Goal: Task Accomplishment & Management: Use online tool/utility

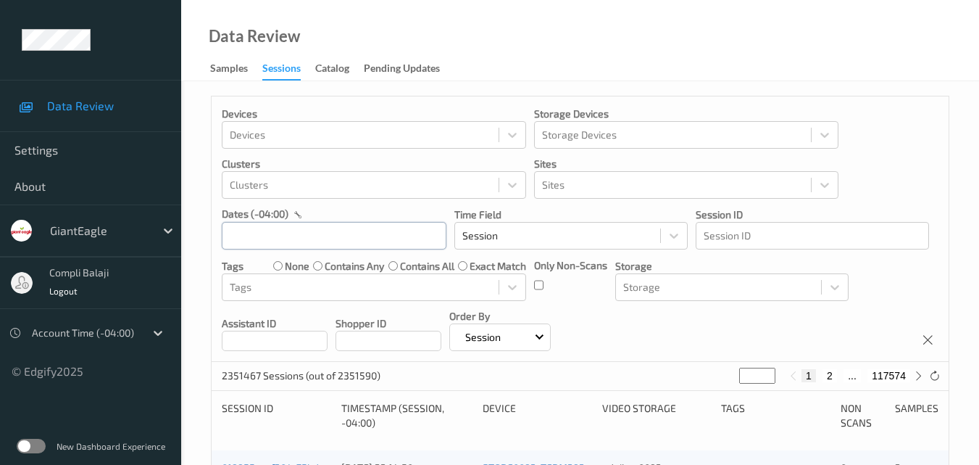
click at [352, 231] on input "text" at bounding box center [334, 236] width 225 height 28
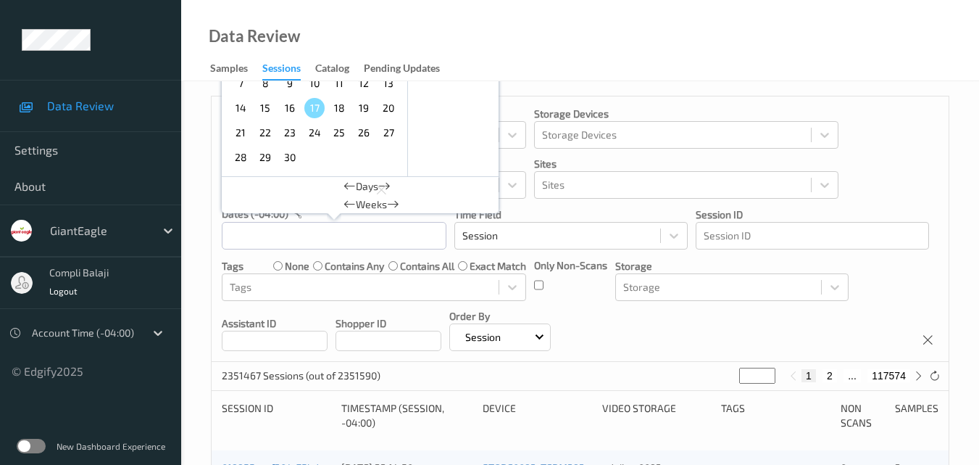
click at [271, 111] on span "15" at bounding box center [265, 108] width 20 height 20
type input "[DATE] 00:00 -> [DATE] 23:59"
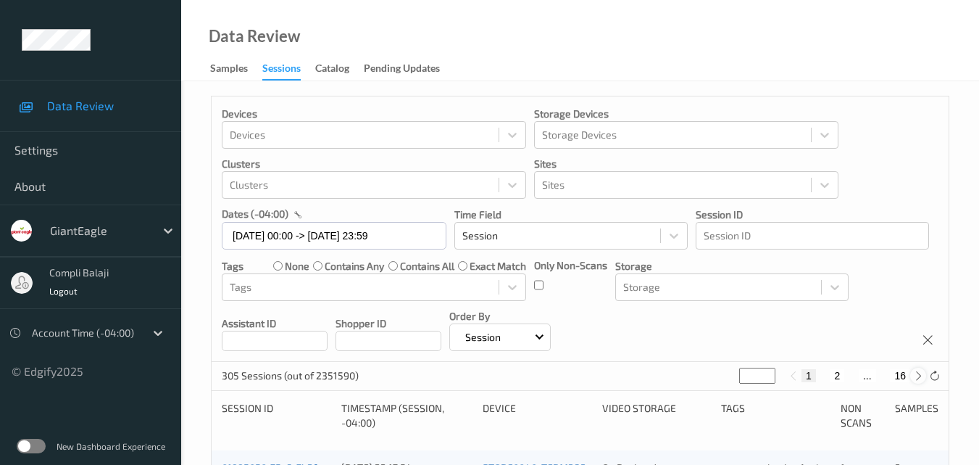
click at [921, 373] on icon at bounding box center [918, 375] width 11 height 11
type input "*"
click at [854, 373] on button "3" at bounding box center [851, 375] width 14 height 13
type input "*"
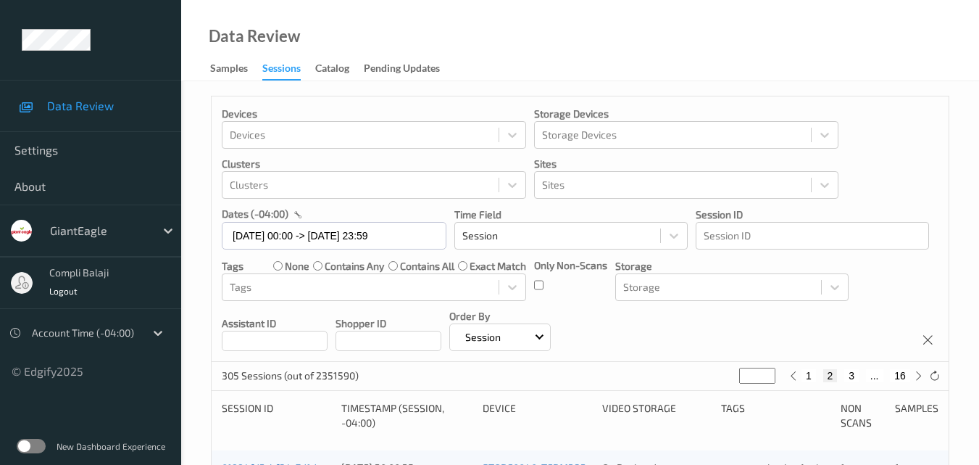
type input "*"
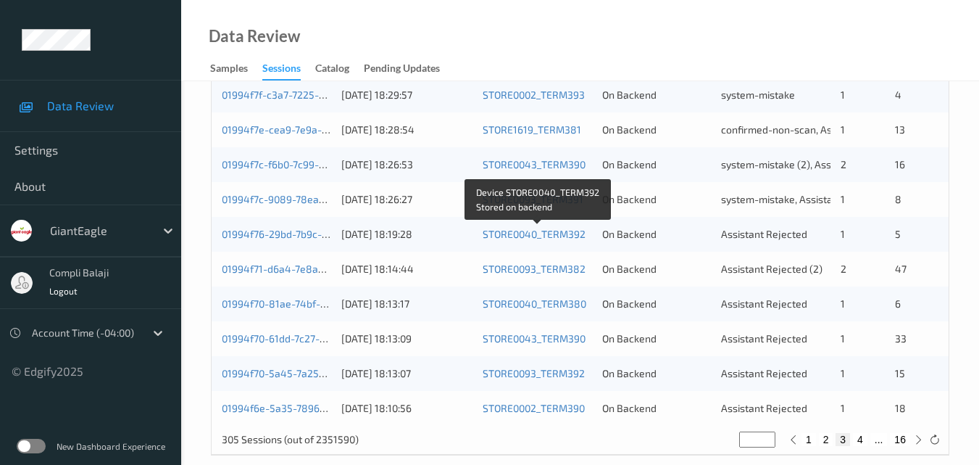
scroll to position [741, 0]
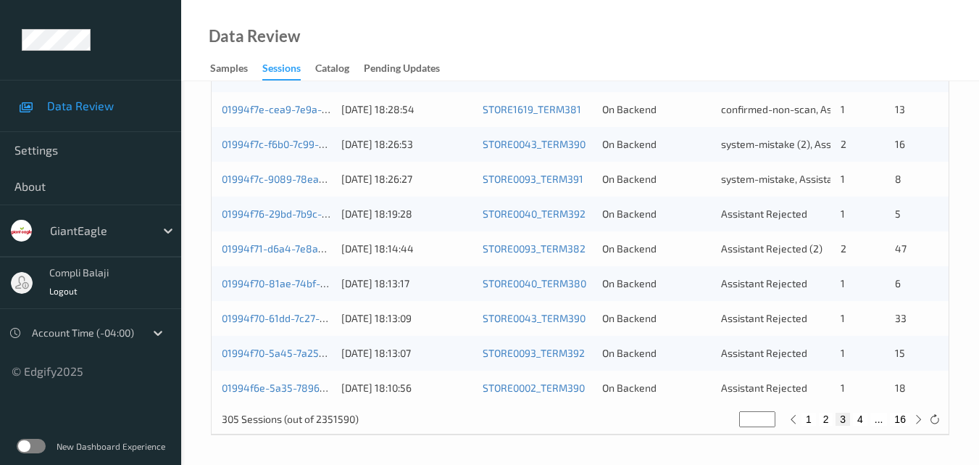
click at [283, 223] on div "01994f76-29bd-7b9c-a31f-ffd4e390924b [DATE] 18:19:28 STORE0040_TERM392 On Backe…" at bounding box center [580, 213] width 737 height 35
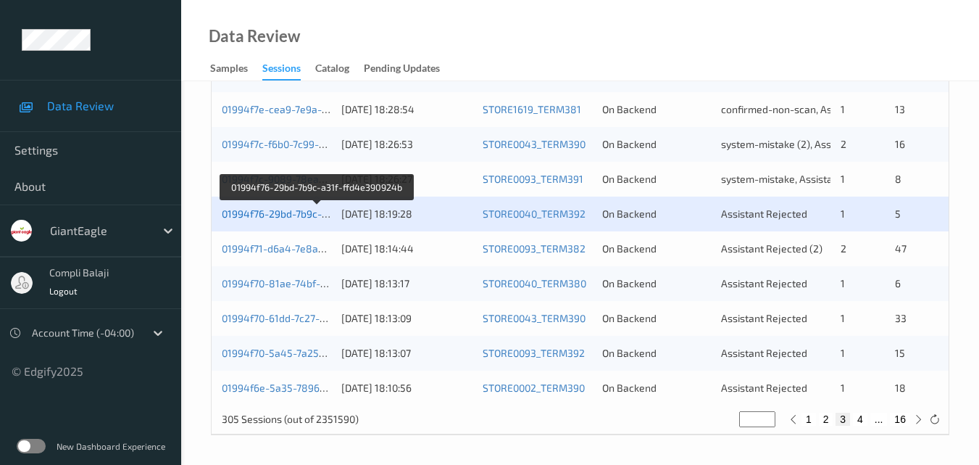
click at [270, 219] on link "01994f76-29bd-7b9c-a31f-ffd4e390924b" at bounding box center [317, 213] width 191 height 12
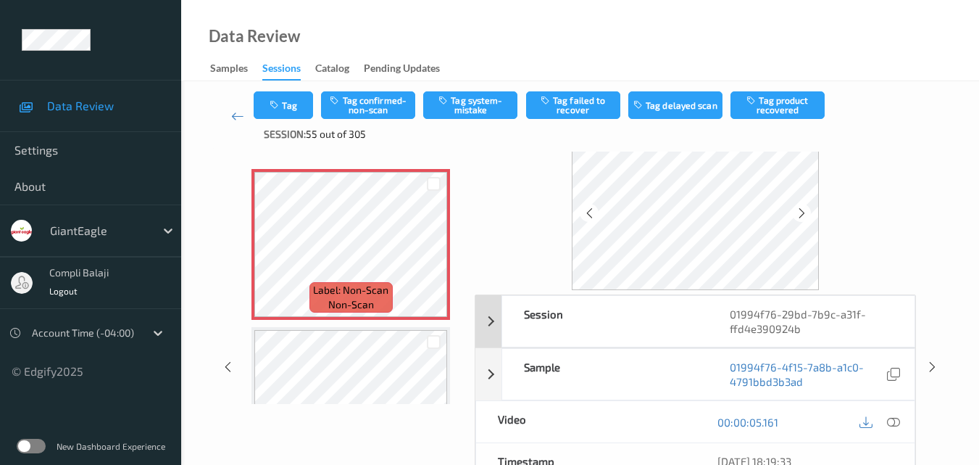
scroll to position [72, 0]
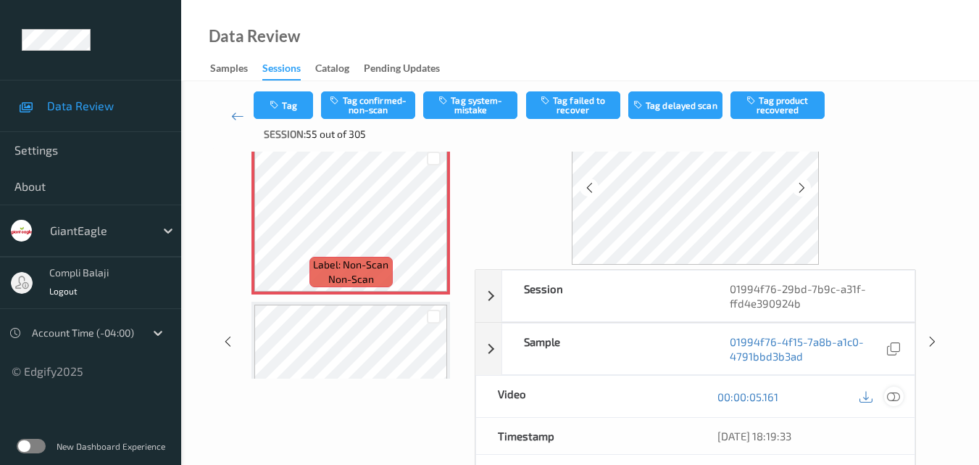
click at [897, 399] on icon at bounding box center [893, 395] width 13 height 13
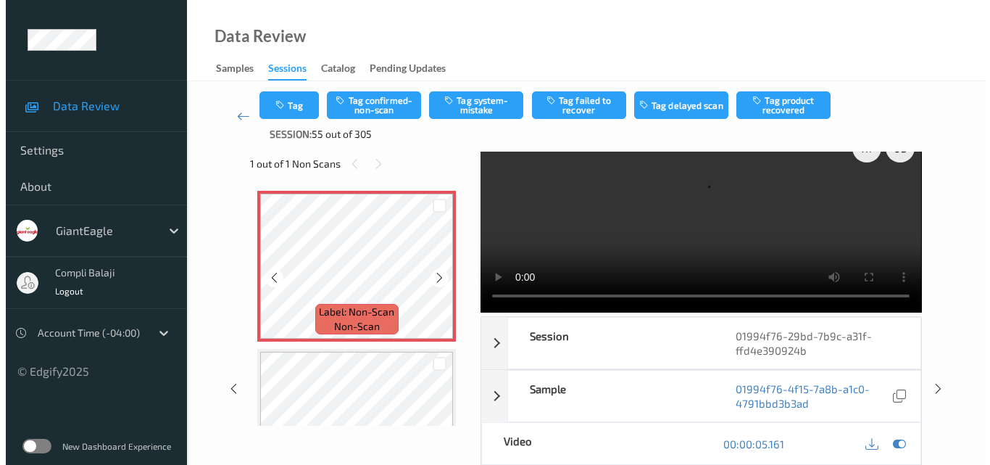
scroll to position [0, 0]
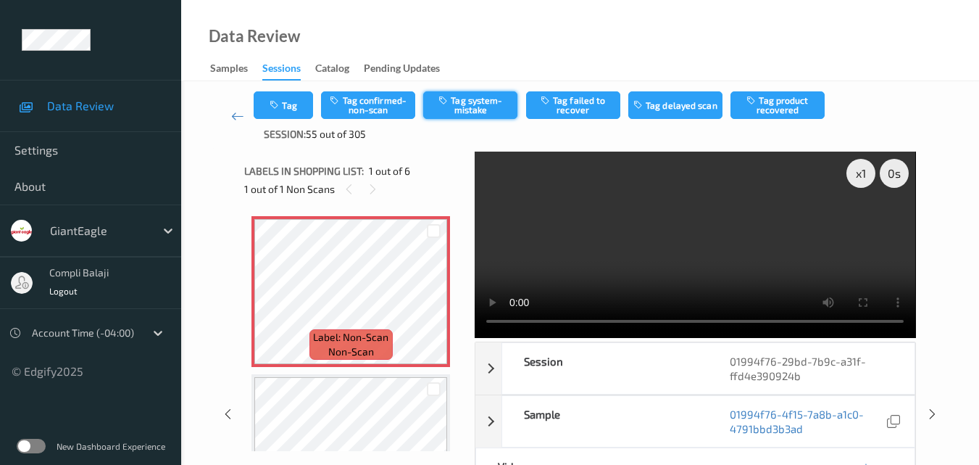
drag, startPoint x: 480, startPoint y: 101, endPoint x: 476, endPoint y: 109, distance: 8.1
click at [481, 103] on button "Tag system-mistake" at bounding box center [470, 105] width 94 height 28
click at [286, 115] on button "Tag" at bounding box center [283, 105] width 59 height 28
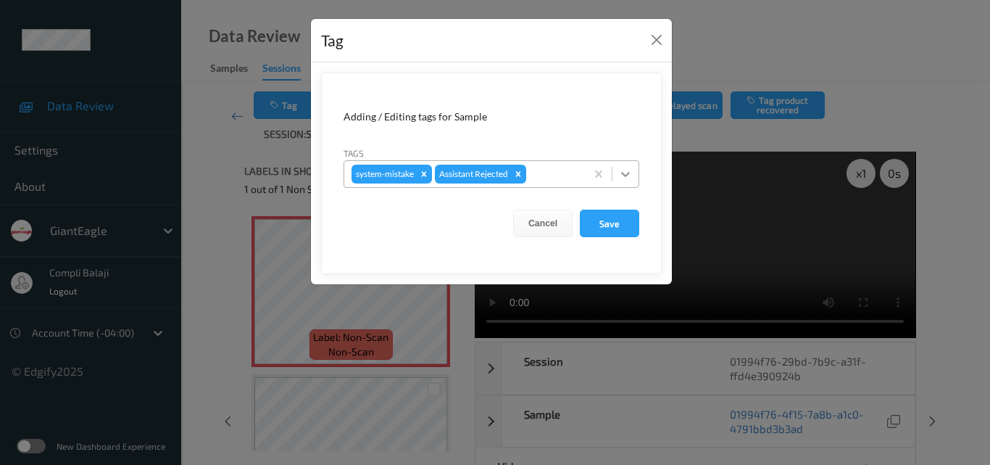
click at [626, 169] on icon at bounding box center [625, 174] width 14 height 14
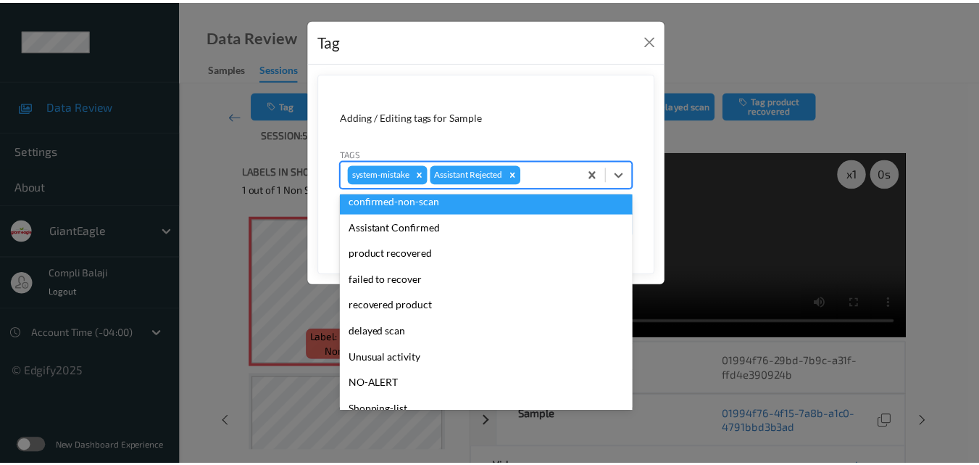
scroll to position [154, 0]
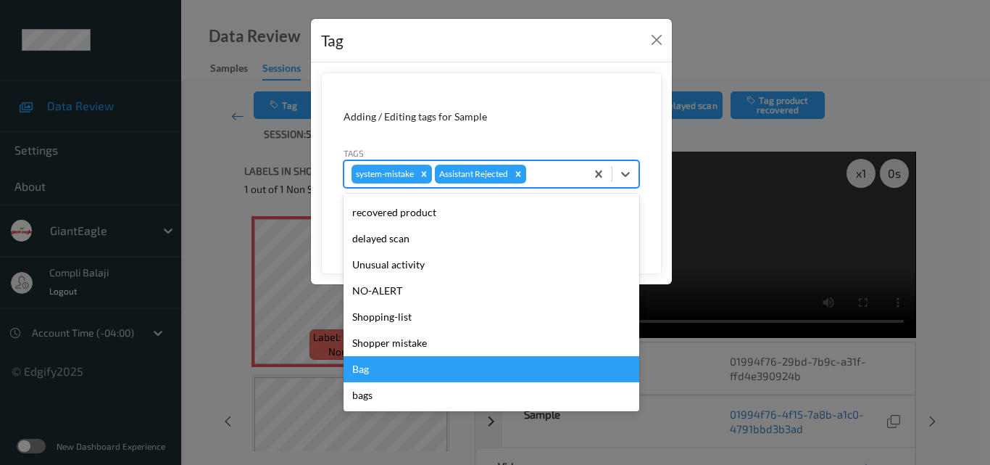
drag, startPoint x: 373, startPoint y: 374, endPoint x: 437, endPoint y: 352, distance: 68.1
click at [373, 373] on div "Bag" at bounding box center [492, 369] width 296 height 26
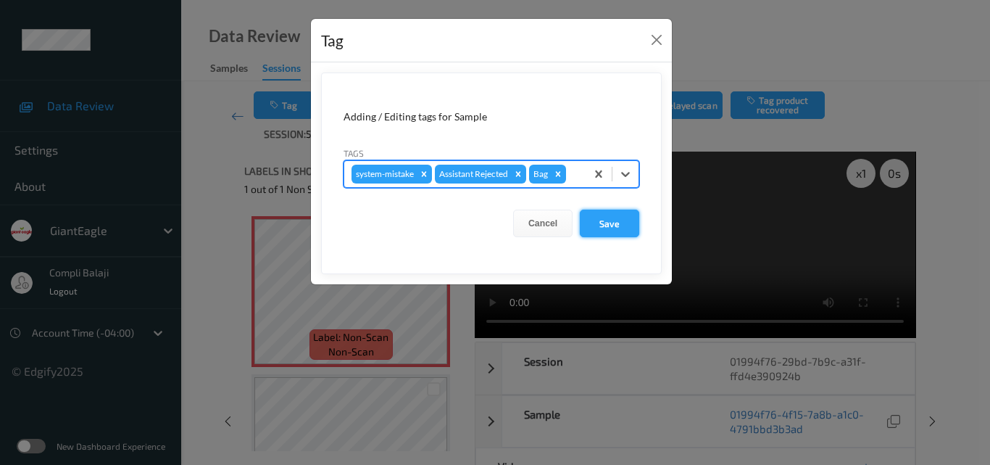
click at [615, 229] on button "Save" at bounding box center [609, 223] width 59 height 28
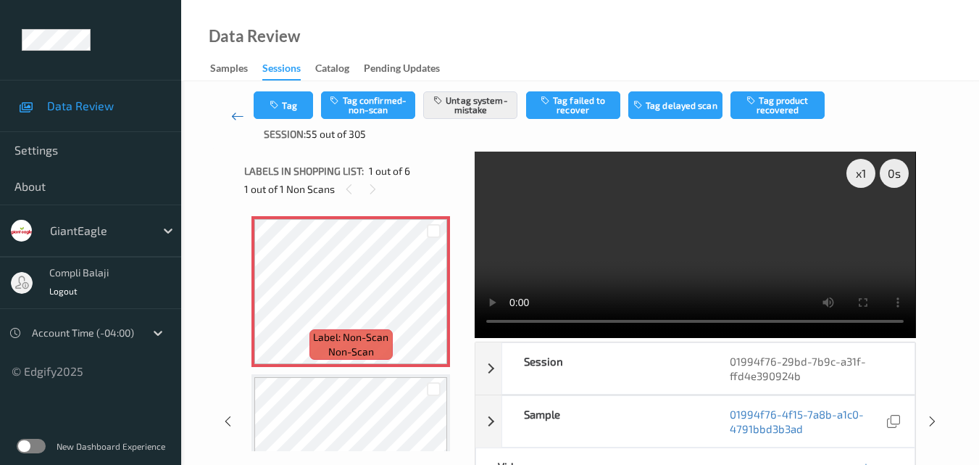
click at [235, 116] on icon at bounding box center [237, 116] width 13 height 14
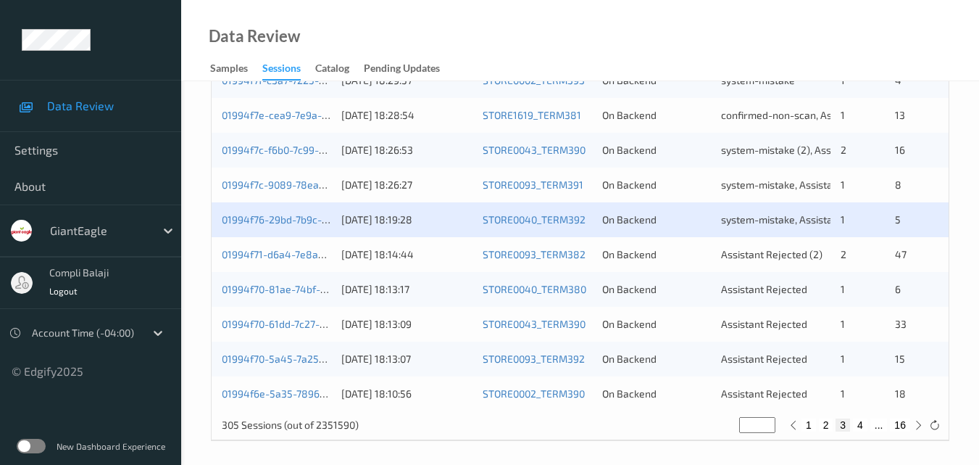
scroll to position [741, 0]
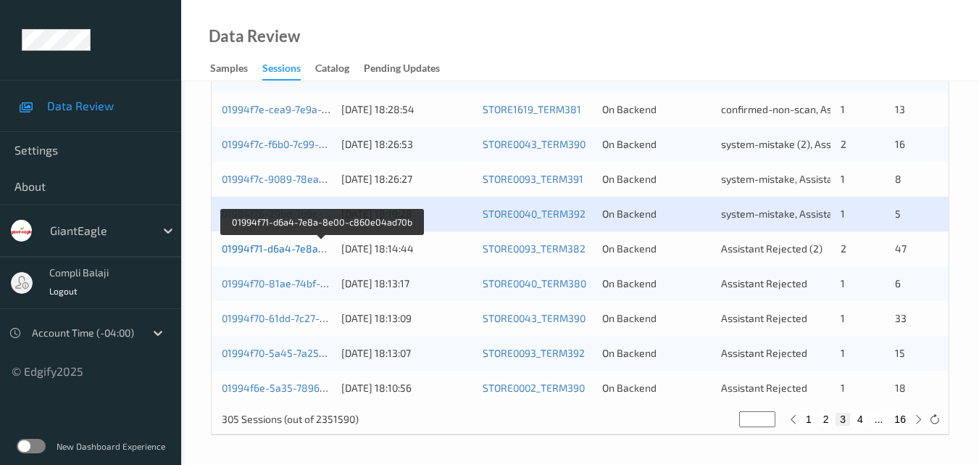
click at [287, 254] on link "01994f71-d6a4-7e8a-8e00-c860e04ad70b" at bounding box center [321, 248] width 199 height 12
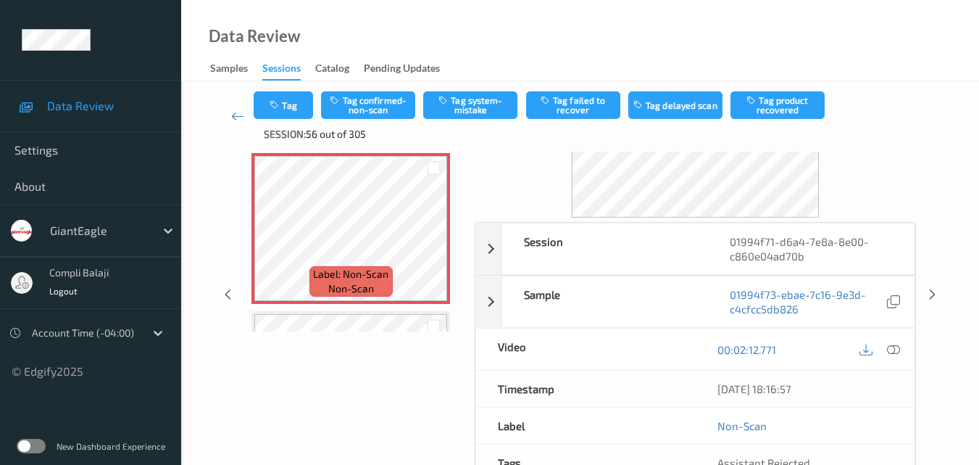
scroll to position [145, 0]
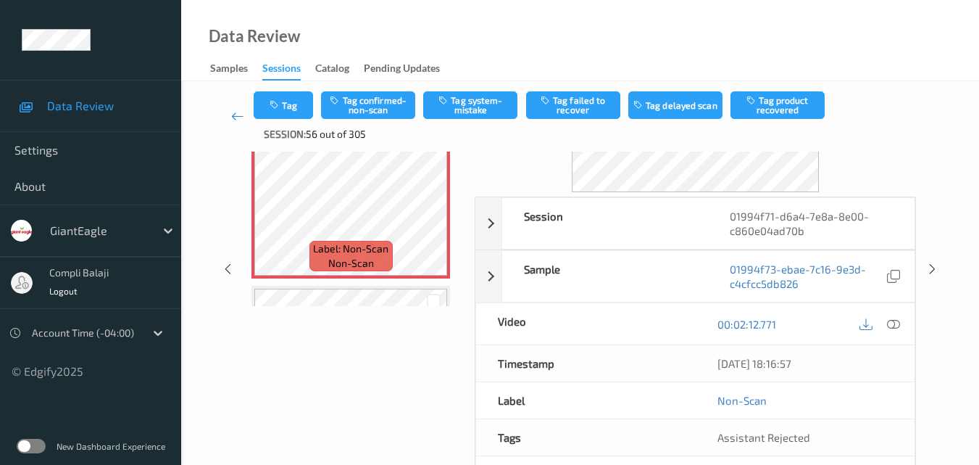
click at [900, 326] on icon at bounding box center [893, 323] width 13 height 13
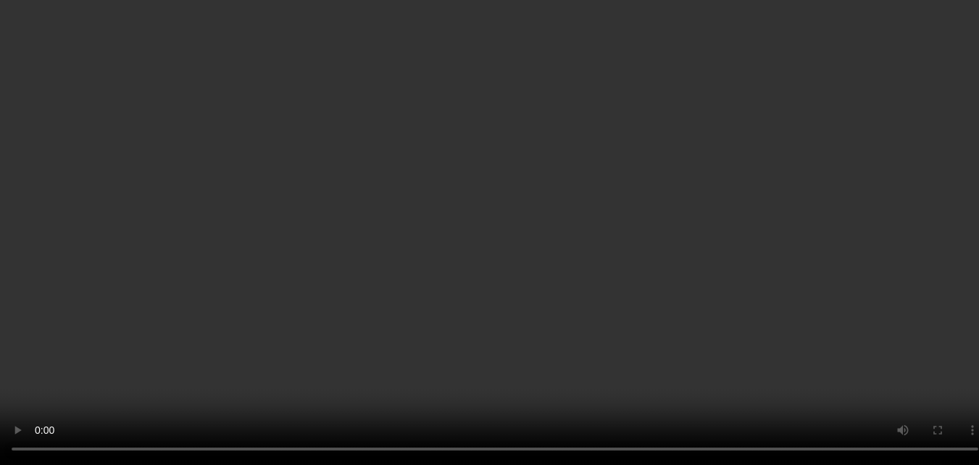
scroll to position [72, 0]
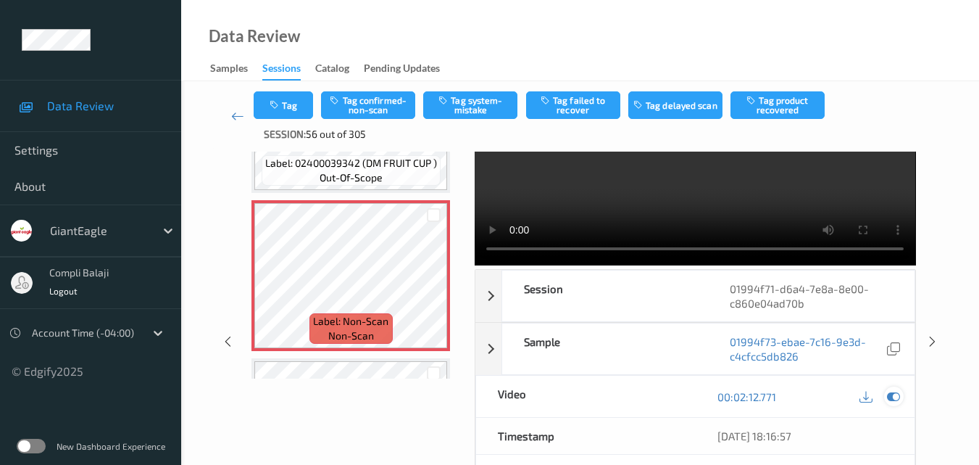
click at [898, 398] on icon at bounding box center [893, 396] width 13 height 13
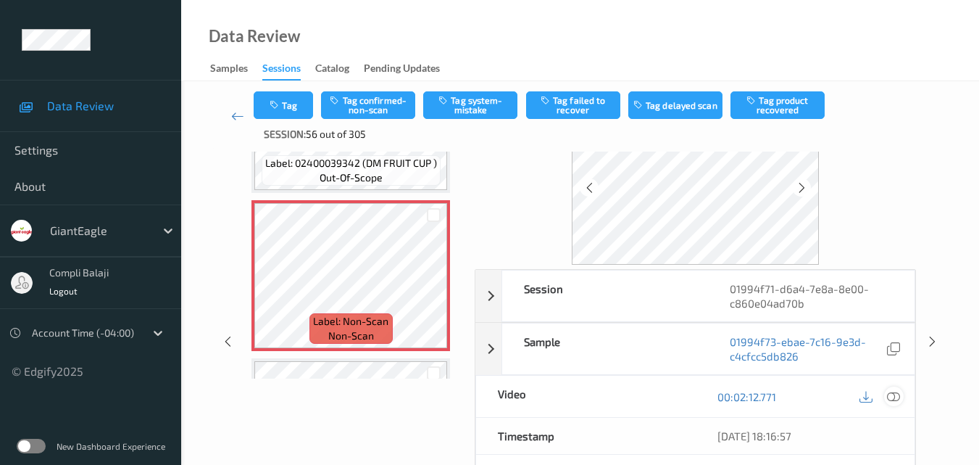
click at [894, 396] on icon at bounding box center [893, 395] width 13 height 13
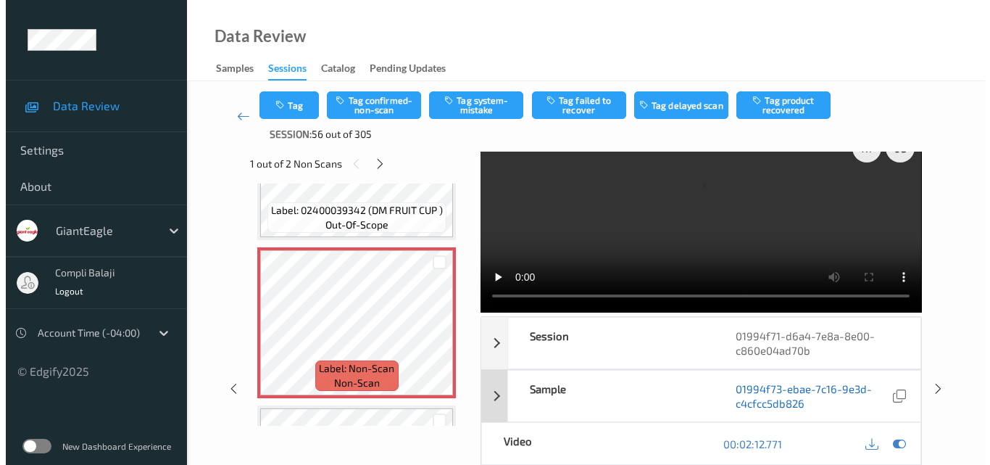
scroll to position [0, 0]
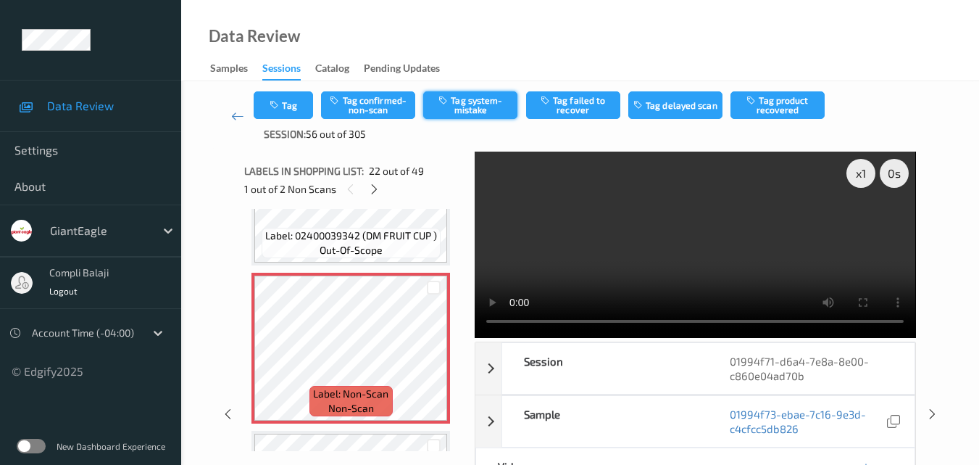
click at [468, 101] on button "Tag system-mistake" at bounding box center [470, 105] width 94 height 28
click at [296, 115] on button "Tag" at bounding box center [283, 105] width 59 height 28
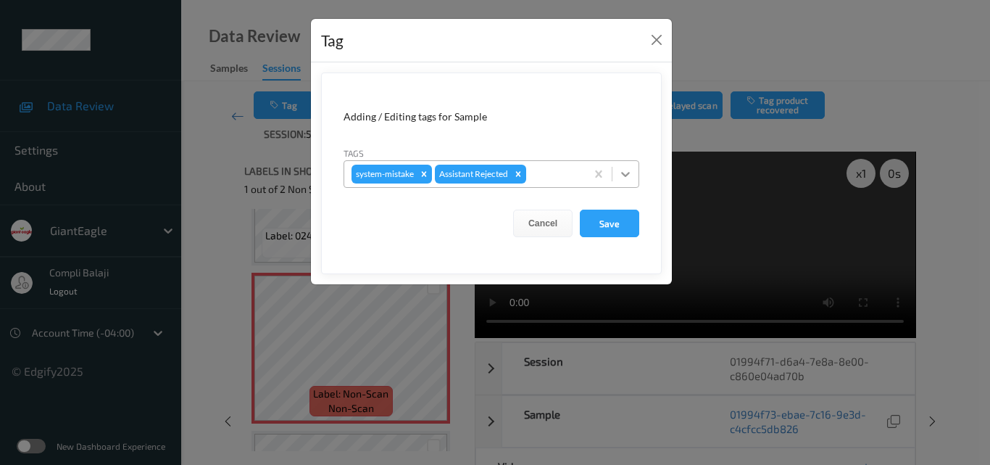
click at [627, 167] on icon at bounding box center [625, 174] width 14 height 14
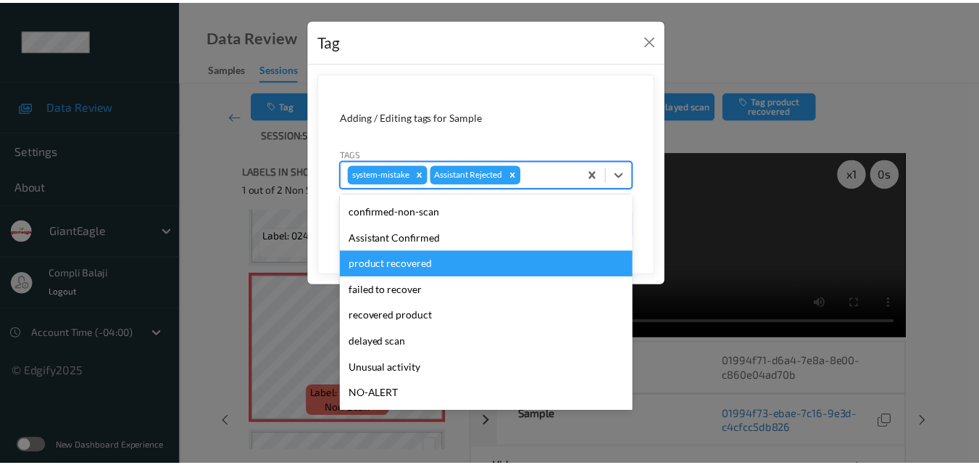
scroll to position [72, 0]
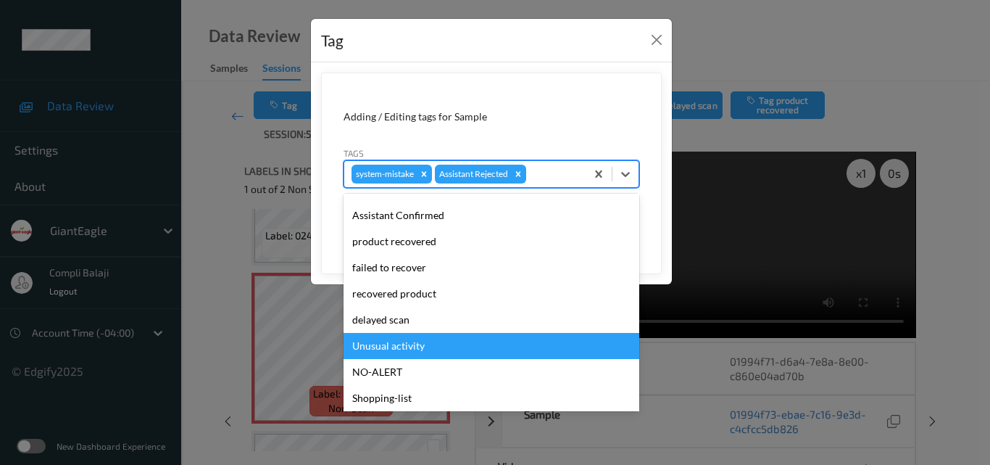
click at [407, 344] on div "Unusual activity" at bounding box center [492, 346] width 296 height 26
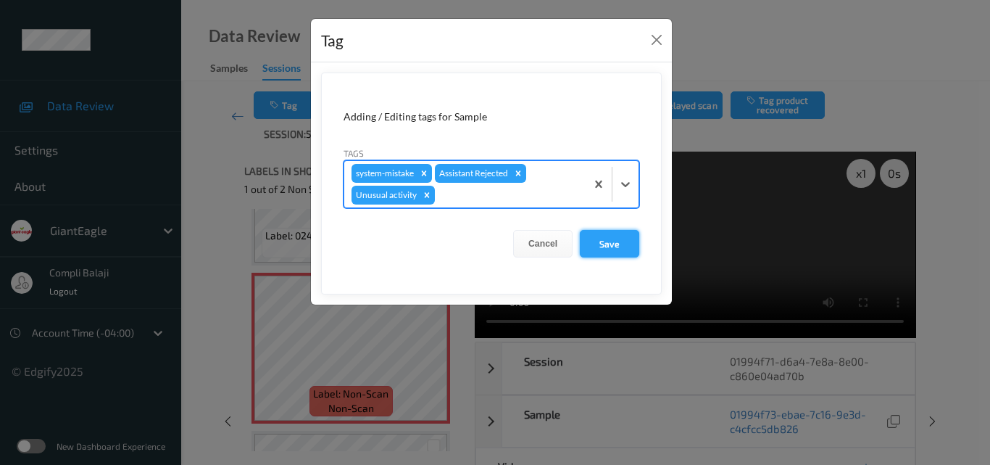
click at [617, 244] on button "Save" at bounding box center [609, 244] width 59 height 28
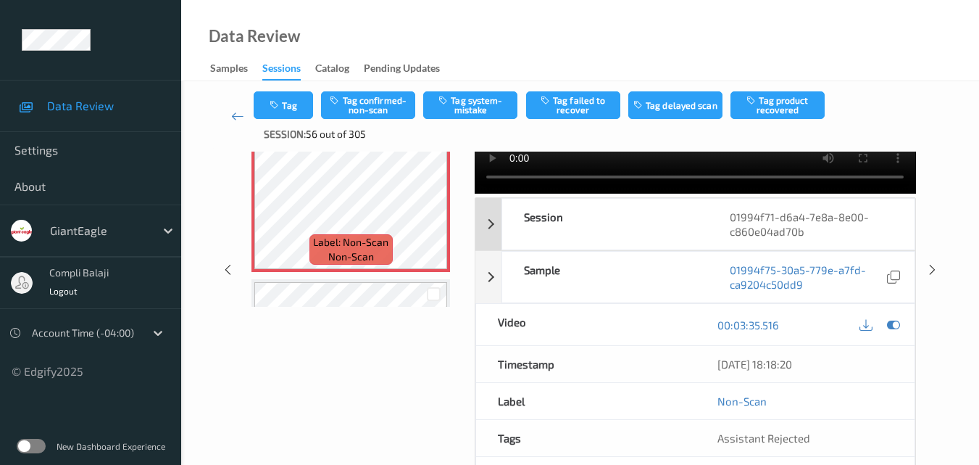
scroll to position [145, 0]
click at [889, 325] on icon at bounding box center [893, 323] width 13 height 13
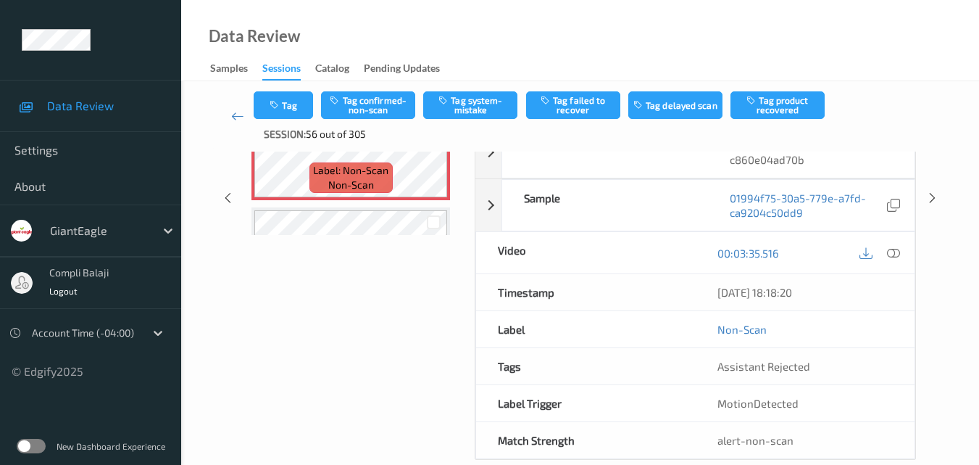
scroll to position [217, 0]
click at [898, 252] on icon at bounding box center [893, 250] width 13 height 13
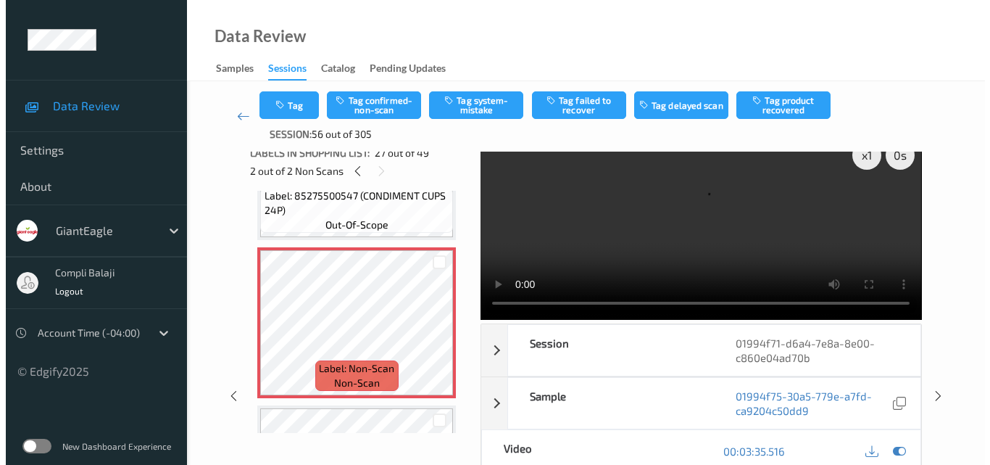
scroll to position [0, 0]
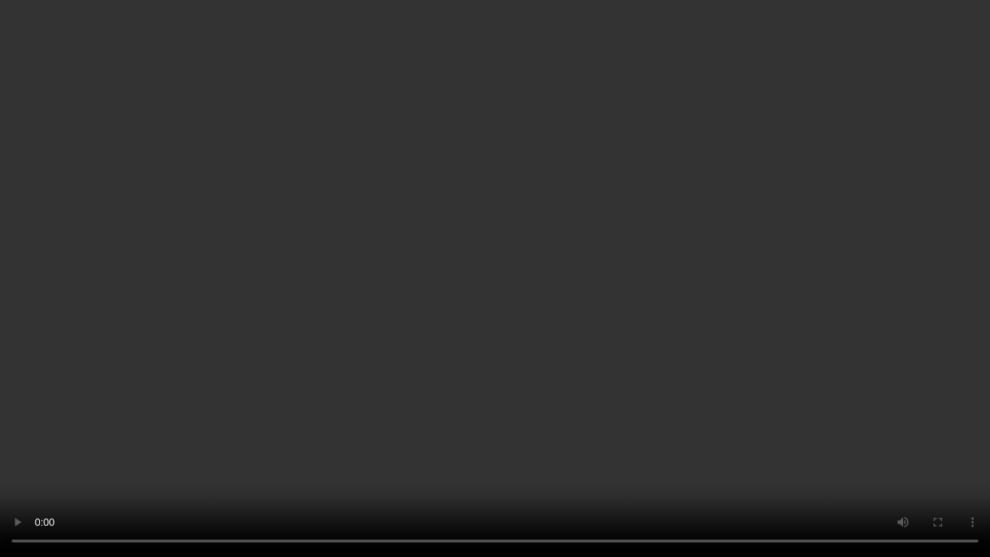
click at [926, 401] on video at bounding box center [495, 278] width 990 height 557
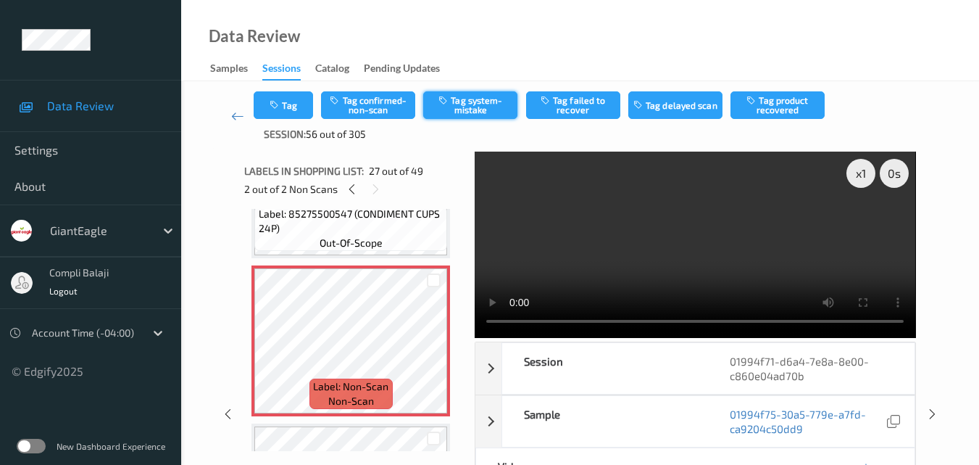
click at [481, 106] on button "Tag system-mistake" at bounding box center [470, 105] width 94 height 28
click at [301, 114] on button "Tag" at bounding box center [283, 105] width 59 height 28
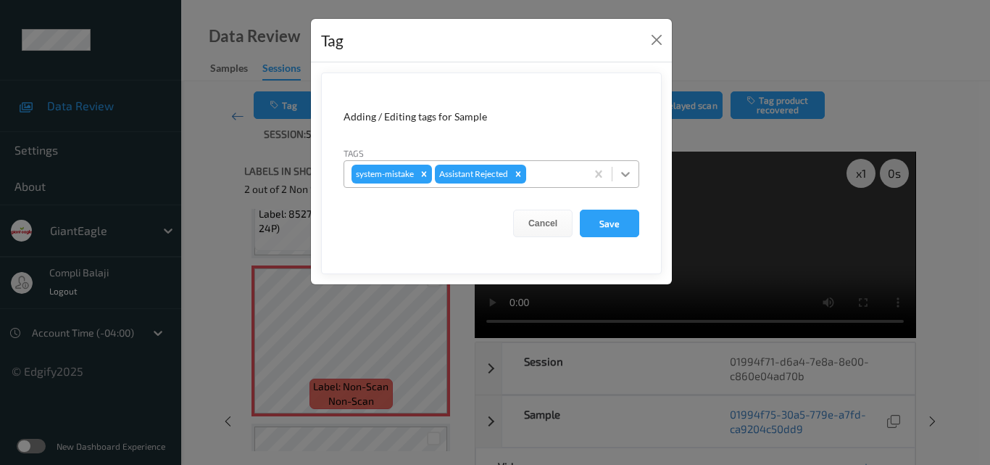
click at [625, 176] on icon at bounding box center [625, 174] width 9 height 5
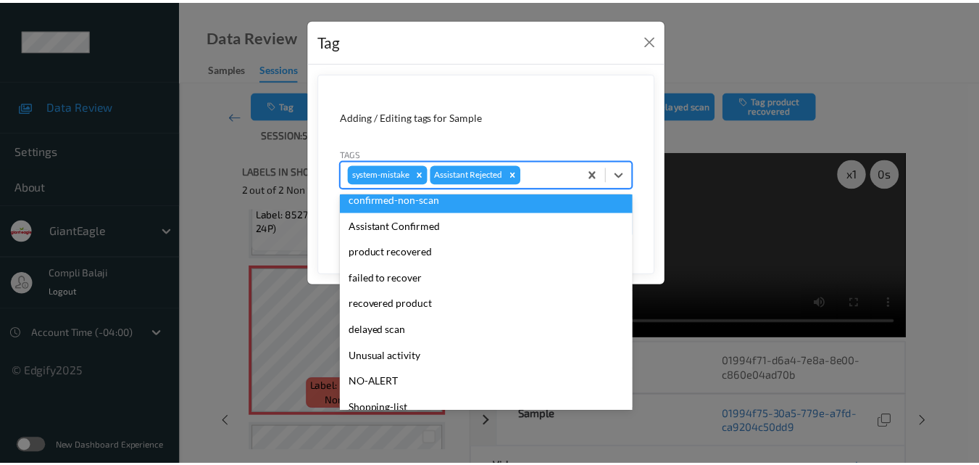
scroll to position [145, 0]
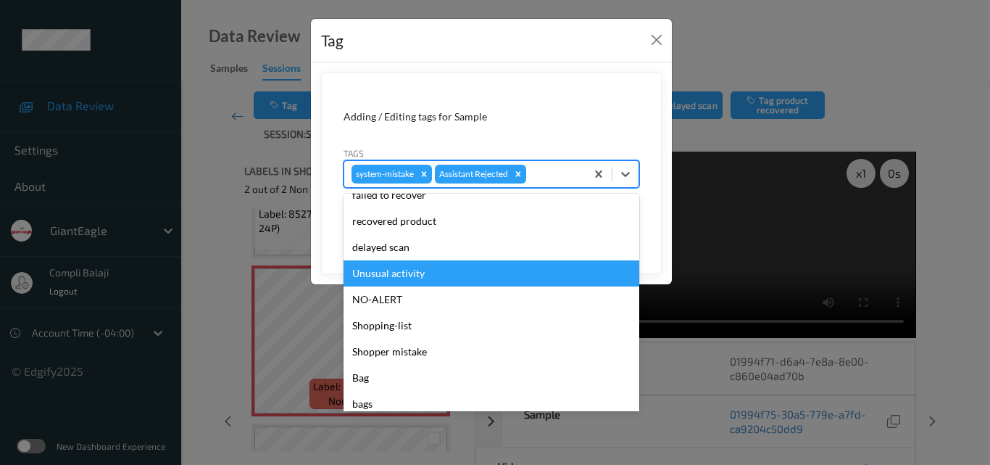
click at [410, 275] on div "Unusual activity" at bounding box center [492, 273] width 296 height 26
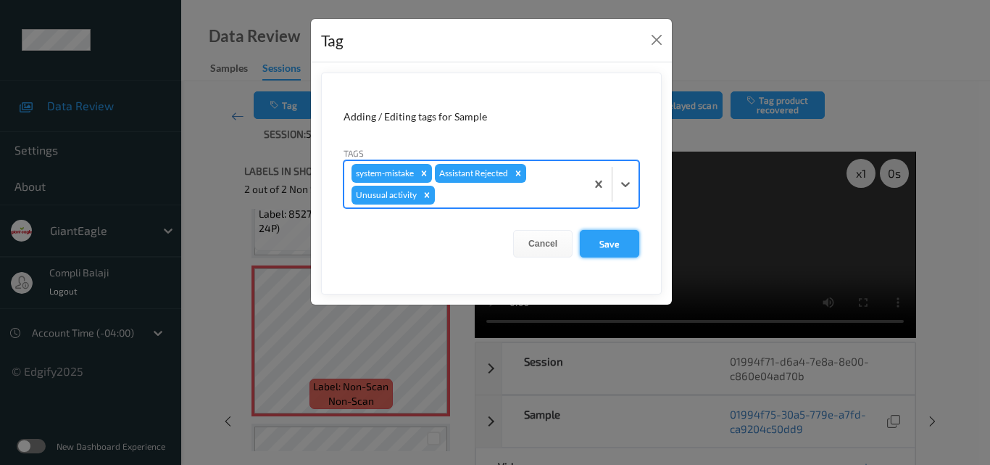
click at [595, 246] on button "Save" at bounding box center [609, 244] width 59 height 28
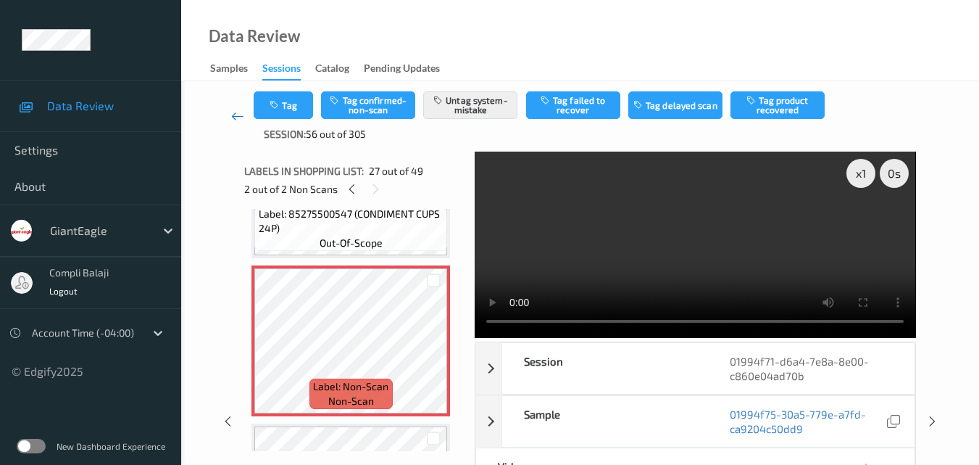
click at [236, 117] on icon at bounding box center [237, 116] width 13 height 14
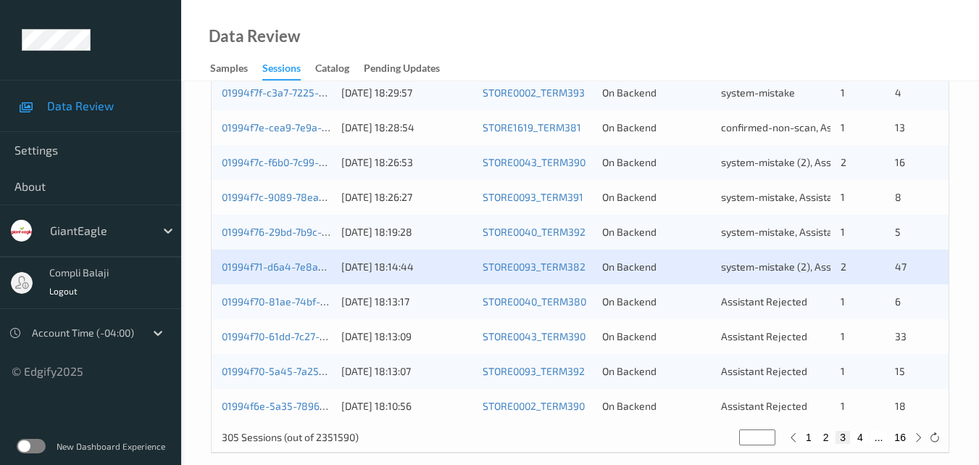
scroll to position [741, 0]
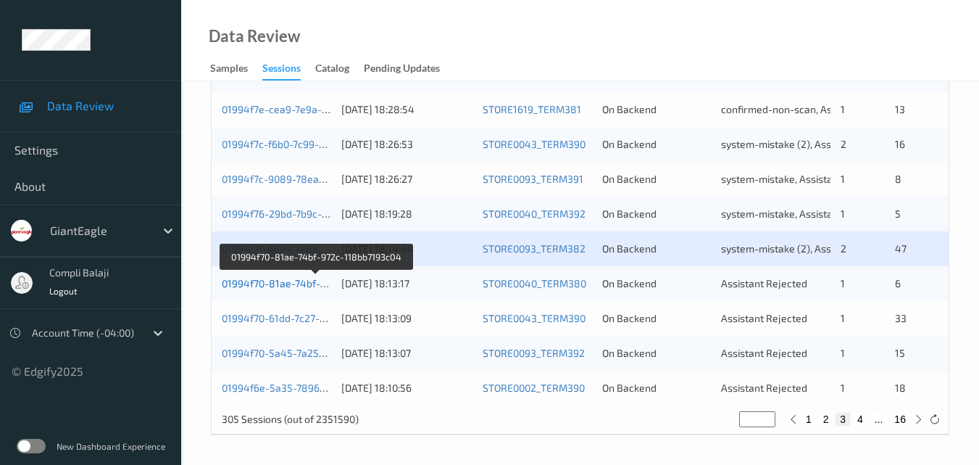
click at [303, 283] on link "01994f70-81ae-74bf-972c-118bb7193c04" at bounding box center [317, 283] width 190 height 12
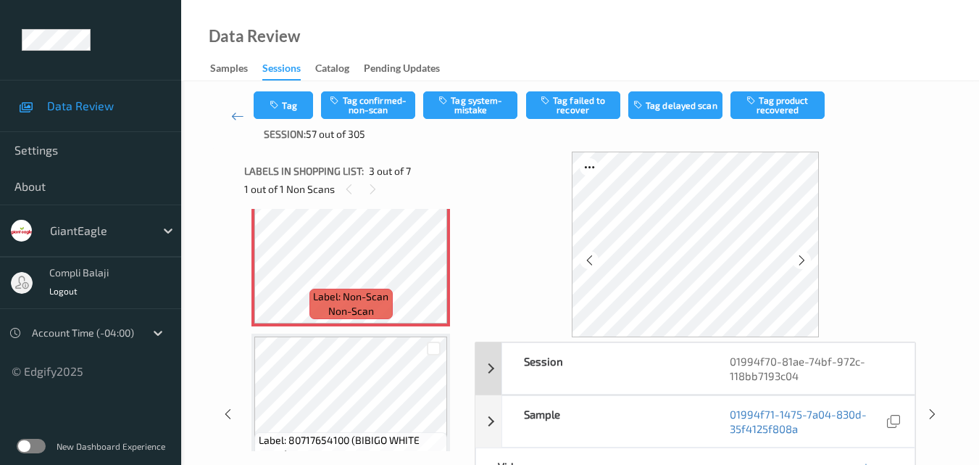
scroll to position [72, 0]
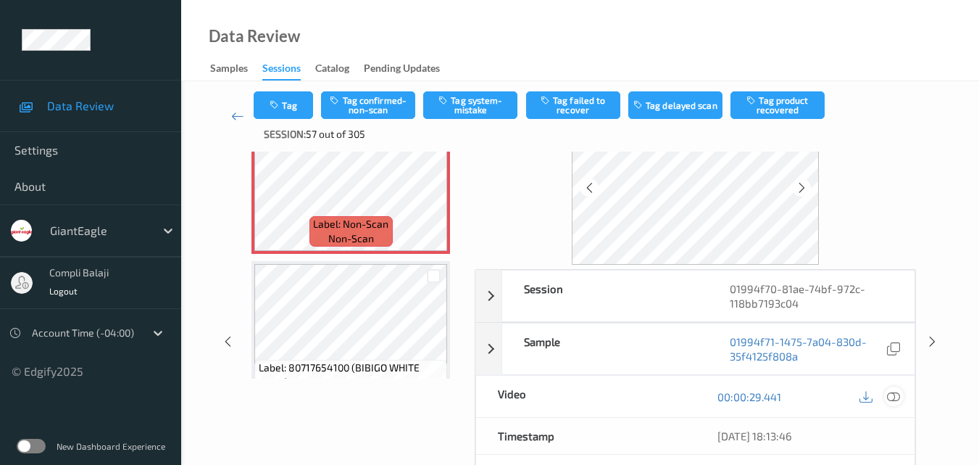
click at [896, 398] on icon at bounding box center [893, 395] width 13 height 13
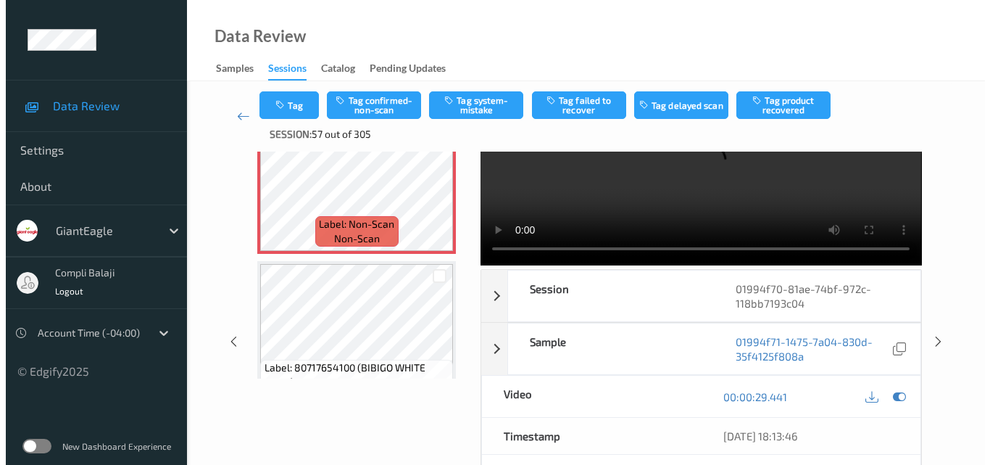
scroll to position [0, 0]
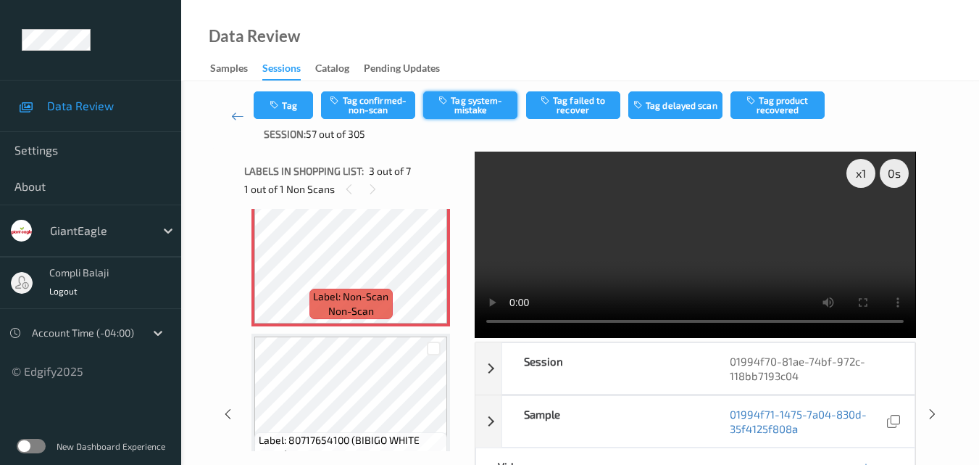
click at [496, 101] on button "Tag system-mistake" at bounding box center [470, 105] width 94 height 28
click at [302, 107] on button "Tag" at bounding box center [283, 105] width 59 height 28
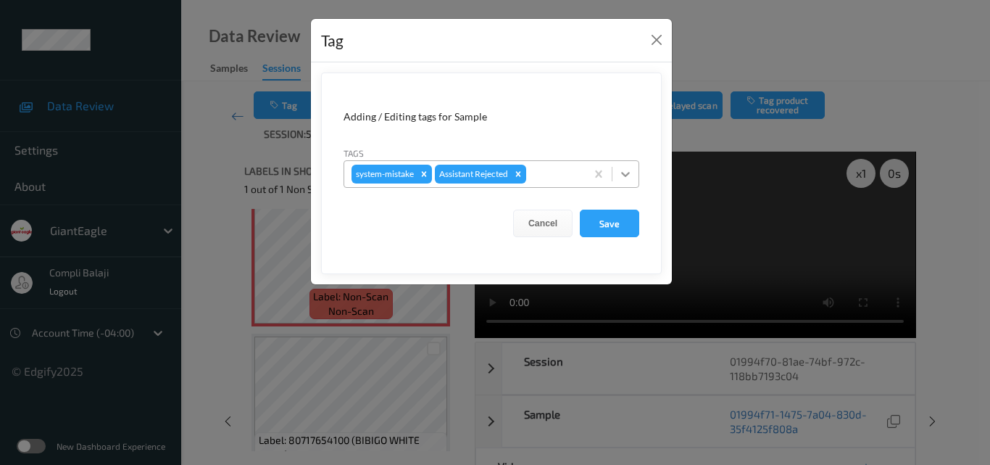
click at [624, 171] on icon at bounding box center [625, 174] width 14 height 14
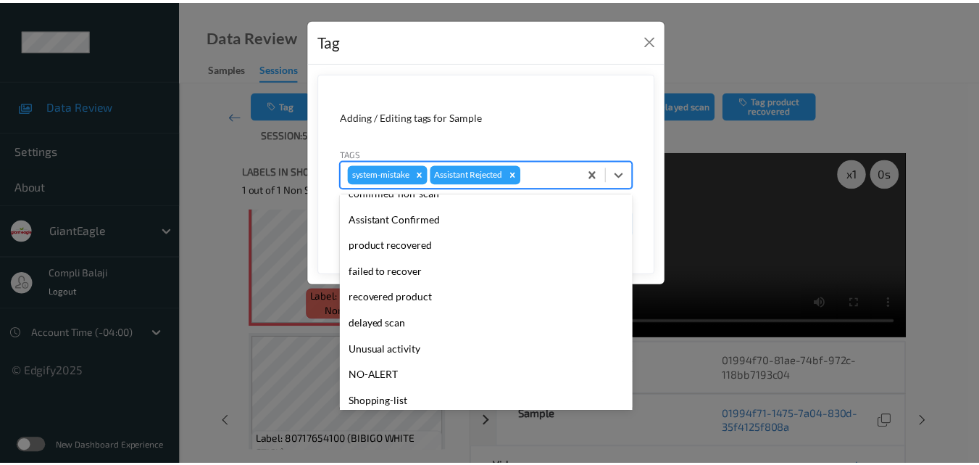
scroll to position [145, 0]
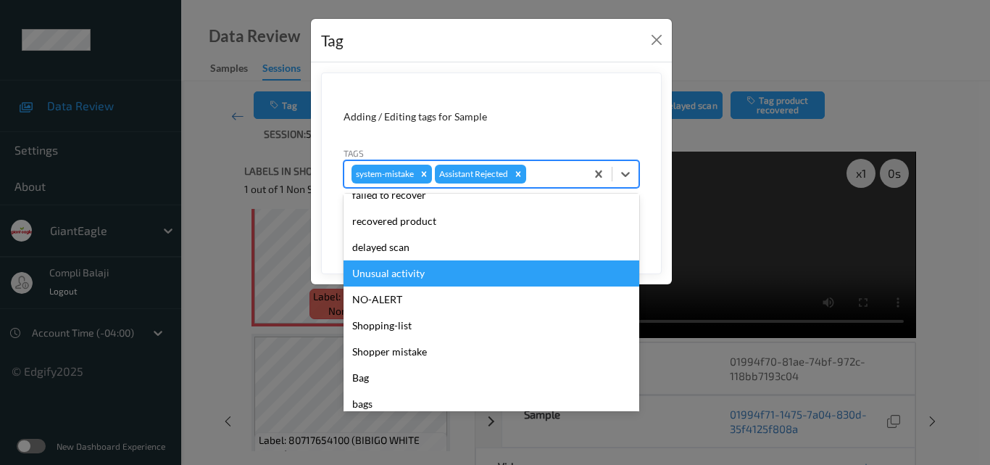
click at [402, 275] on div "Unusual activity" at bounding box center [492, 273] width 296 height 26
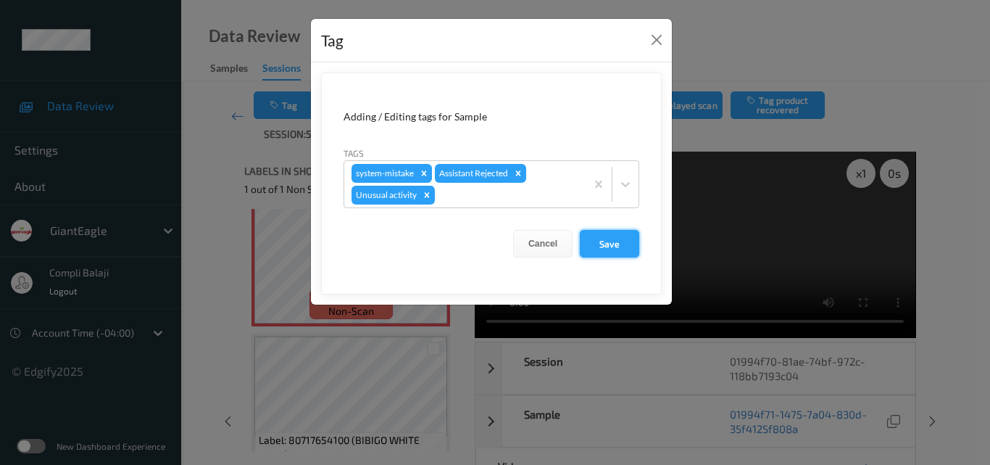
click at [612, 244] on button "Save" at bounding box center [609, 244] width 59 height 28
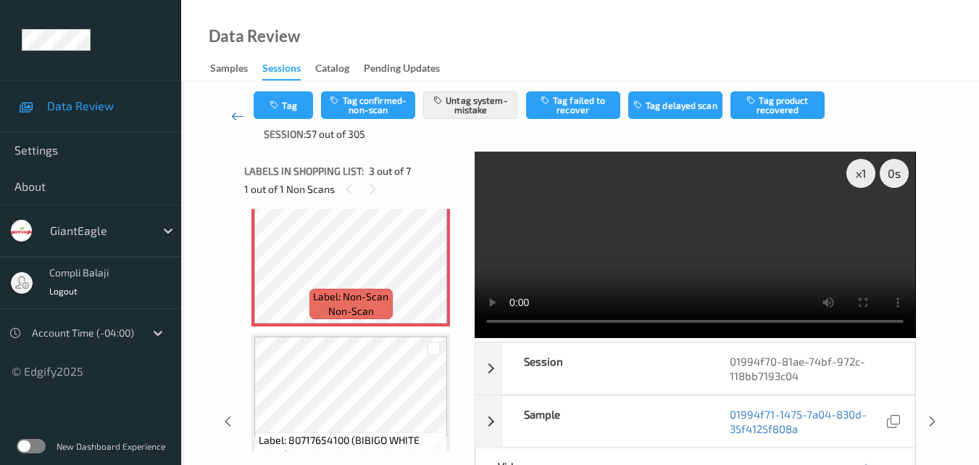
click at [233, 118] on icon at bounding box center [237, 116] width 13 height 14
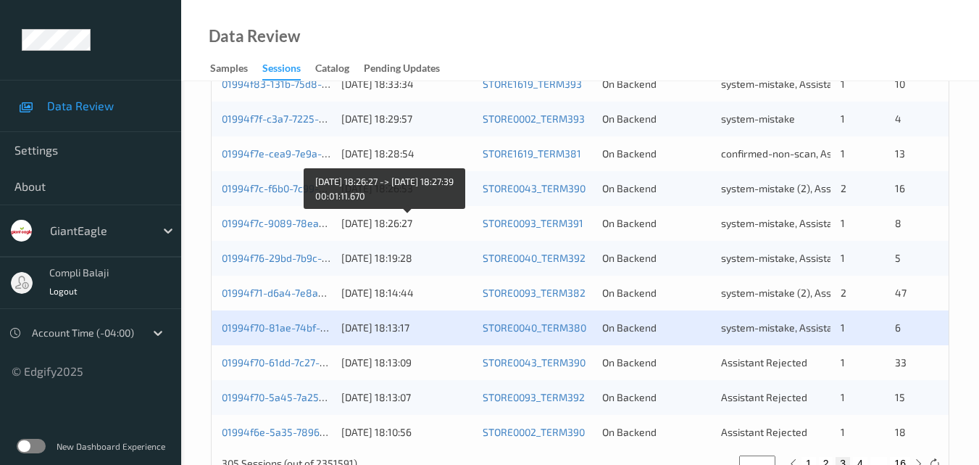
scroll to position [741, 0]
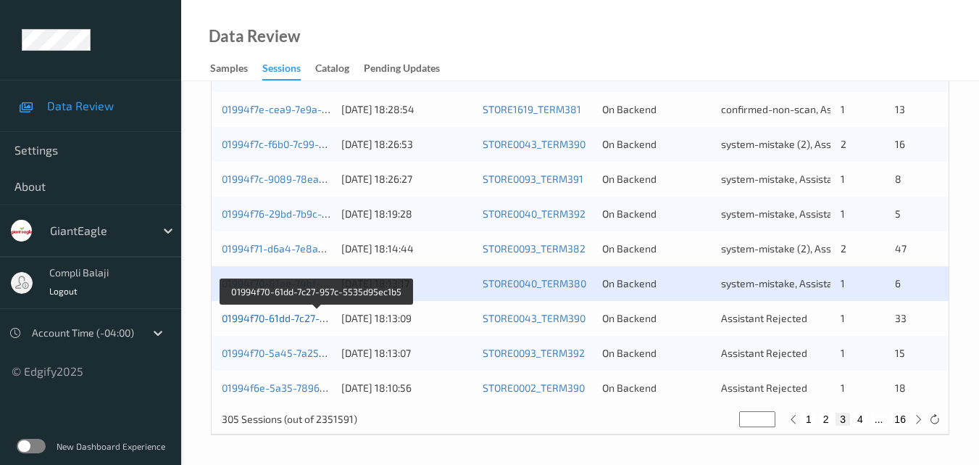
click at [295, 321] on link "01994f70-61dd-7c27-957c-5535d95ec1b5" at bounding box center [317, 318] width 191 height 12
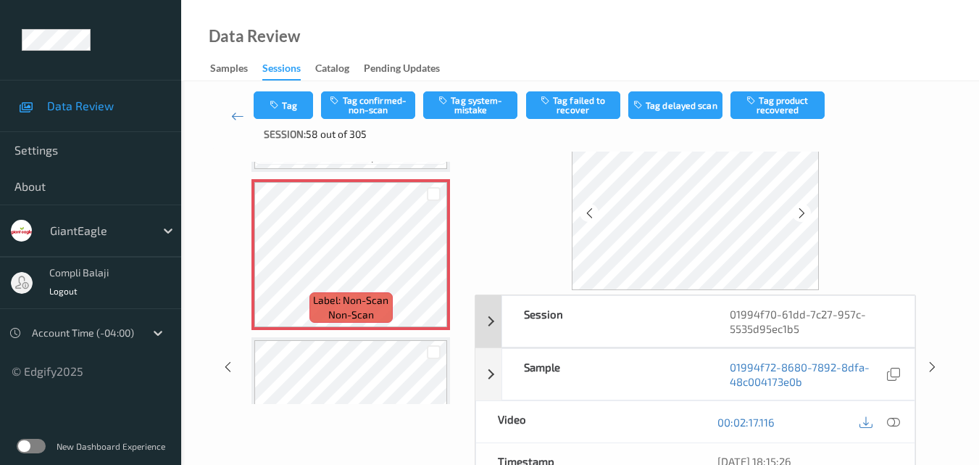
scroll to position [72, 0]
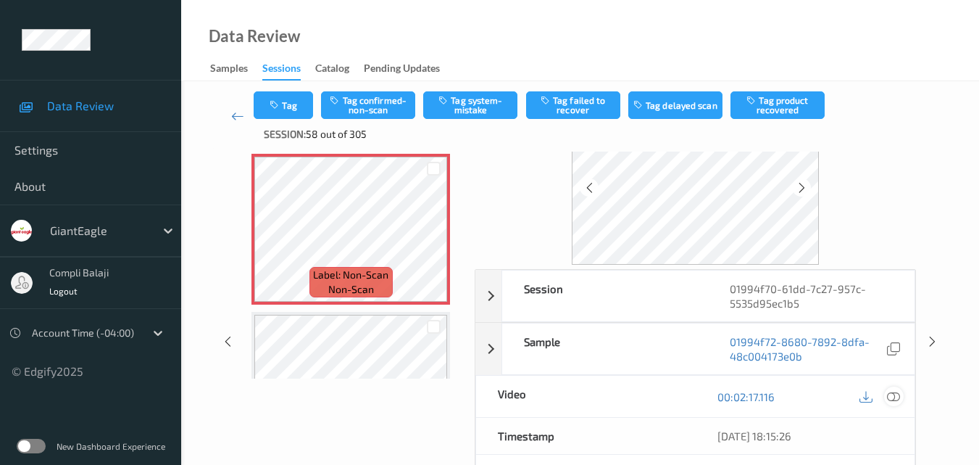
click at [892, 395] on icon at bounding box center [893, 395] width 13 height 13
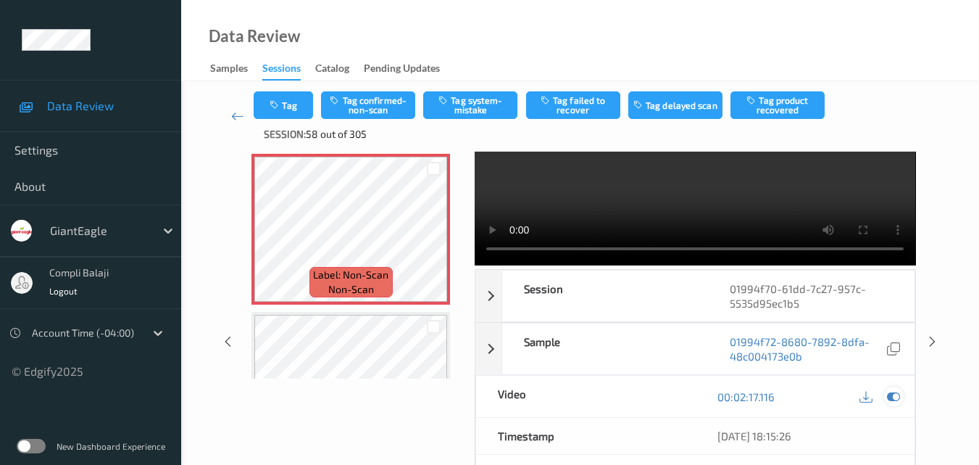
click at [899, 397] on icon at bounding box center [893, 396] width 13 height 13
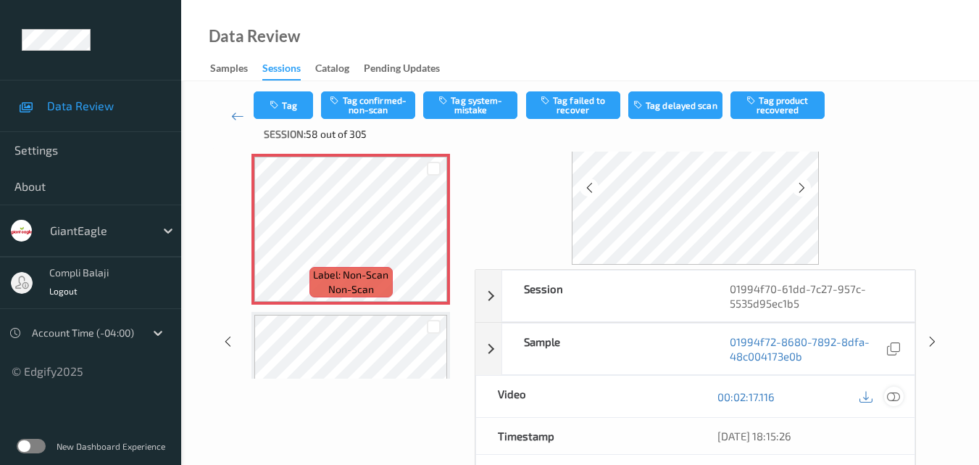
click at [897, 395] on icon at bounding box center [893, 395] width 13 height 13
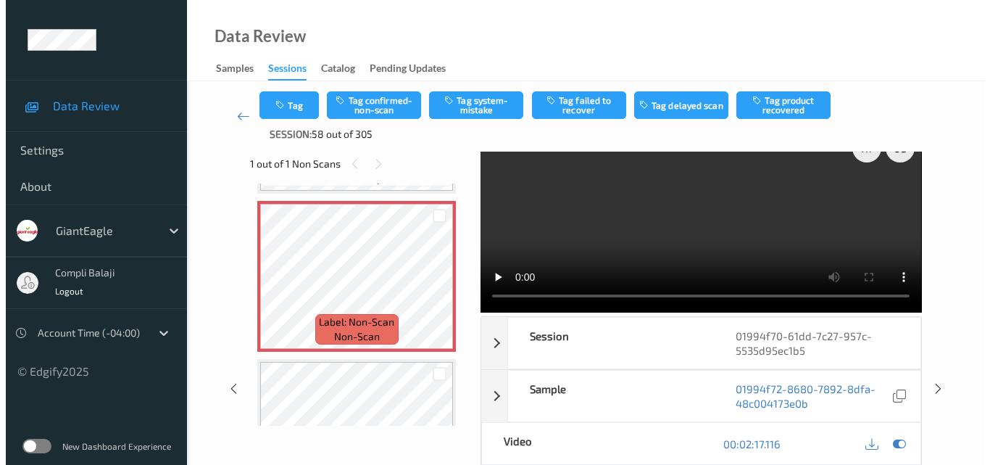
scroll to position [0, 0]
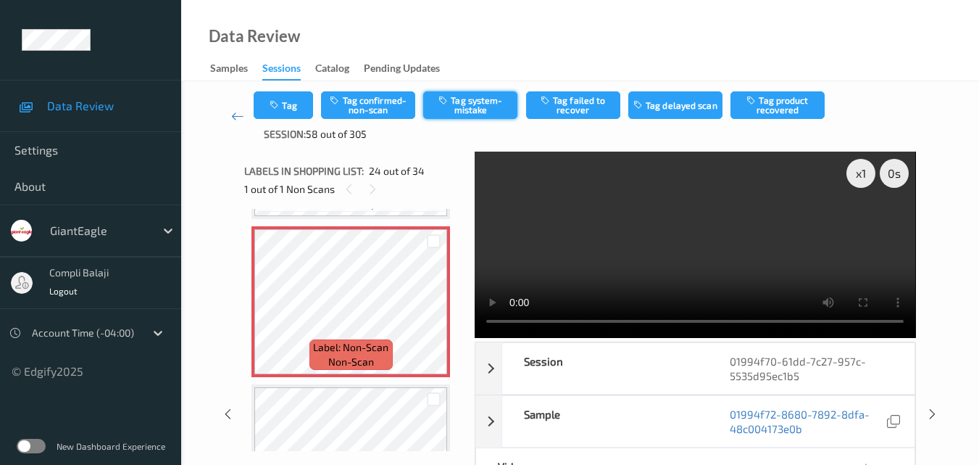
click at [471, 106] on button "Tag system-mistake" at bounding box center [470, 105] width 94 height 28
click at [284, 108] on button "Tag" at bounding box center [283, 105] width 59 height 28
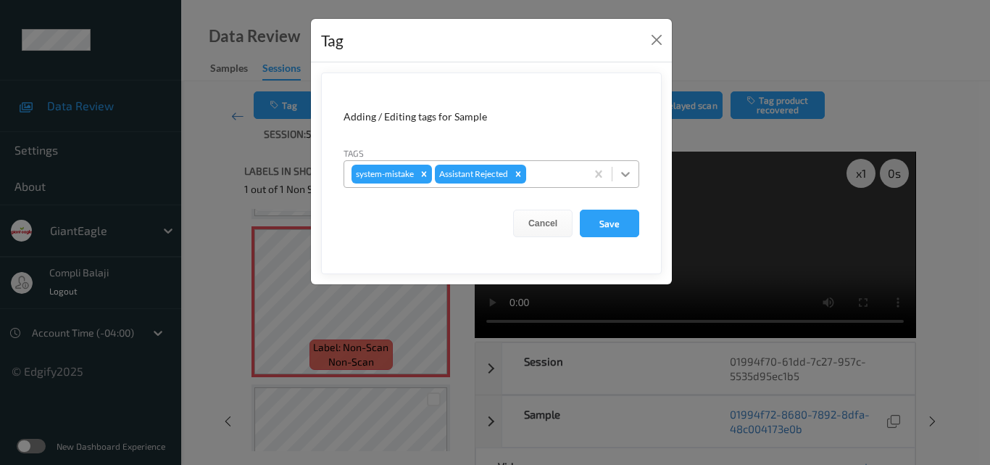
click at [628, 174] on icon at bounding box center [625, 174] width 9 height 5
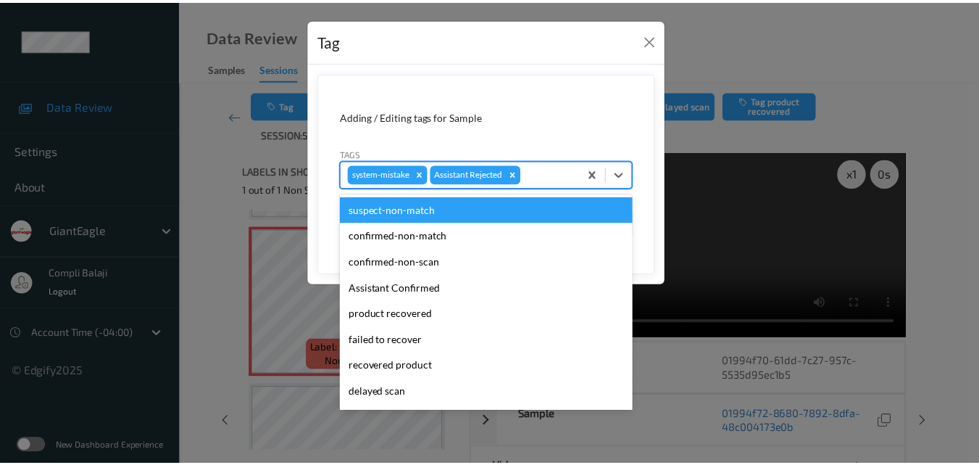
scroll to position [154, 0]
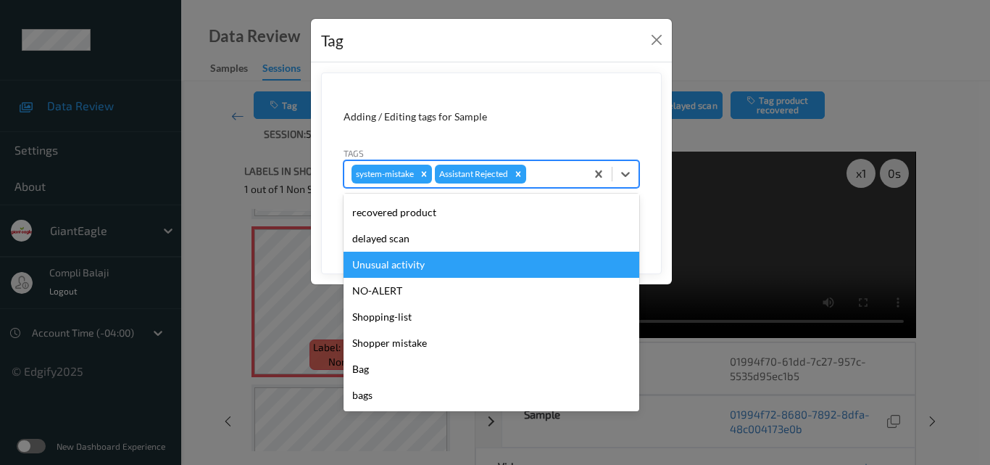
click at [408, 264] on div "Unusual activity" at bounding box center [492, 265] width 296 height 26
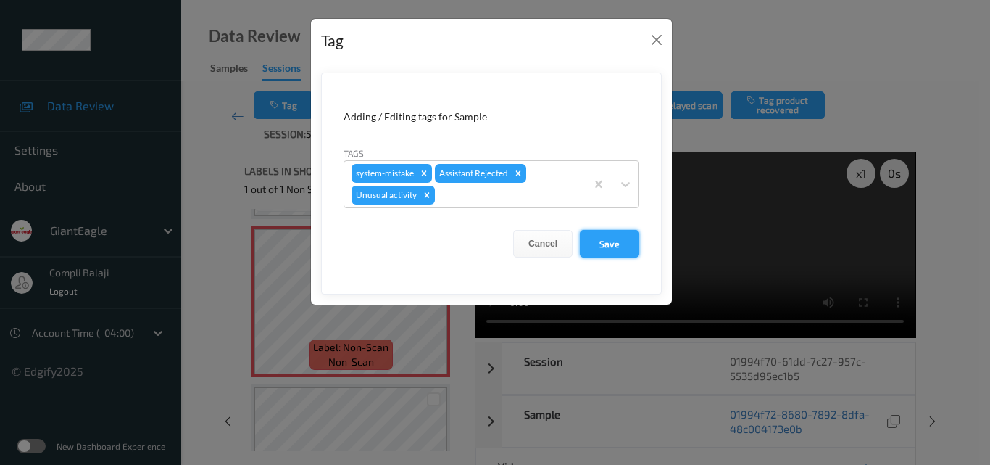
click at [616, 244] on button "Save" at bounding box center [609, 244] width 59 height 28
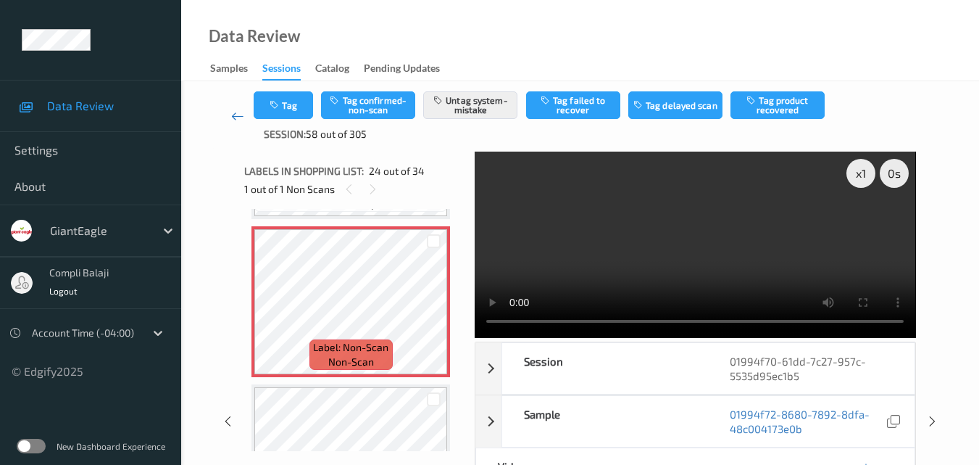
click at [239, 116] on icon at bounding box center [237, 116] width 13 height 14
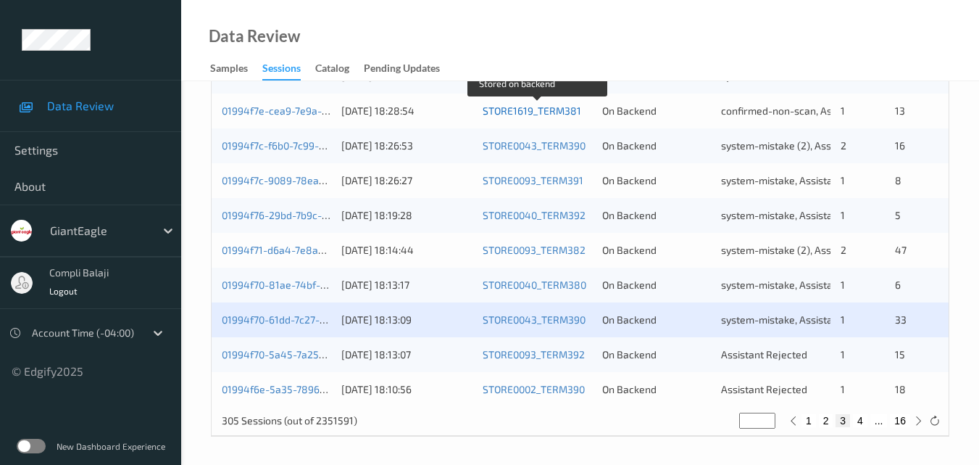
scroll to position [741, 0]
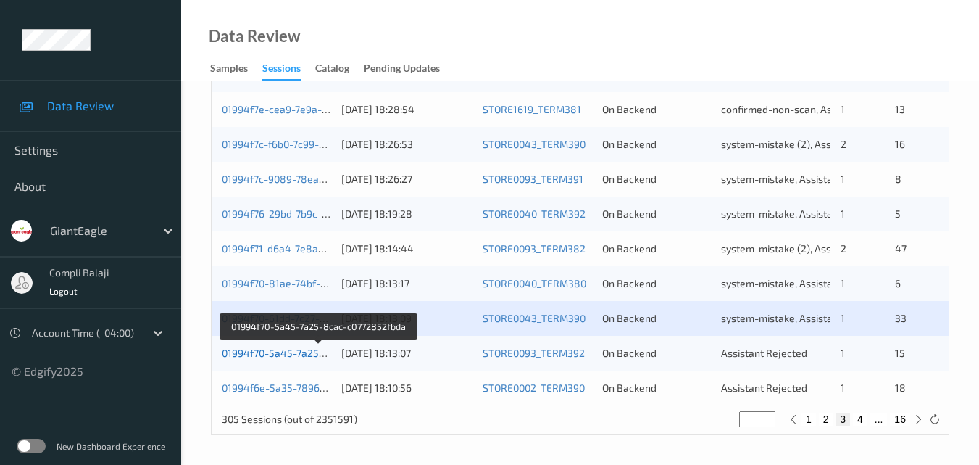
click at [296, 353] on link "01994f70-5a45-7a25-8cac-c0772852fbda" at bounding box center [319, 352] width 194 height 12
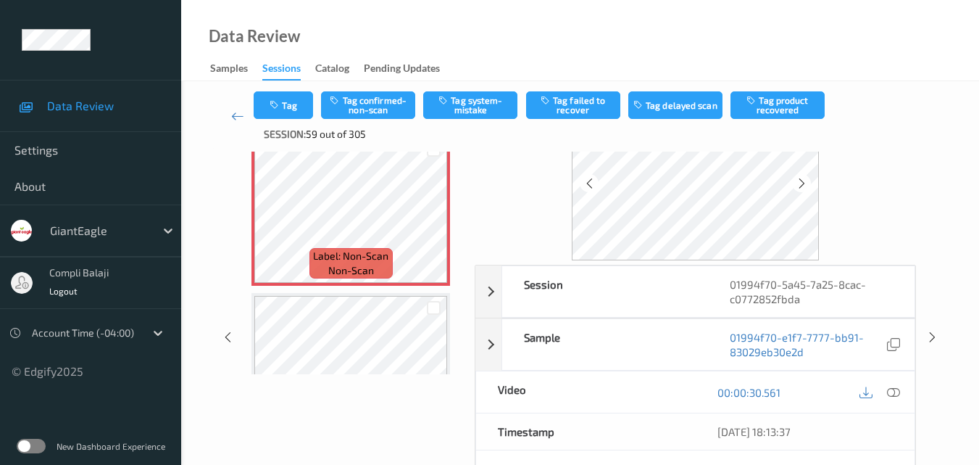
scroll to position [160, 0]
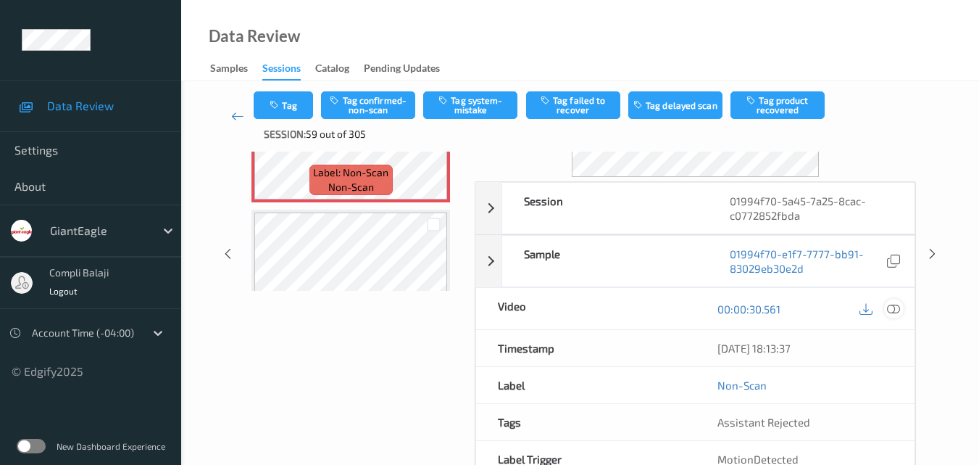
click at [895, 309] on icon at bounding box center [893, 308] width 13 height 13
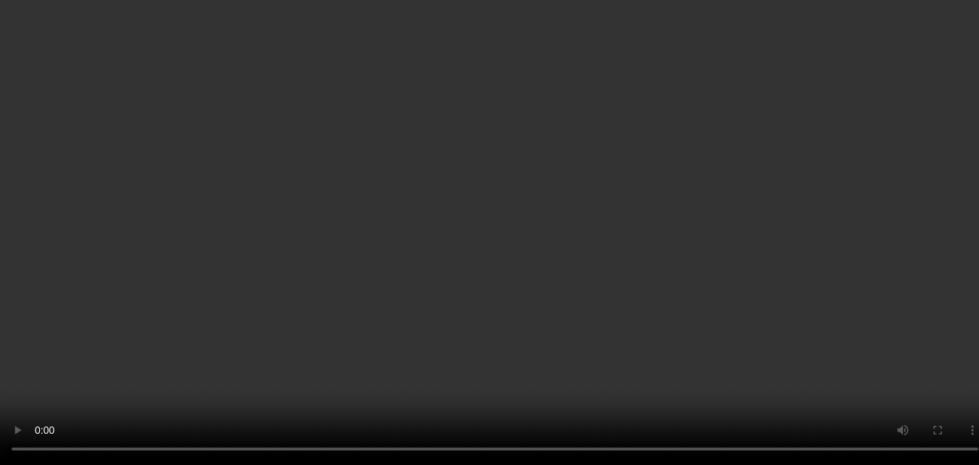
scroll to position [72, 0]
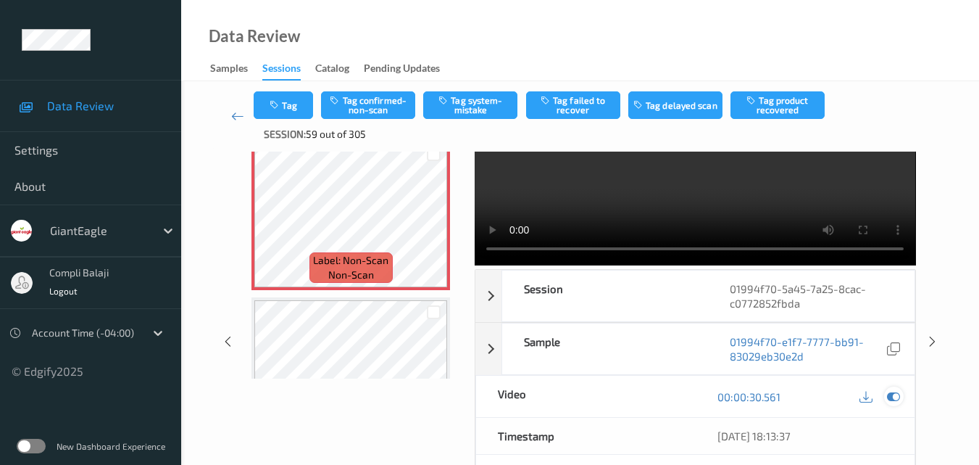
click at [892, 396] on icon at bounding box center [893, 396] width 13 height 13
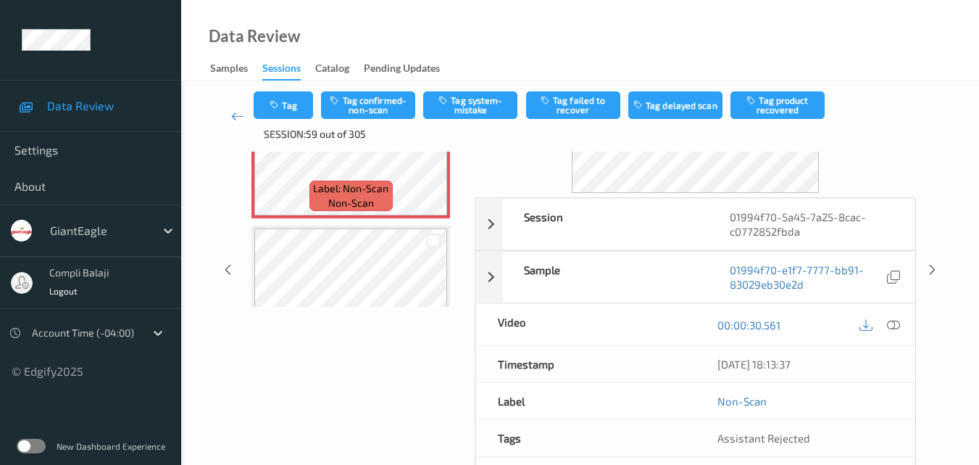
scroll to position [145, 0]
click at [893, 320] on icon at bounding box center [893, 323] width 13 height 13
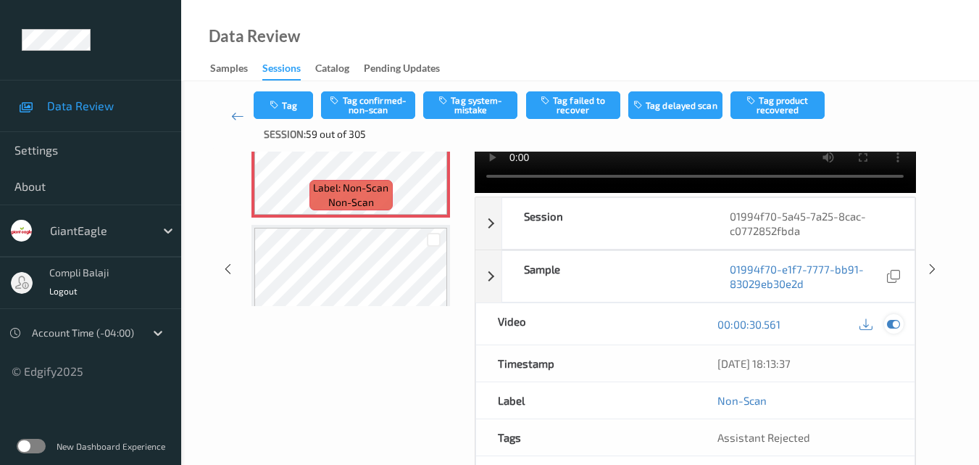
click at [898, 328] on icon at bounding box center [893, 323] width 13 height 13
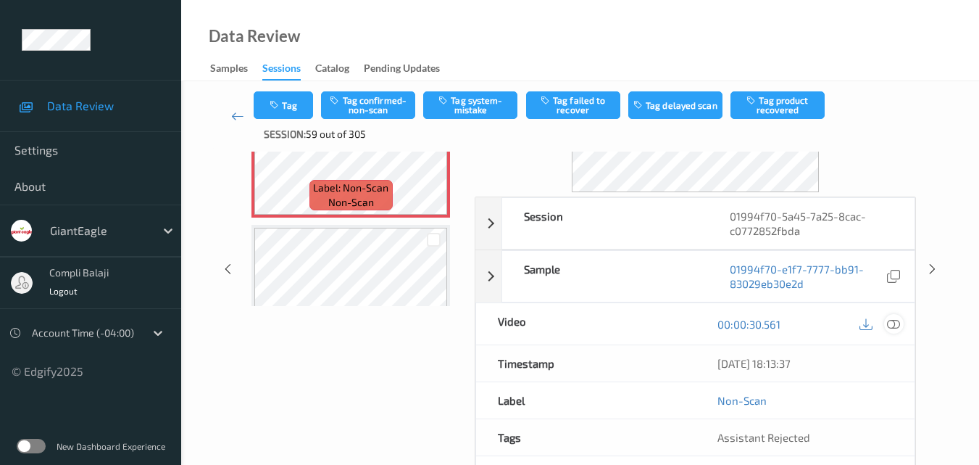
click at [897, 329] on icon at bounding box center [893, 323] width 13 height 13
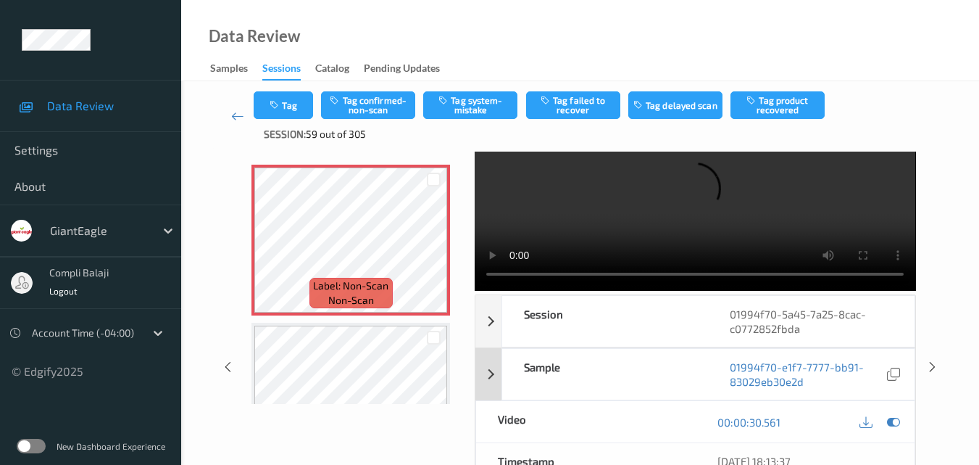
scroll to position [72, 0]
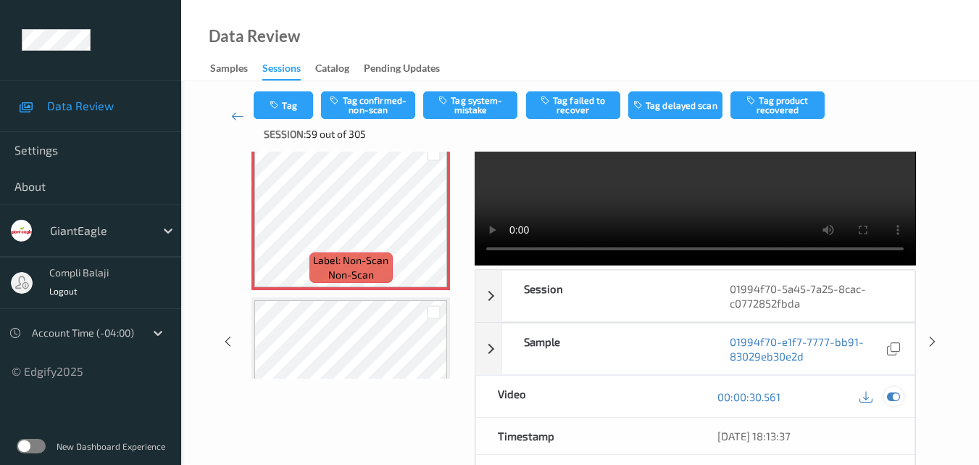
click at [900, 394] on icon at bounding box center [893, 396] width 13 height 13
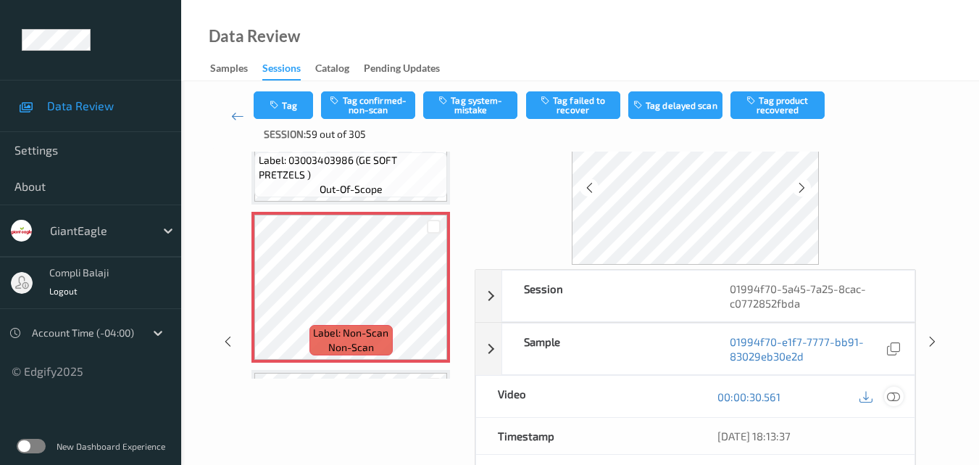
drag, startPoint x: 896, startPoint y: 401, endPoint x: 878, endPoint y: 398, distance: 18.4
click at [895, 402] on icon at bounding box center [893, 395] width 13 height 13
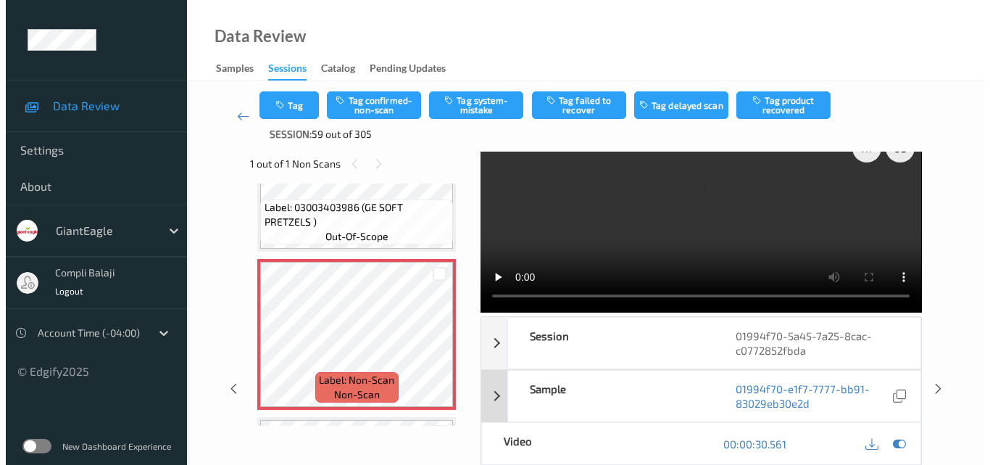
scroll to position [0, 0]
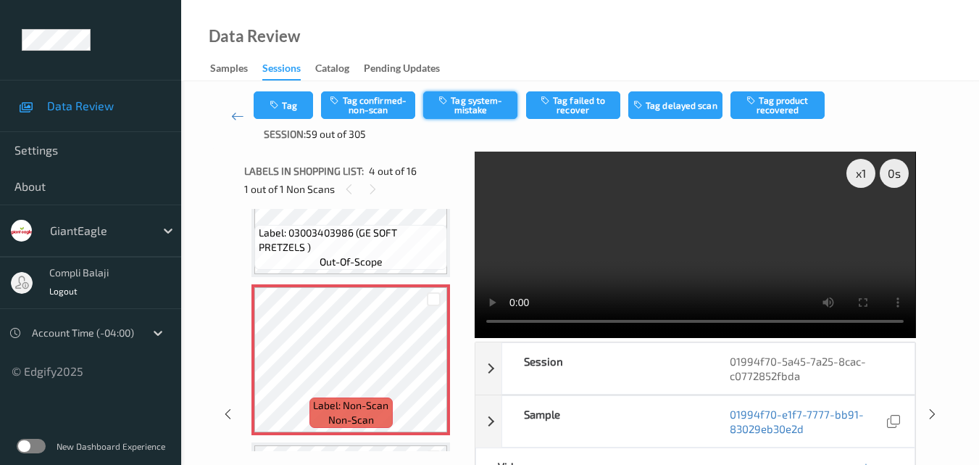
click at [482, 101] on button "Tag system-mistake" at bounding box center [470, 105] width 94 height 28
click at [303, 107] on button "Tag" at bounding box center [283, 105] width 59 height 28
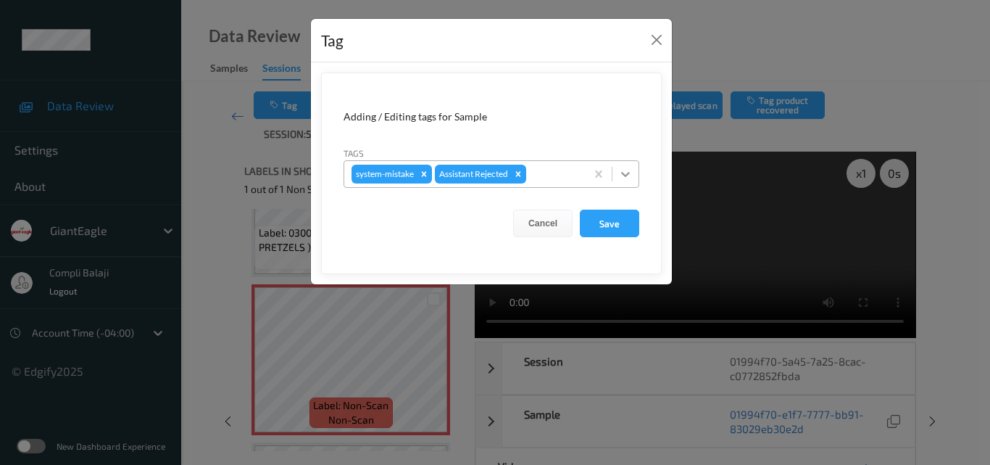
click at [628, 172] on icon at bounding box center [625, 174] width 14 height 14
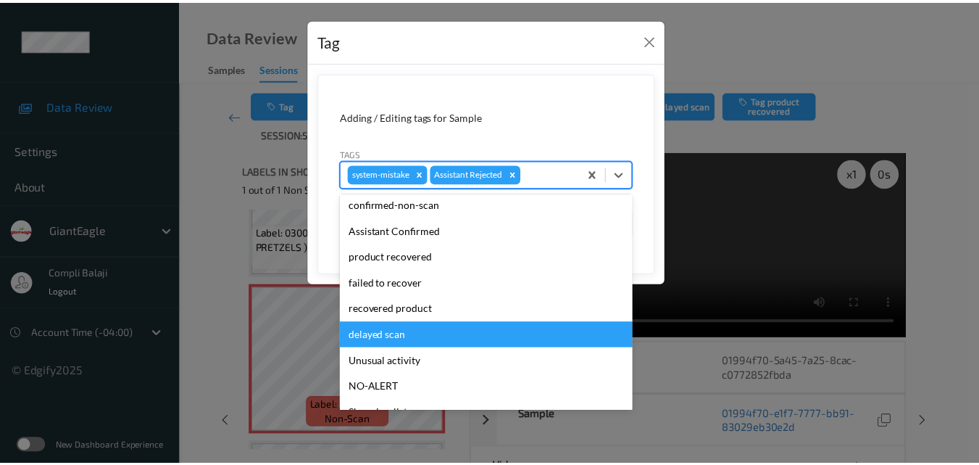
scroll to position [145, 0]
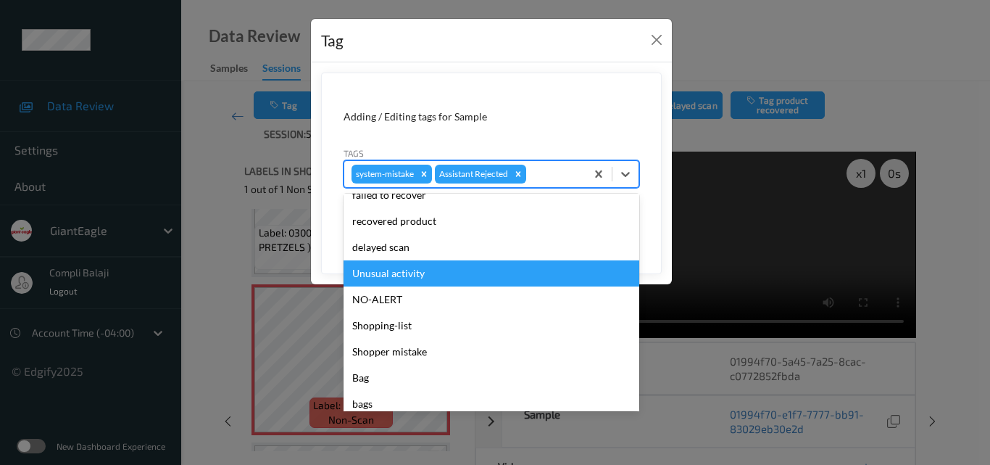
click at [406, 274] on div "Unusual activity" at bounding box center [492, 273] width 296 height 26
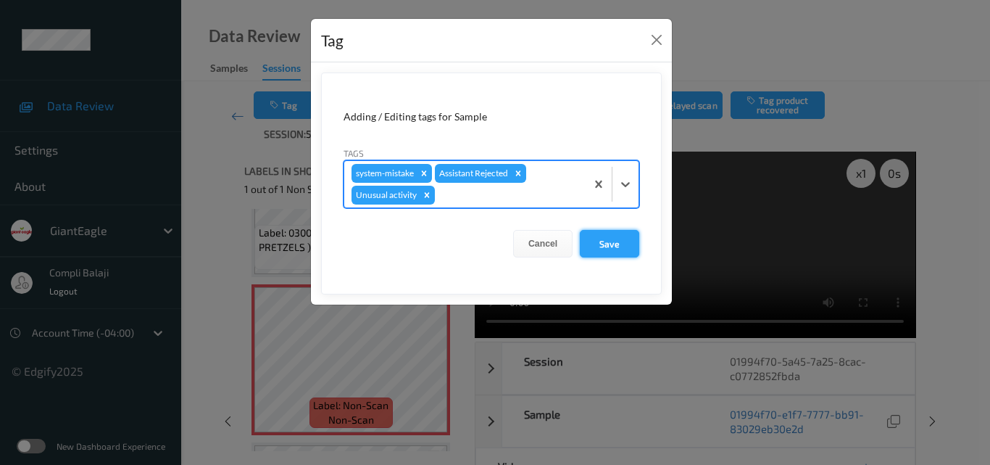
click at [610, 244] on button "Save" at bounding box center [609, 244] width 59 height 28
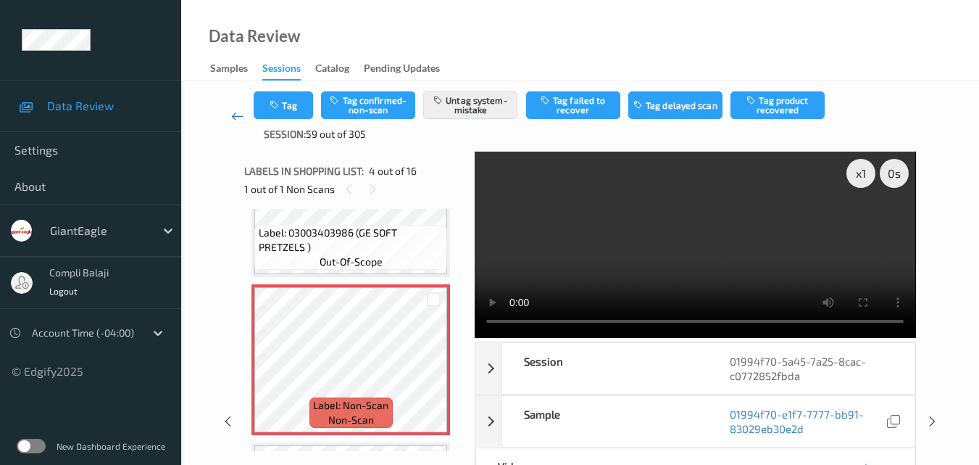
click at [235, 116] on icon at bounding box center [237, 116] width 13 height 14
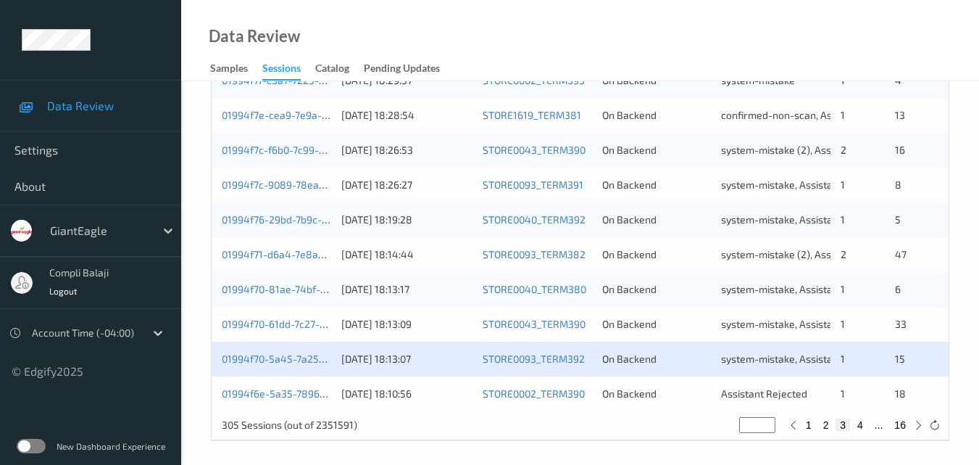
scroll to position [741, 0]
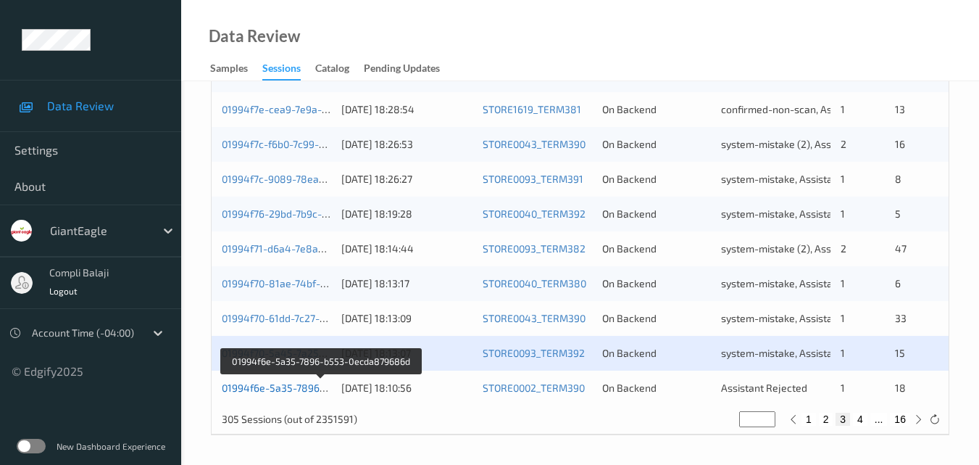
click at [295, 390] on link "01994f6e-5a35-7896-b553-0ecda879686d" at bounding box center [321, 387] width 199 height 12
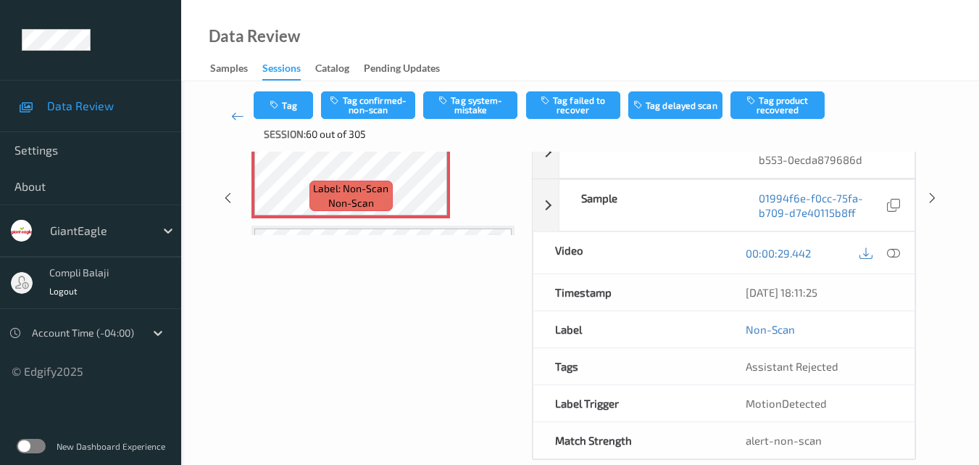
scroll to position [217, 0]
click at [893, 249] on icon at bounding box center [893, 250] width 13 height 13
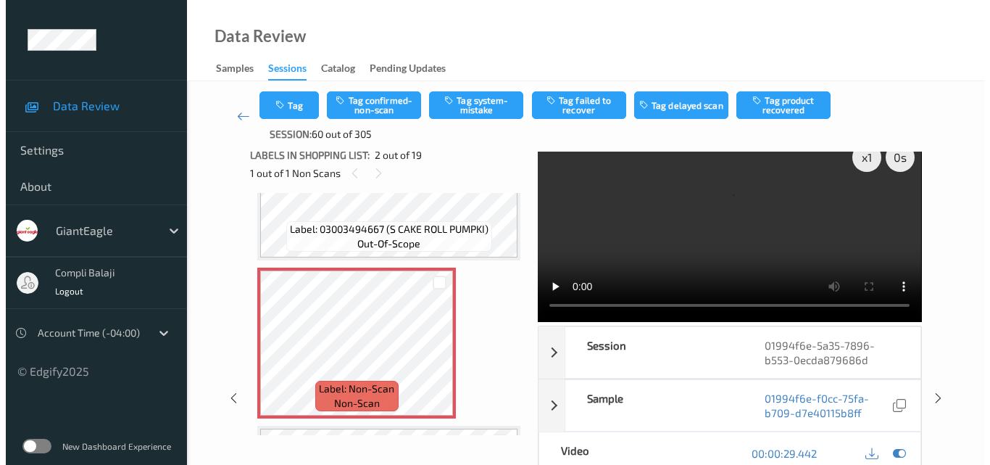
scroll to position [0, 0]
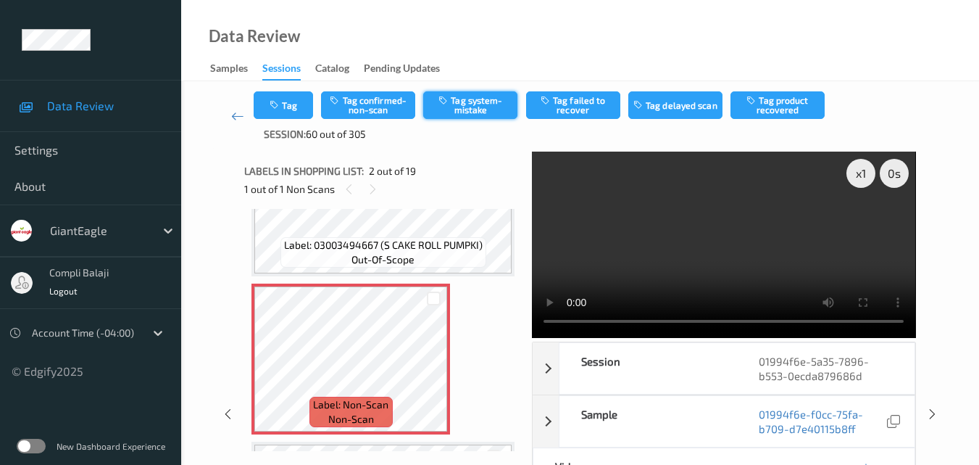
click at [482, 112] on button "Tag system-mistake" at bounding box center [470, 105] width 94 height 28
click at [300, 111] on button "Tag" at bounding box center [283, 105] width 59 height 28
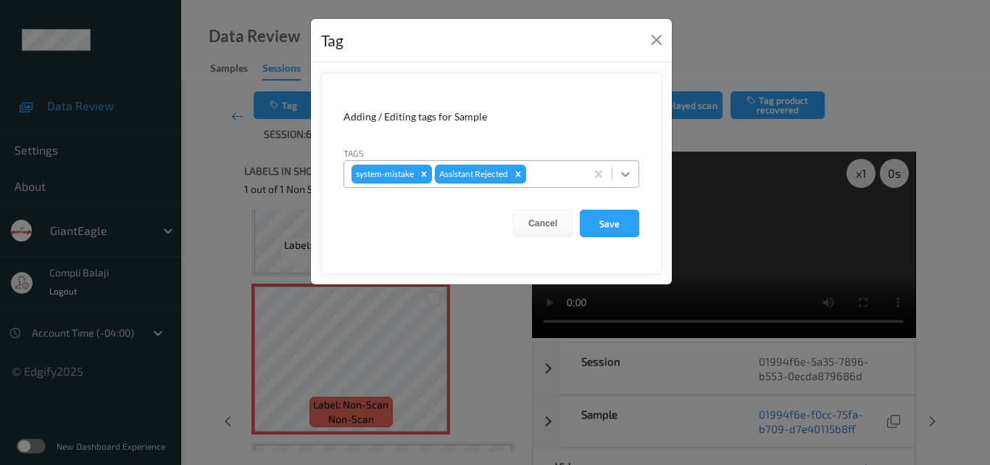
click at [620, 175] on icon at bounding box center [625, 174] width 14 height 14
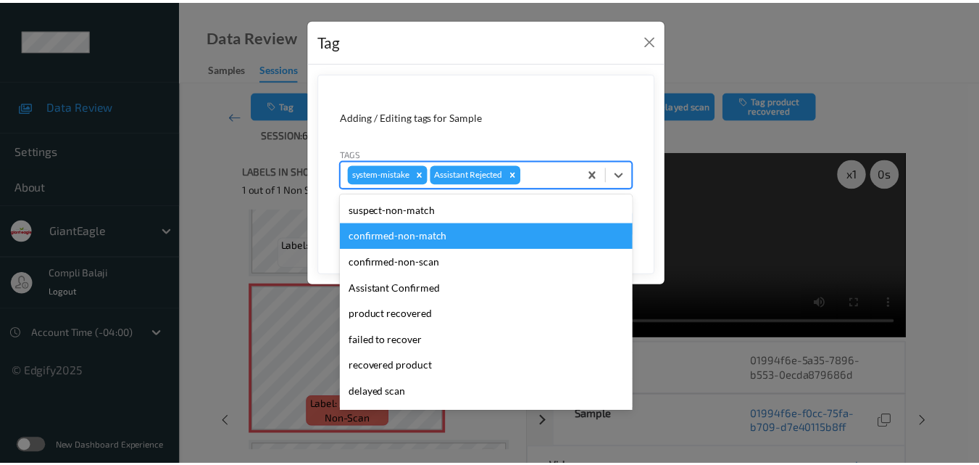
scroll to position [154, 0]
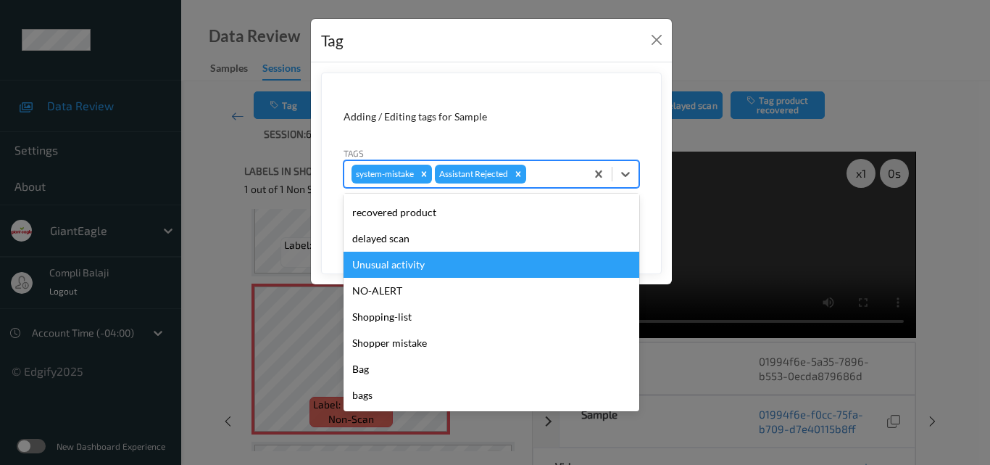
click at [409, 266] on div "Unusual activity" at bounding box center [492, 265] width 296 height 26
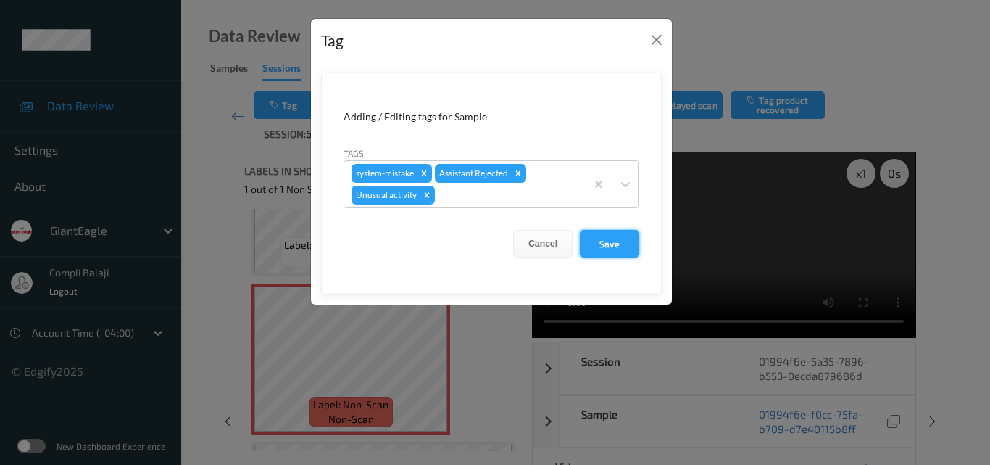
click at [605, 246] on button "Save" at bounding box center [609, 244] width 59 height 28
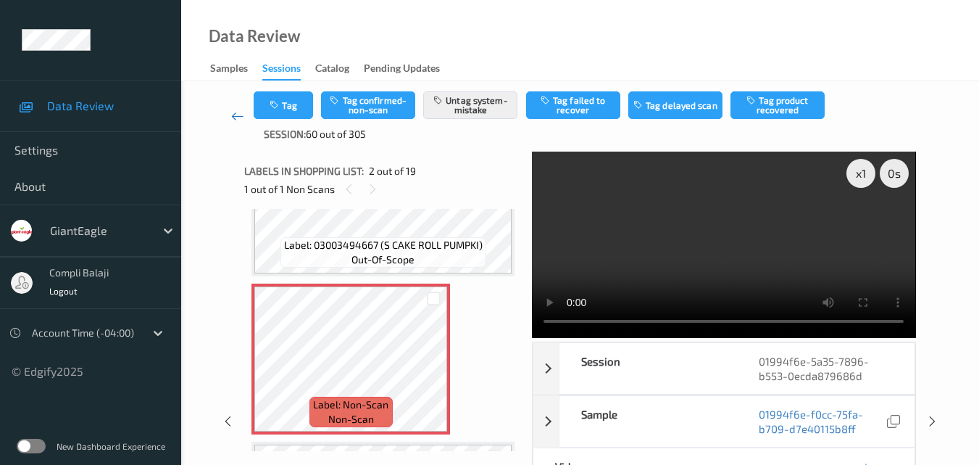
click at [232, 112] on icon at bounding box center [237, 116] width 13 height 14
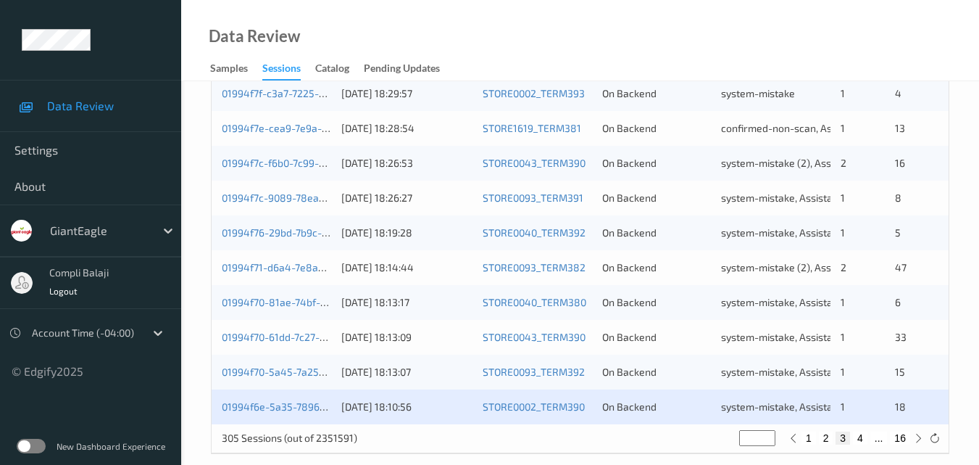
scroll to position [741, 0]
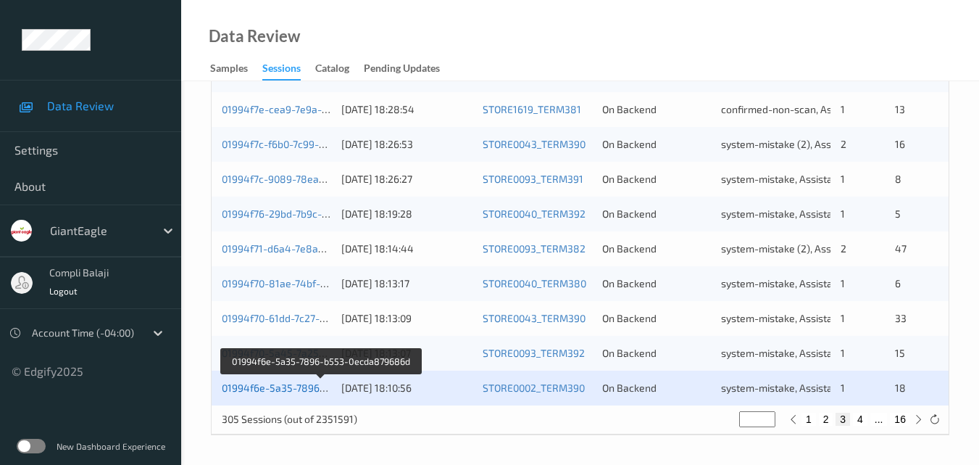
click at [301, 389] on link "01994f6e-5a35-7896-b553-0ecda879686d" at bounding box center [321, 387] width 199 height 12
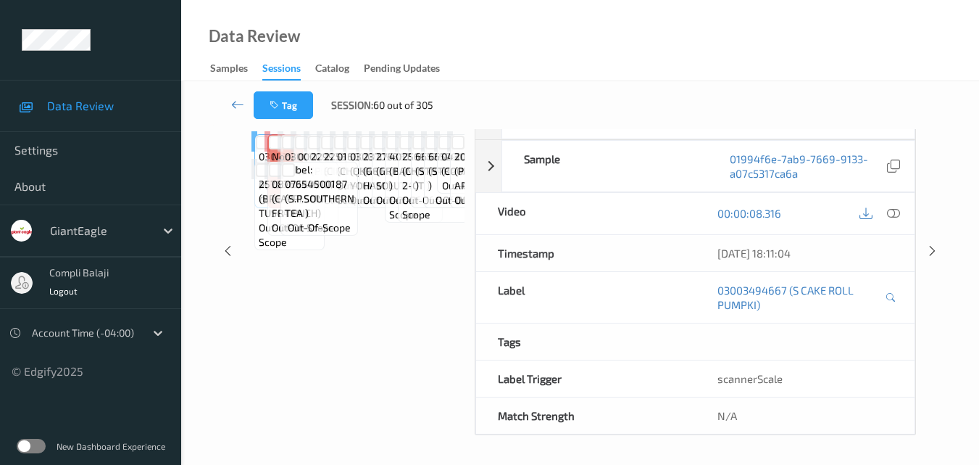
scroll to position [233, 0]
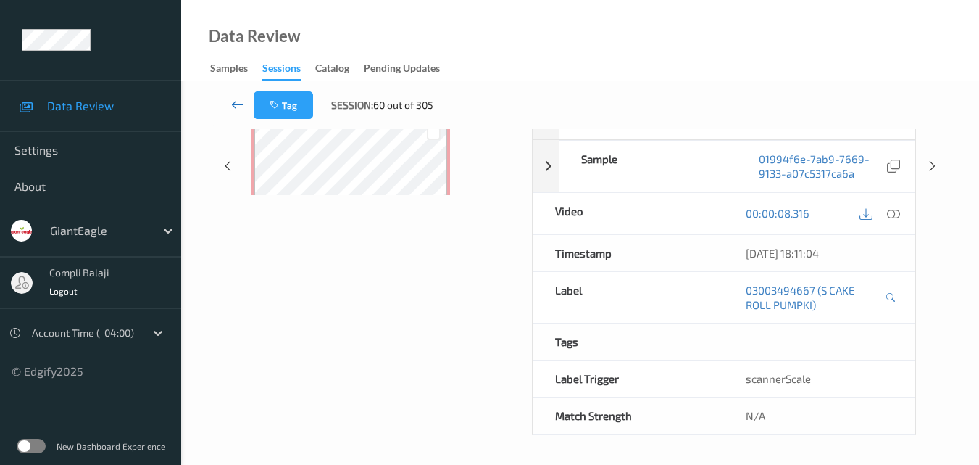
click at [237, 108] on icon at bounding box center [237, 104] width 13 height 14
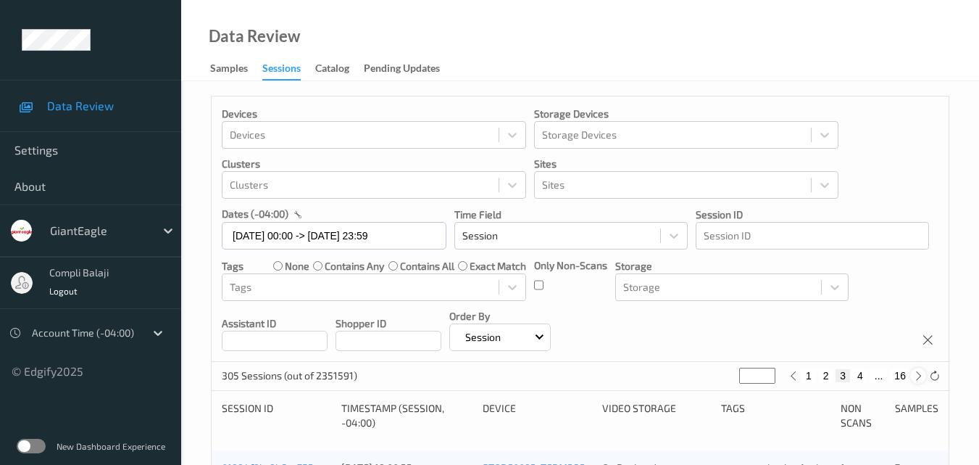
click at [916, 375] on icon at bounding box center [918, 375] width 11 height 11
type input "*"
click at [916, 375] on icon at bounding box center [918, 375] width 11 height 11
type input "*"
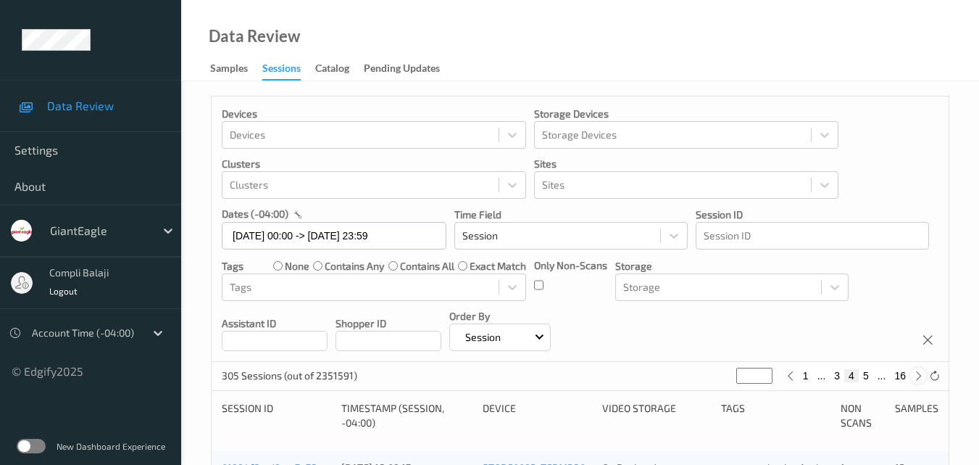
type input "*"
click at [869, 378] on button "6" at bounding box center [866, 375] width 14 height 13
type input "*"
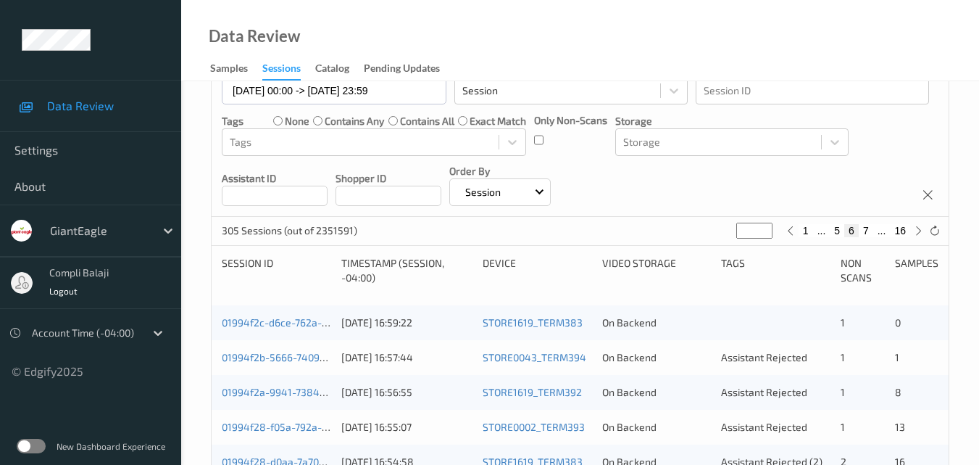
scroll to position [290, 0]
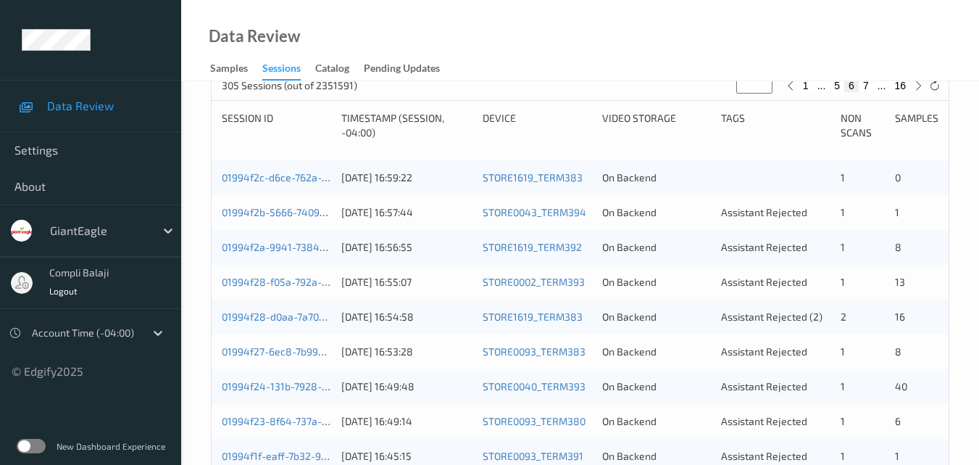
click at [310, 183] on div "01994f2c-d6ce-762a-af64-23cb53f8ee5a" at bounding box center [276, 177] width 109 height 14
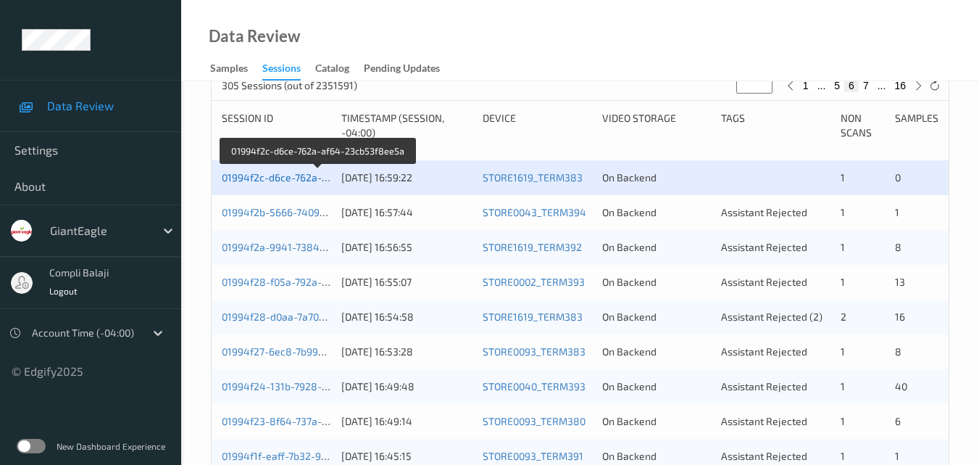
click at [273, 178] on link "01994f2c-d6ce-762a-af64-23cb53f8ee5a" at bounding box center [319, 177] width 194 height 12
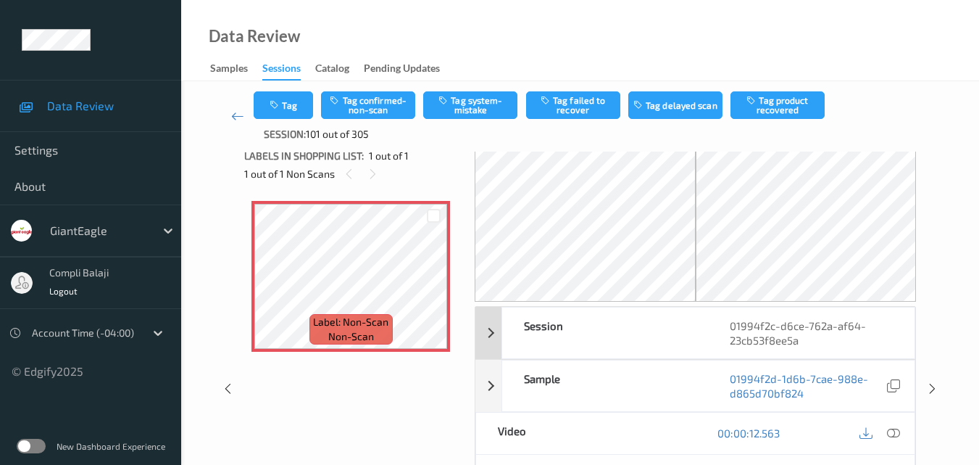
scroll to position [88, 0]
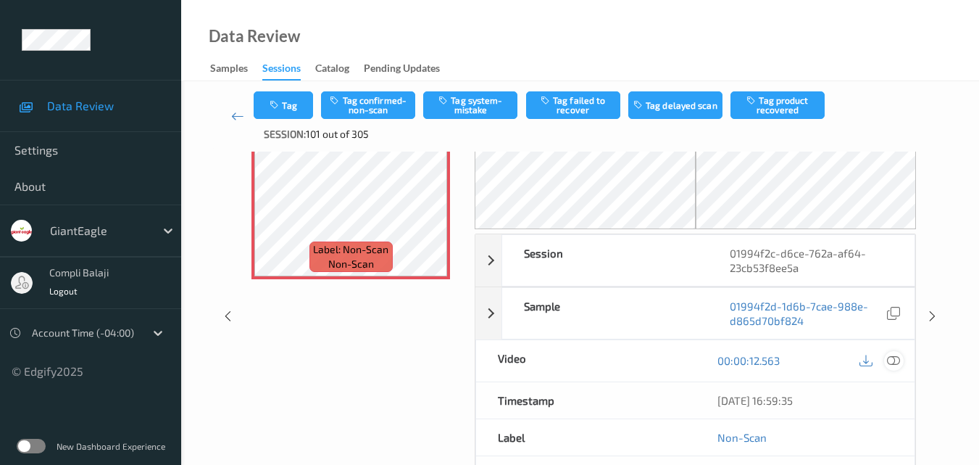
click at [896, 364] on icon at bounding box center [893, 360] width 13 height 13
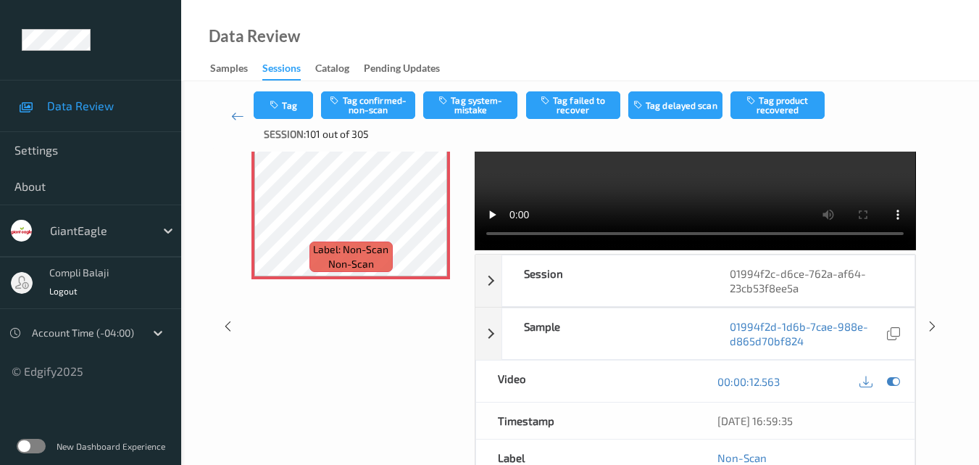
scroll to position [0, 0]
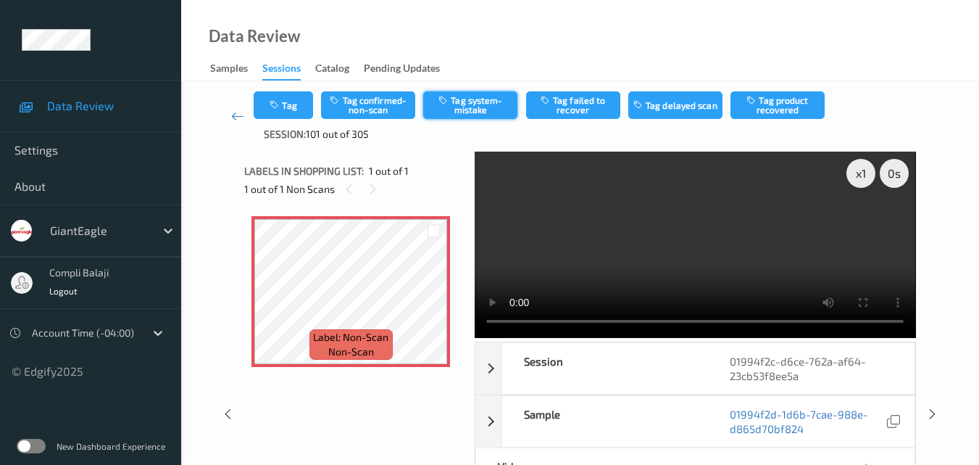
click at [486, 113] on button "Tag system-mistake" at bounding box center [470, 105] width 94 height 28
click at [474, 101] on button "Untag system-mistake" at bounding box center [470, 105] width 94 height 28
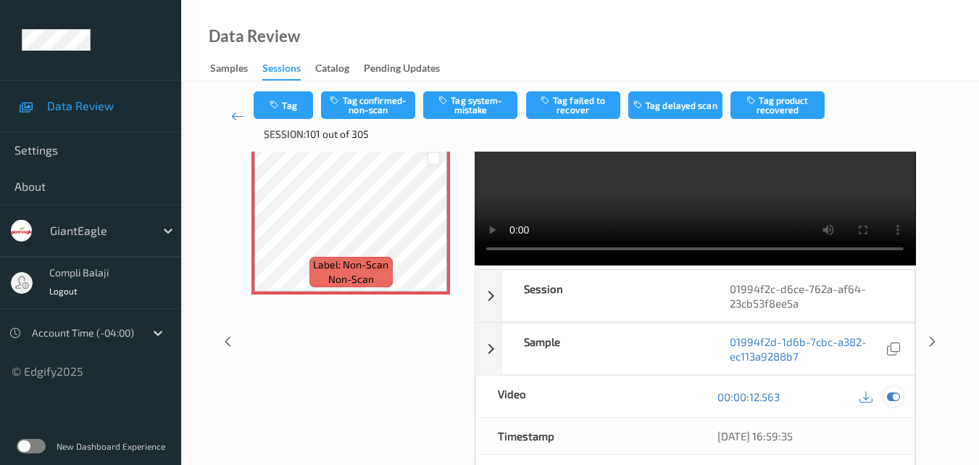
click at [897, 400] on icon at bounding box center [893, 396] width 13 height 13
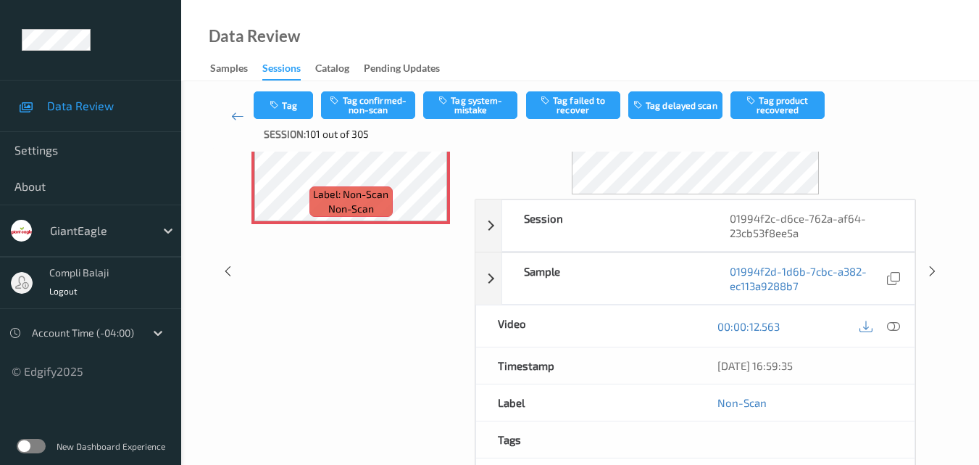
scroll to position [145, 0]
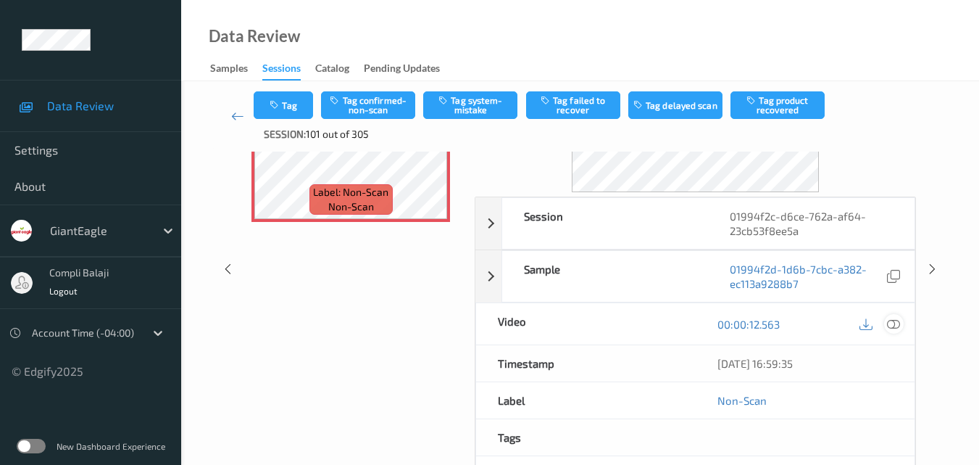
click at [891, 323] on icon at bounding box center [893, 323] width 13 height 13
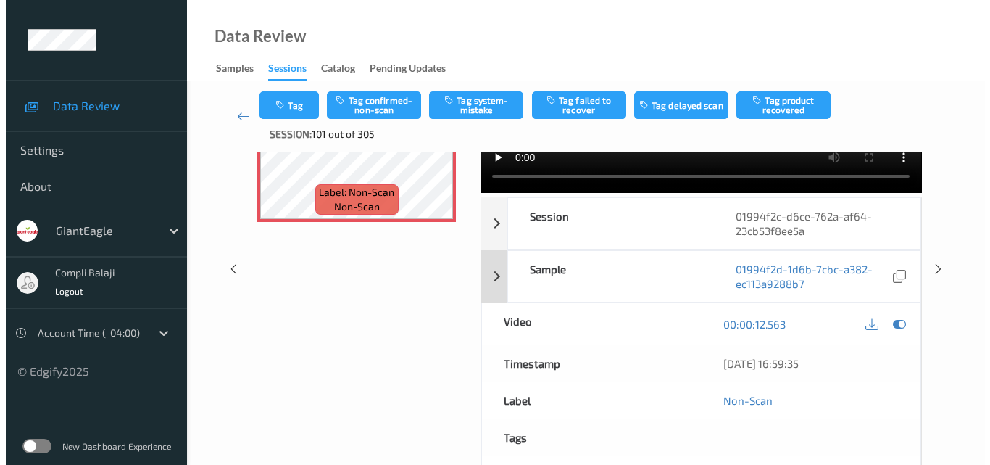
scroll to position [0, 0]
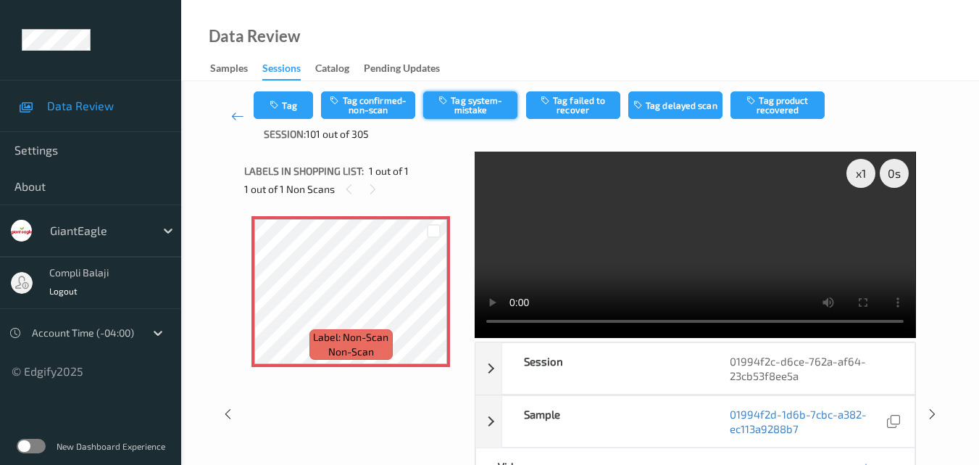
click at [468, 110] on button "Tag system-mistake" at bounding box center [470, 105] width 94 height 28
click at [294, 115] on button "Tag" at bounding box center [283, 105] width 59 height 28
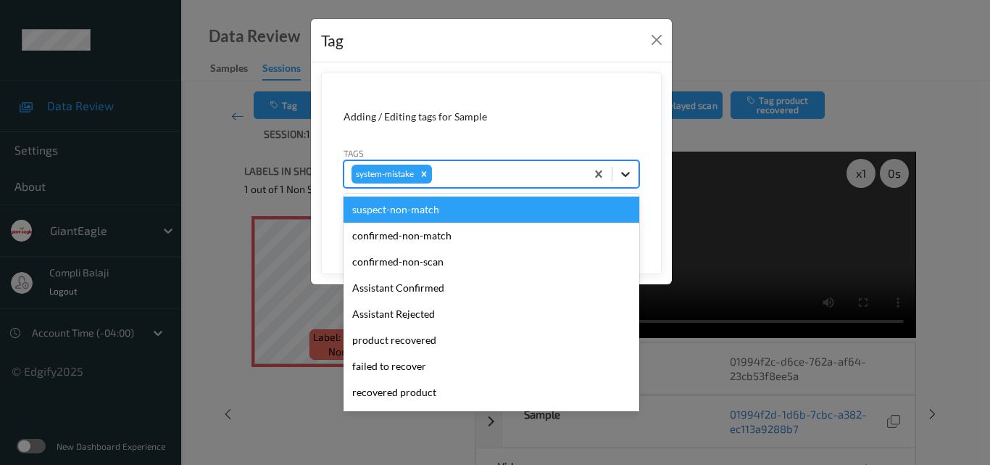
click at [629, 170] on icon at bounding box center [625, 174] width 14 height 14
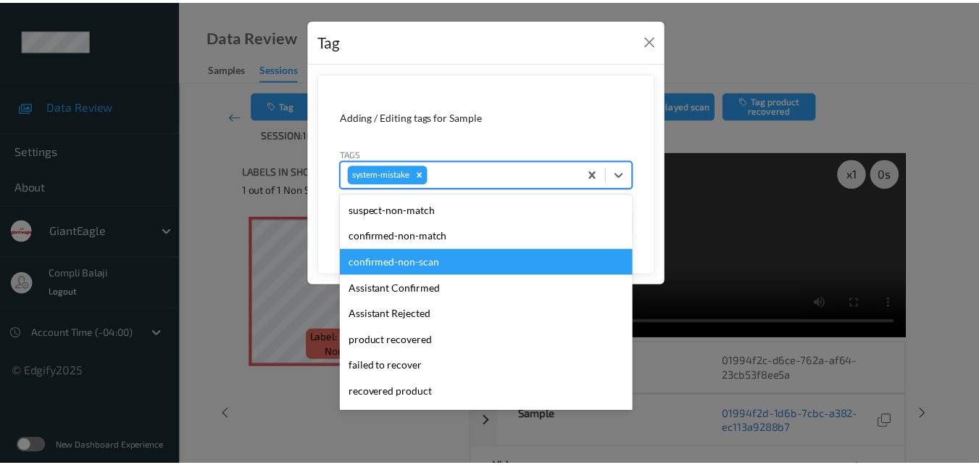
scroll to position [145, 0]
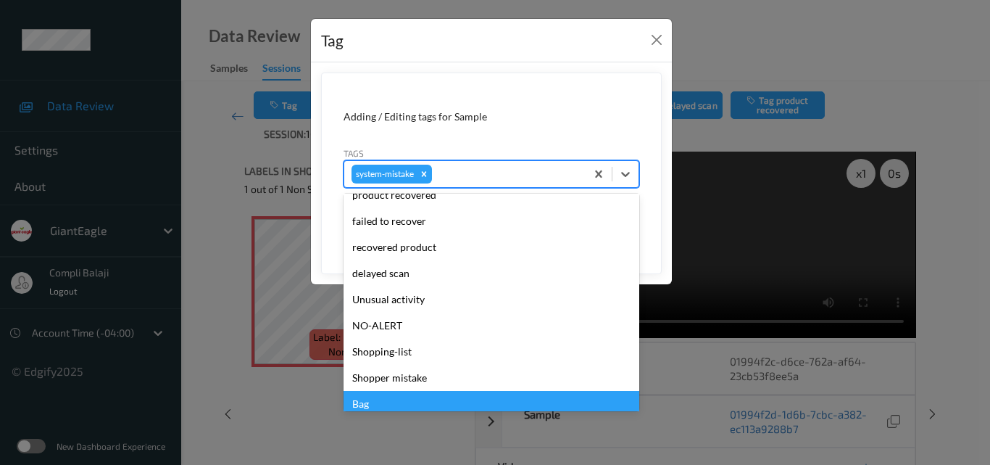
click at [362, 406] on div "Bag" at bounding box center [492, 404] width 296 height 26
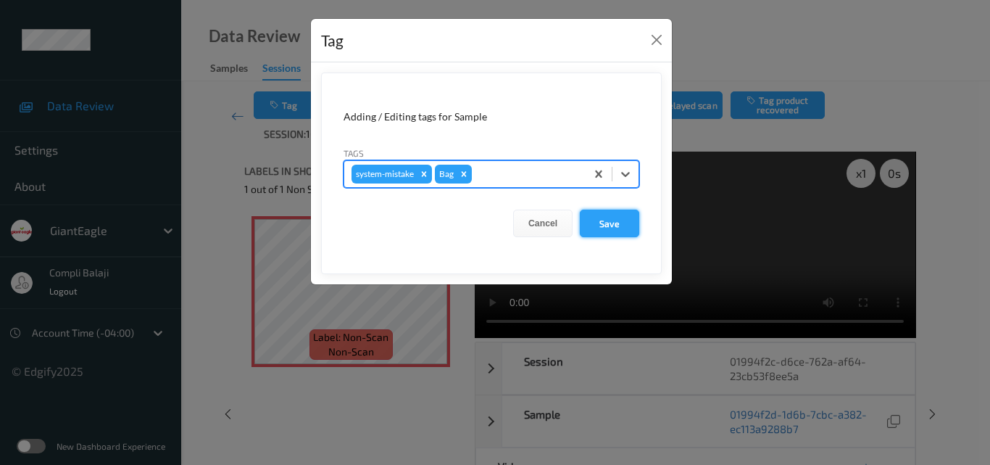
click at [617, 229] on button "Save" at bounding box center [609, 223] width 59 height 28
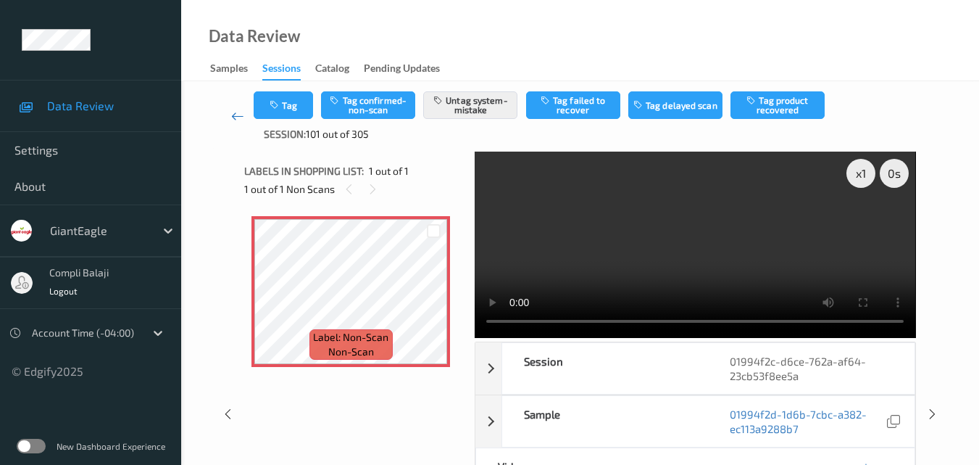
click at [232, 114] on icon at bounding box center [237, 116] width 13 height 14
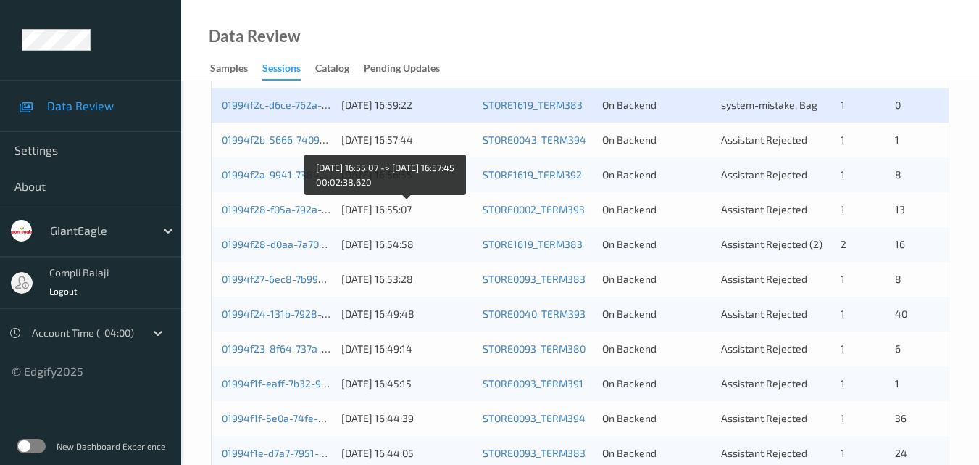
scroll to position [290, 0]
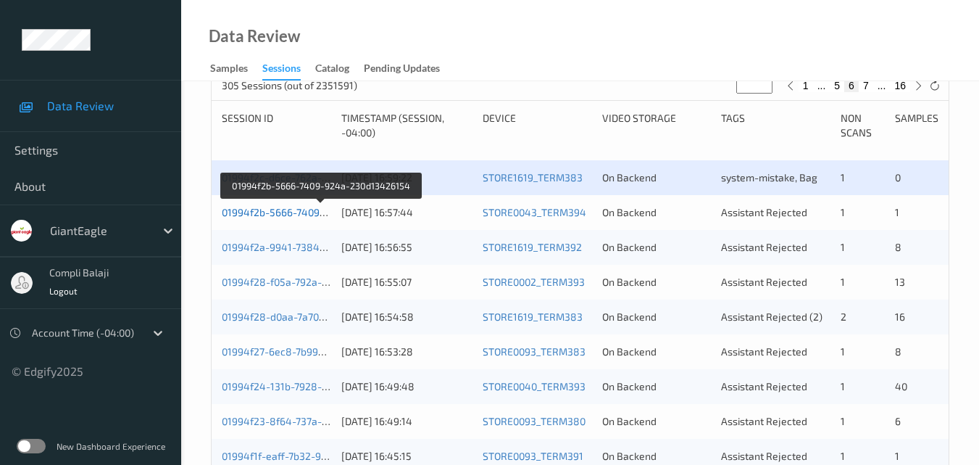
click at [300, 214] on link "01994f2b-5666-7409-924a-230d13426154" at bounding box center [321, 212] width 199 height 12
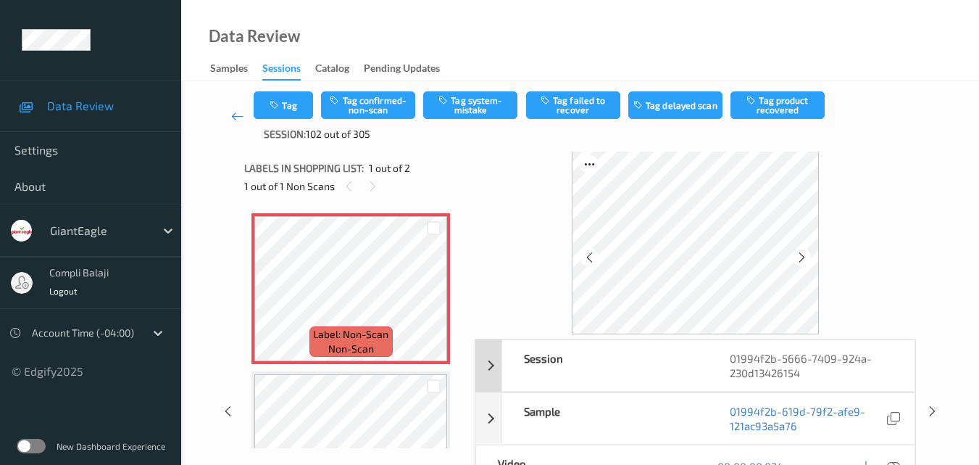
scroll to position [75, 0]
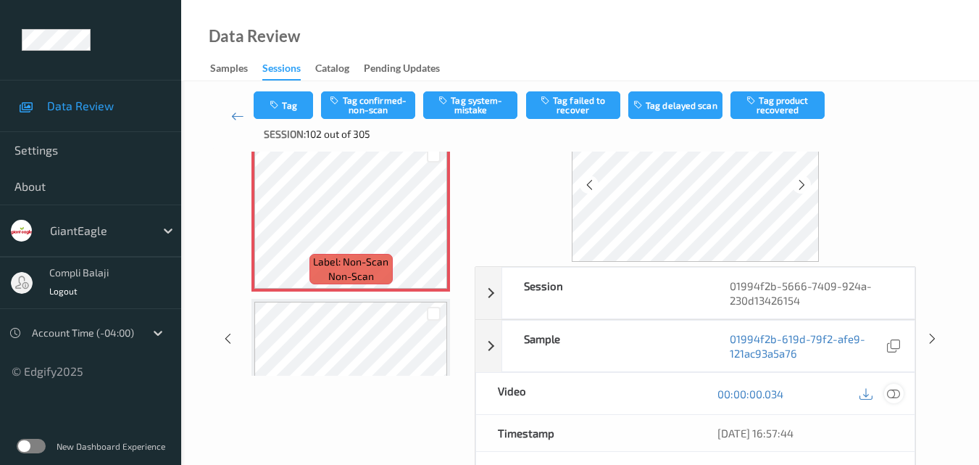
click at [892, 388] on icon at bounding box center [893, 392] width 13 height 13
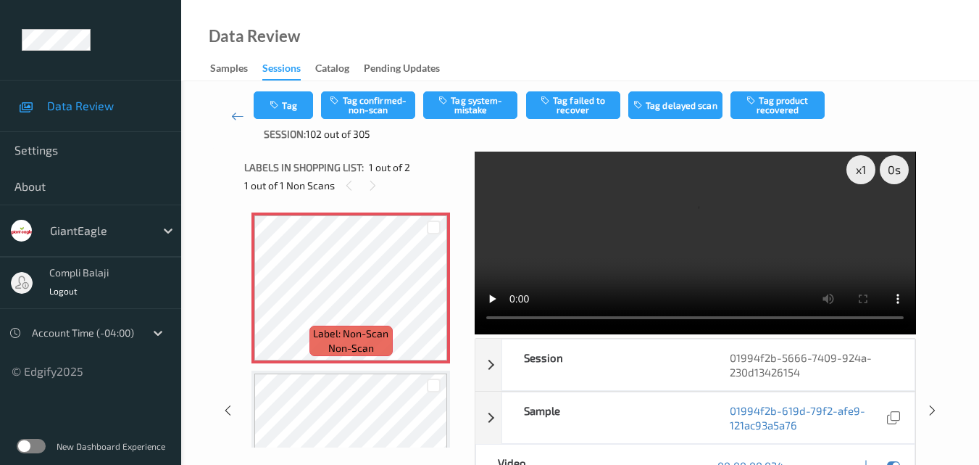
scroll to position [0, 0]
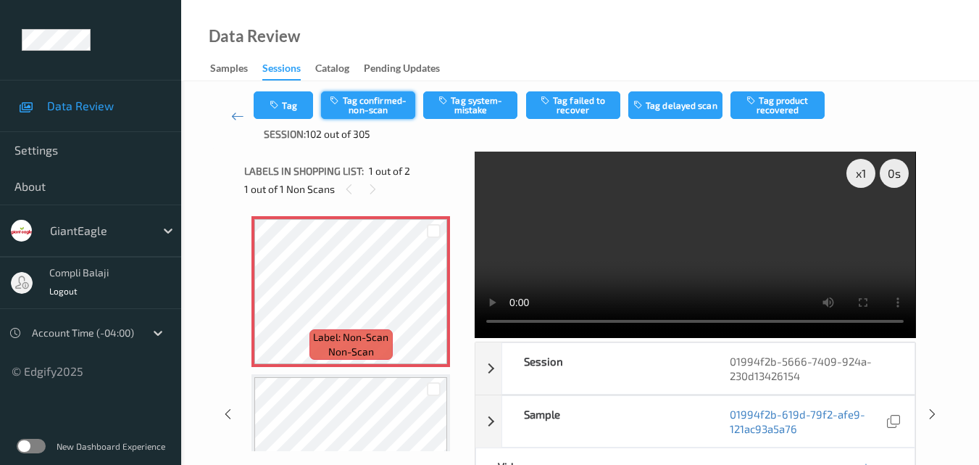
click at [383, 102] on button "Tag confirmed-non-scan" at bounding box center [368, 105] width 94 height 28
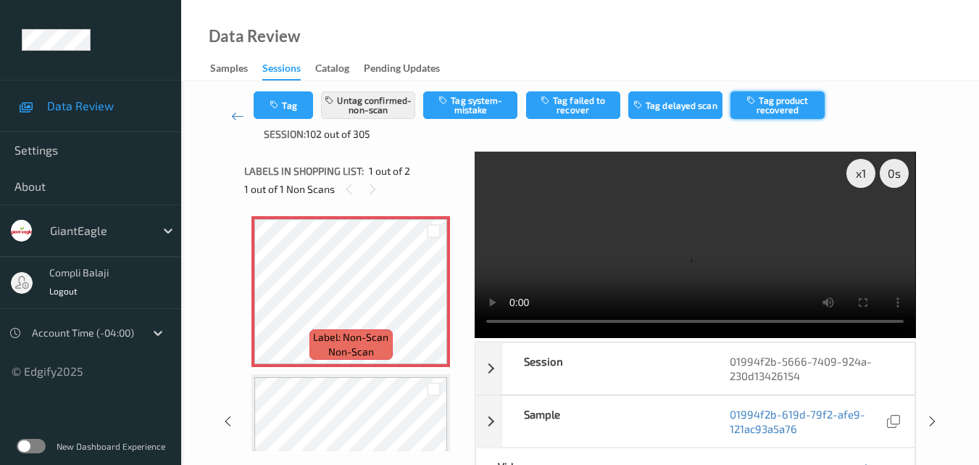
click at [789, 104] on button "Tag product recovered" at bounding box center [778, 105] width 94 height 28
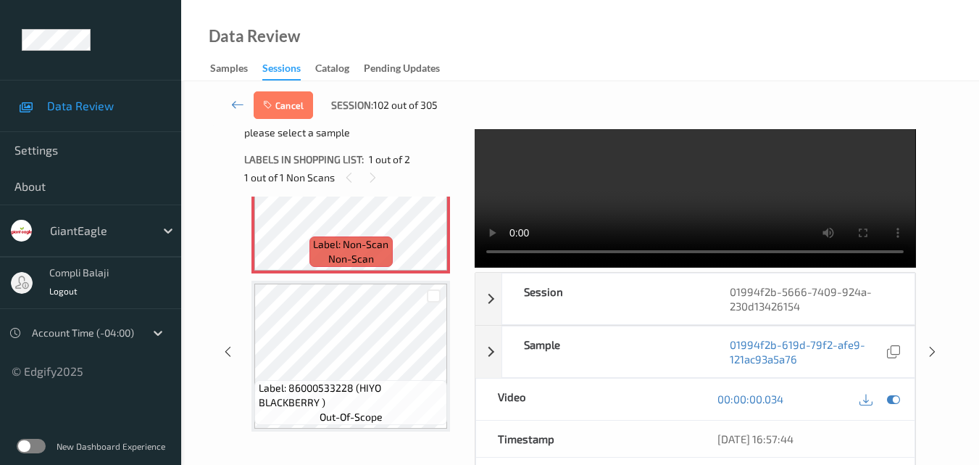
scroll to position [72, 0]
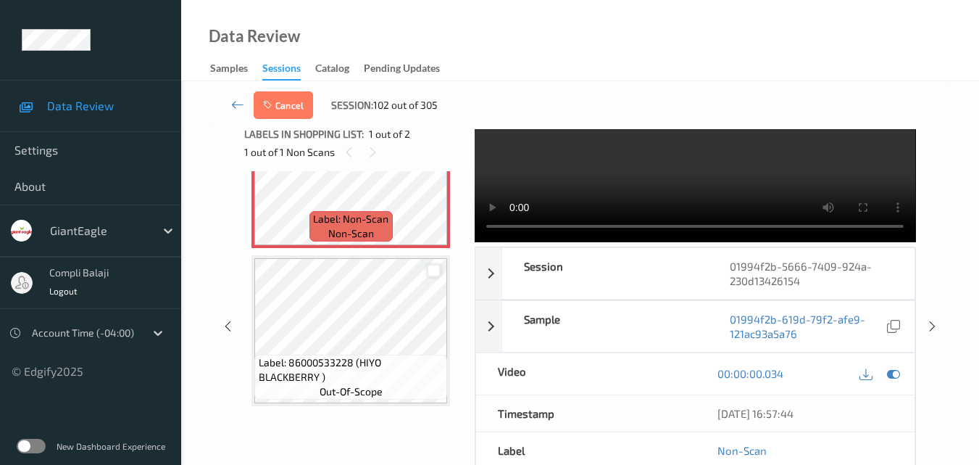
click at [440, 270] on div at bounding box center [434, 271] width 14 height 14
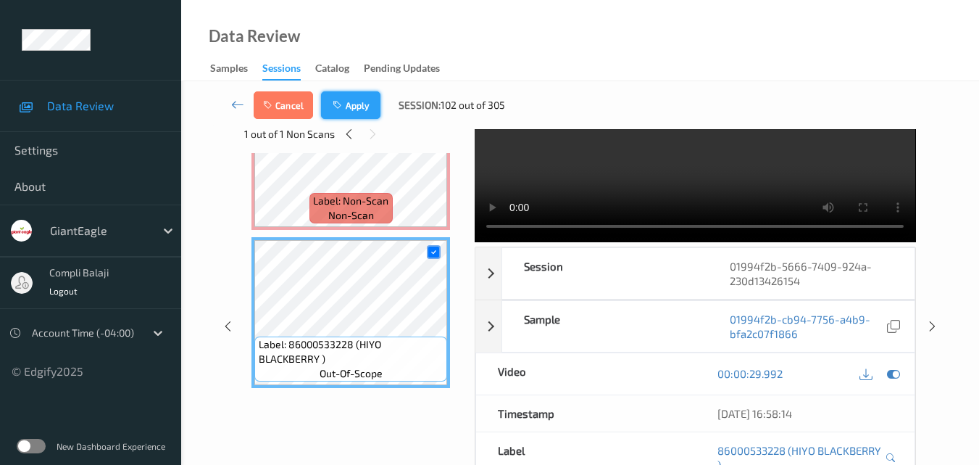
click at [351, 109] on button "Apply" at bounding box center [350, 105] width 59 height 28
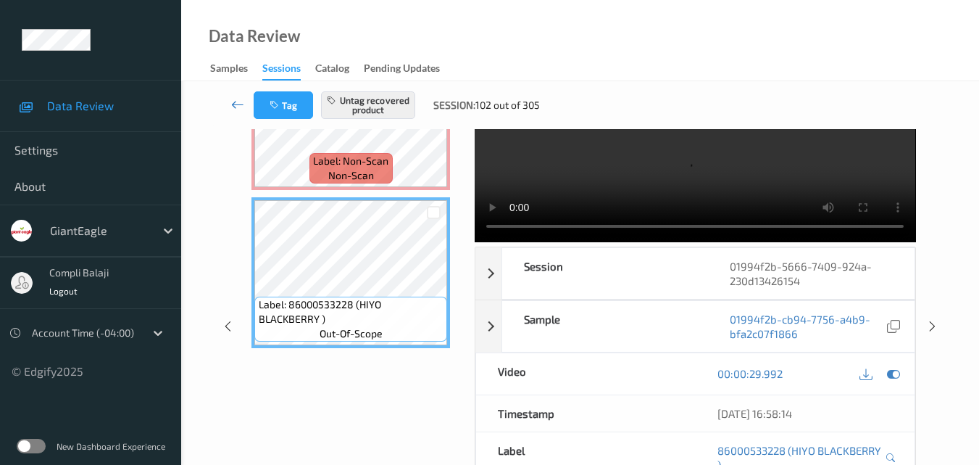
click at [237, 103] on icon at bounding box center [237, 104] width 13 height 14
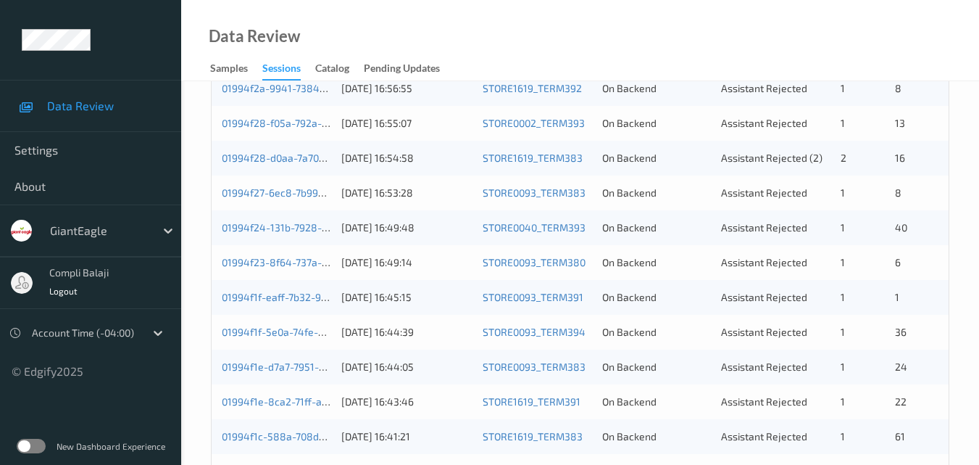
scroll to position [362, 0]
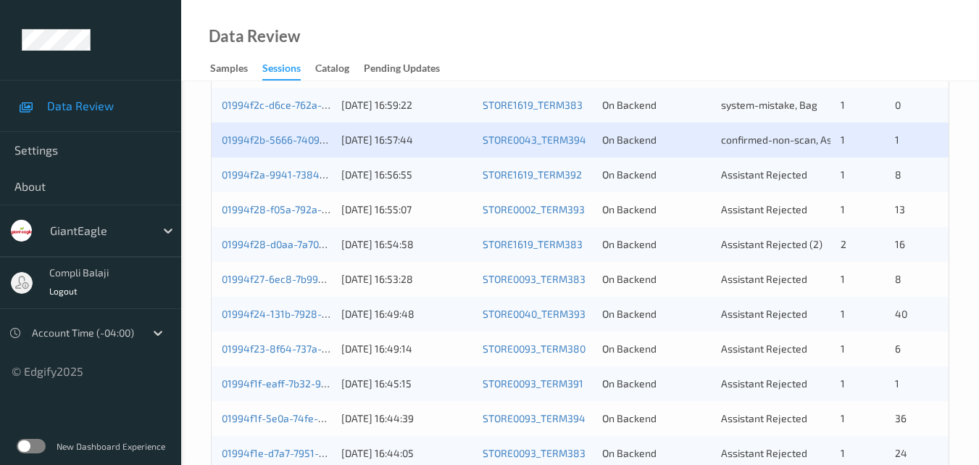
click at [306, 180] on div "01994f2a-9941-7384-a89e-3b911f1c9684" at bounding box center [276, 174] width 109 height 14
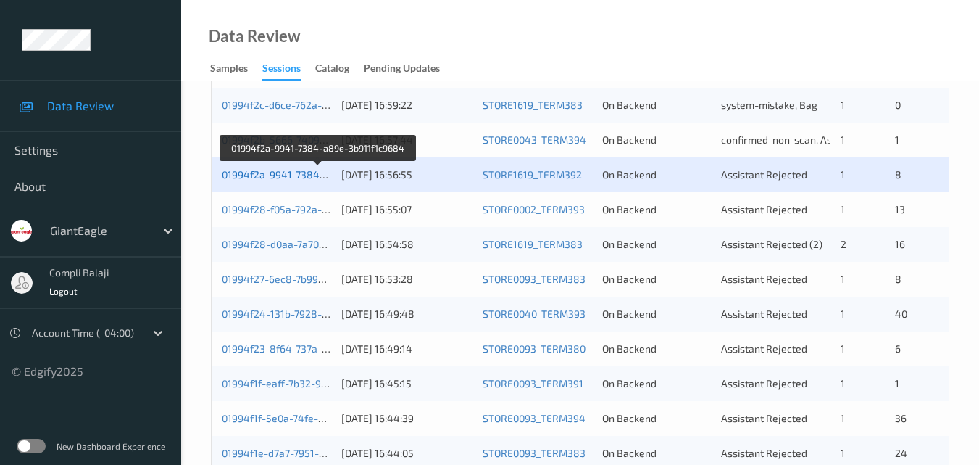
click at [309, 175] on link "01994f2a-9941-7384-a89e-3b911f1c9684" at bounding box center [319, 174] width 194 height 12
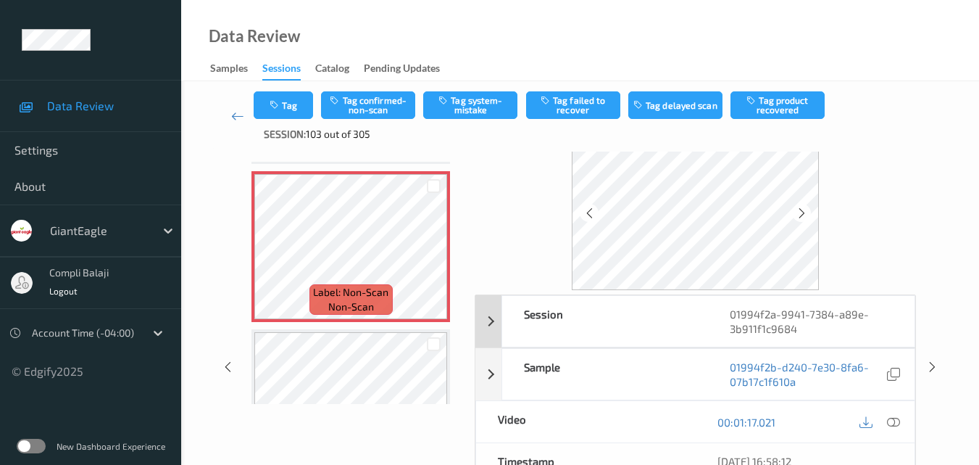
scroll to position [72, 0]
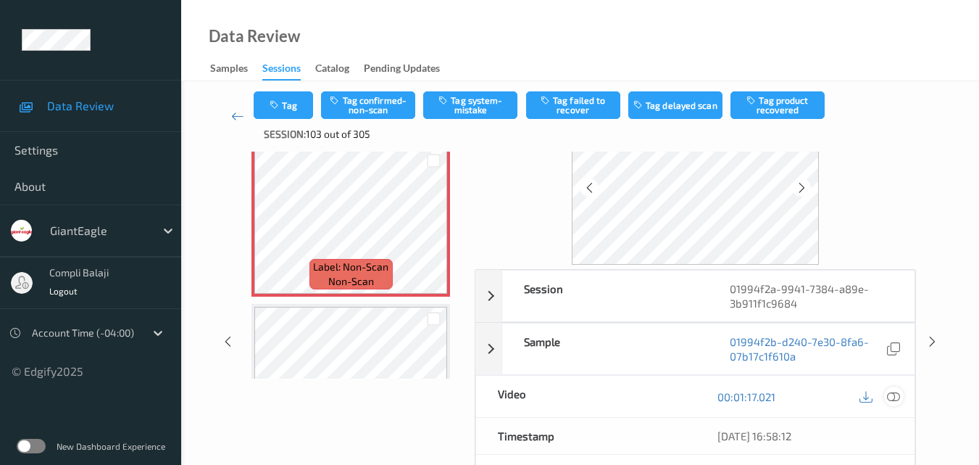
click at [897, 396] on icon at bounding box center [893, 395] width 13 height 13
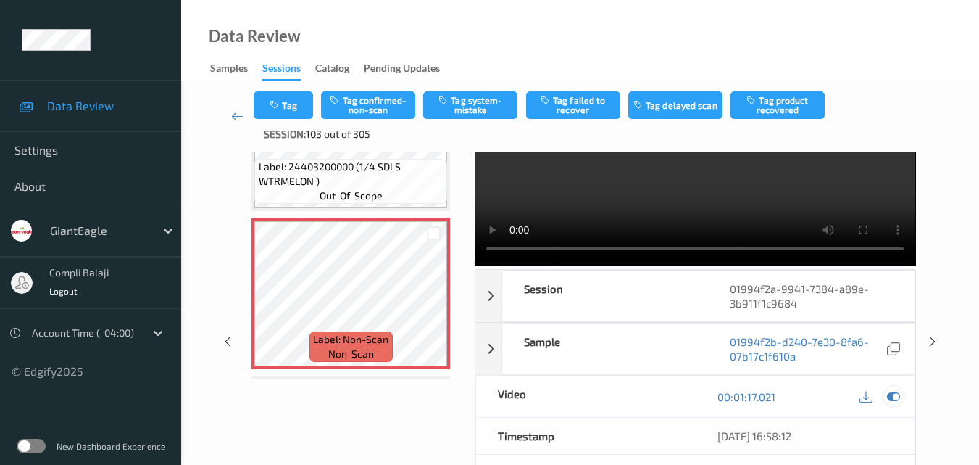
click at [894, 391] on icon at bounding box center [893, 396] width 13 height 13
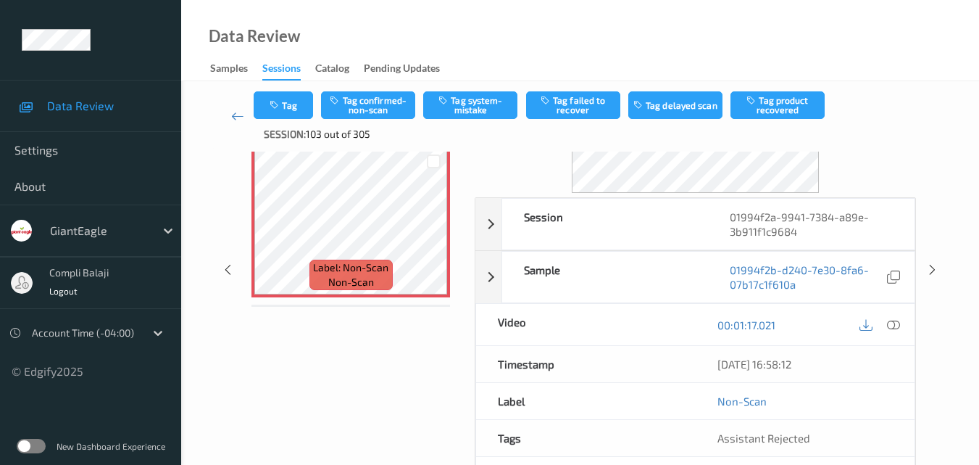
scroll to position [145, 0]
click at [889, 320] on icon at bounding box center [893, 323] width 13 height 13
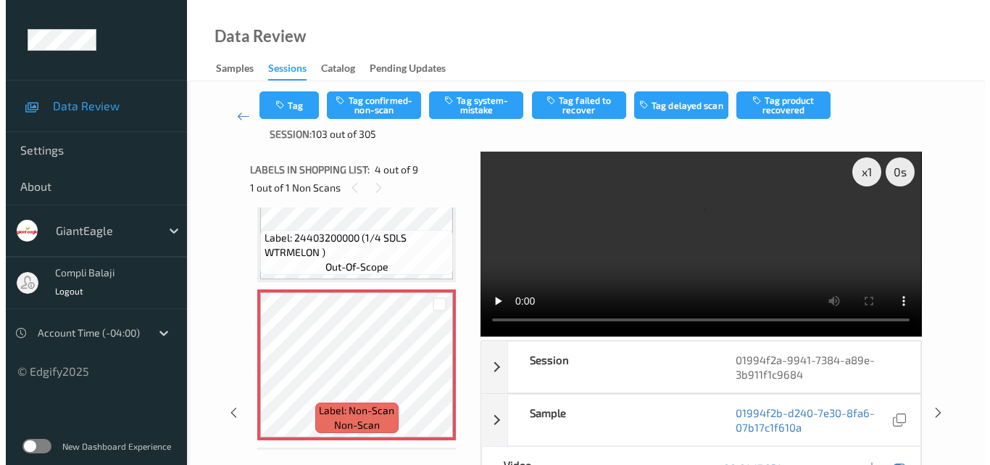
scroll to position [0, 0]
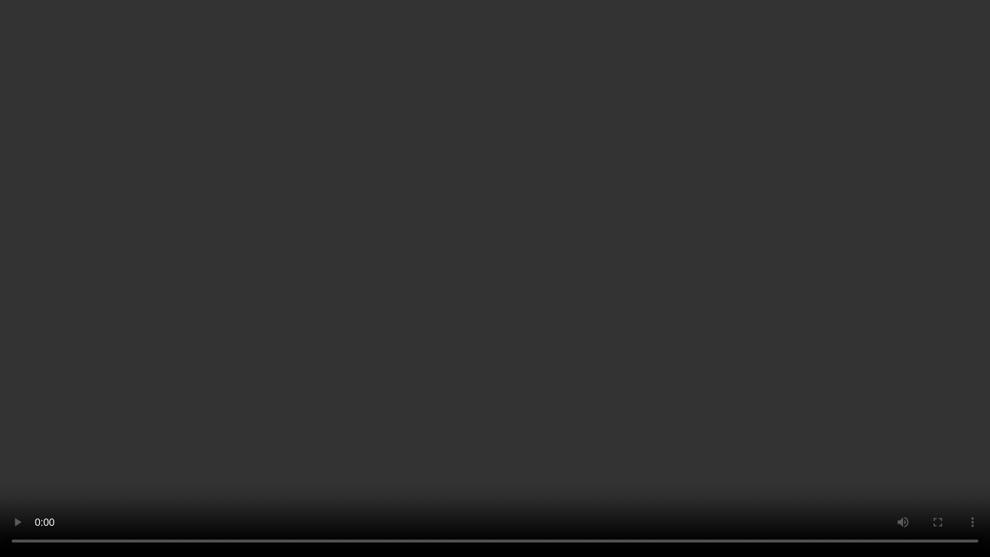
click at [897, 323] on video at bounding box center [495, 278] width 990 height 557
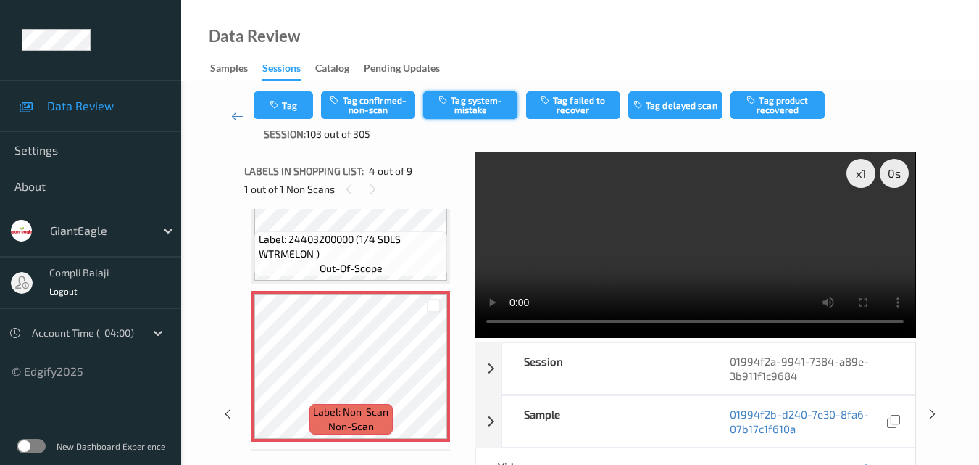
click at [494, 112] on button "Tag system-mistake" at bounding box center [470, 105] width 94 height 28
click at [290, 113] on button "Tag" at bounding box center [283, 105] width 59 height 28
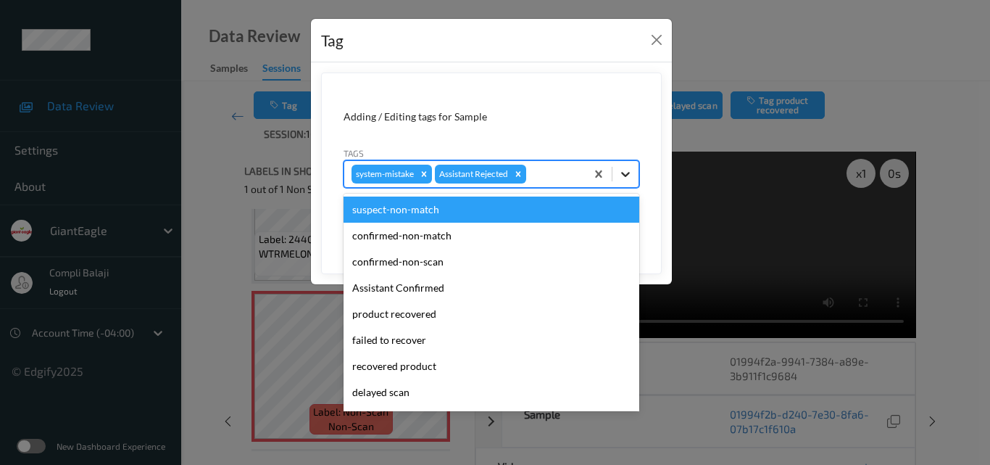
click at [624, 176] on icon at bounding box center [625, 174] width 14 height 14
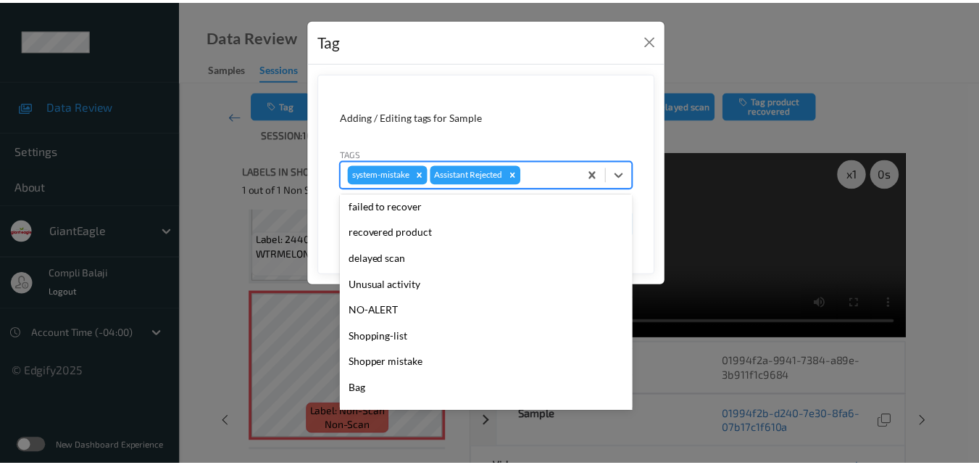
scroll to position [145, 0]
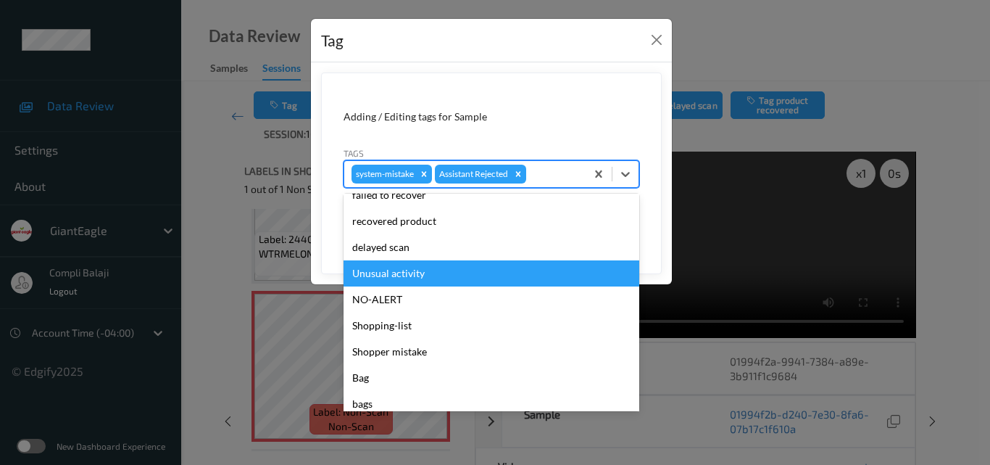
click at [420, 278] on div "Unusual activity" at bounding box center [492, 273] width 296 height 26
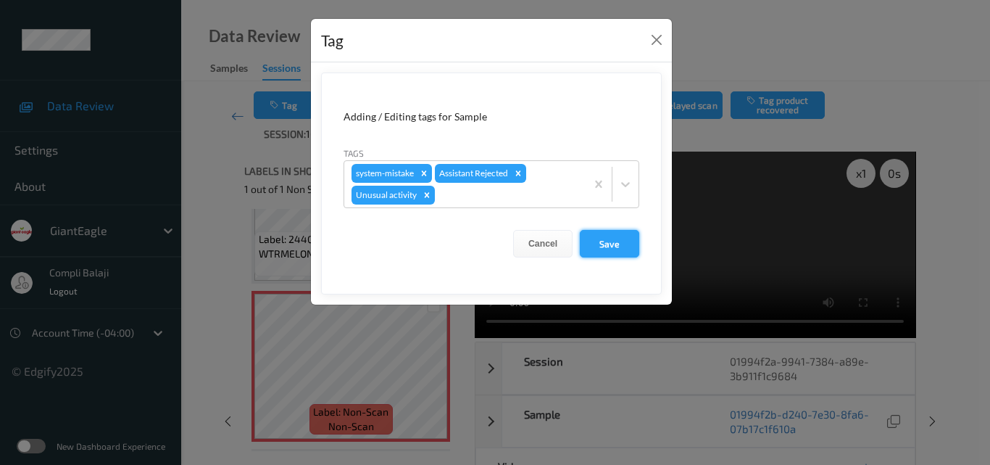
click at [608, 247] on button "Save" at bounding box center [609, 244] width 59 height 28
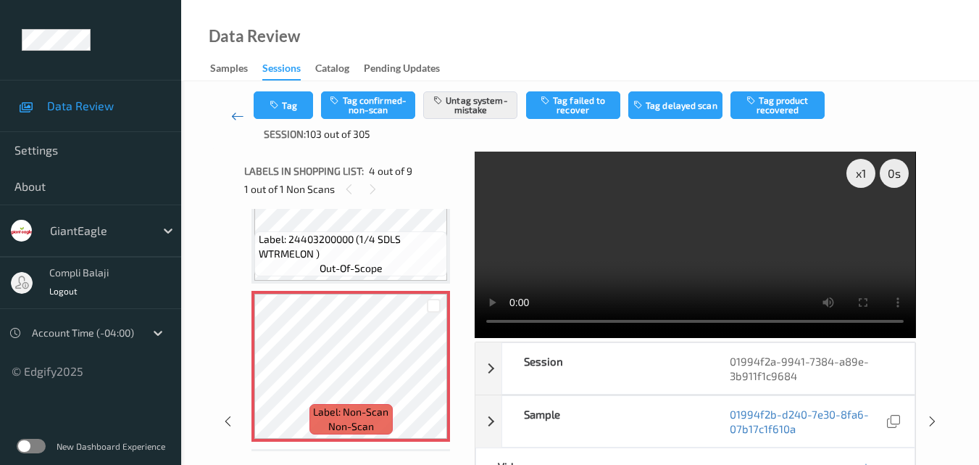
click at [232, 117] on icon at bounding box center [237, 116] width 13 height 14
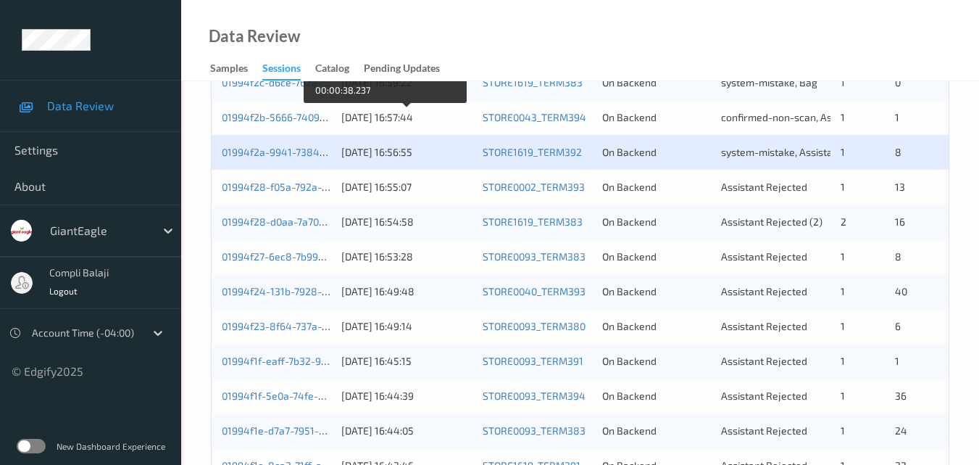
scroll to position [362, 0]
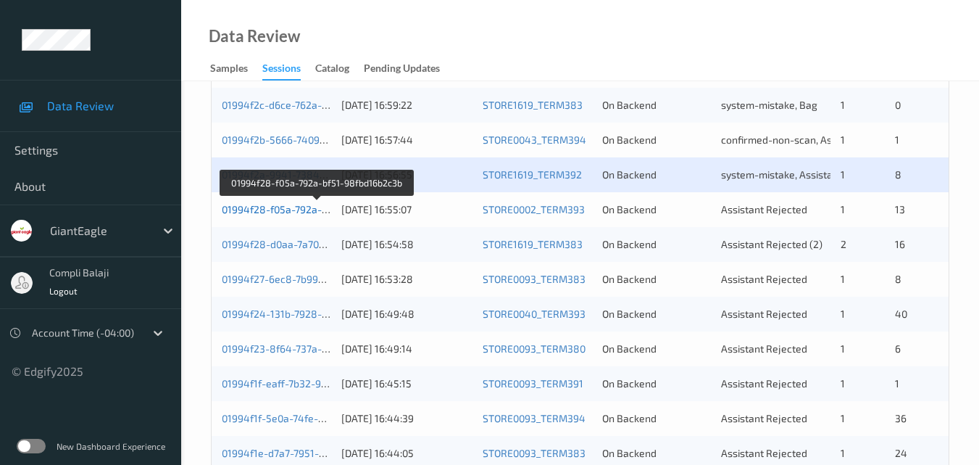
click at [286, 214] on link "01994f28-f05a-792a-bf51-98fbd16b2c3b" at bounding box center [317, 209] width 190 height 12
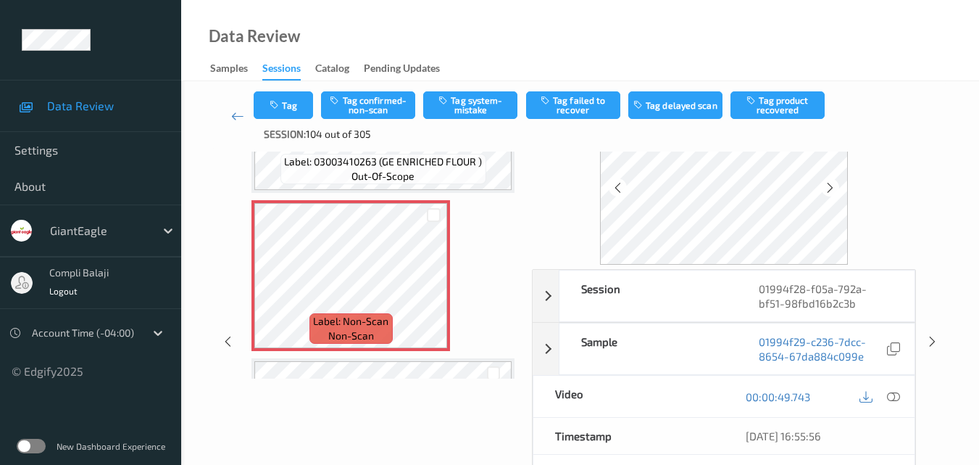
scroll to position [217, 0]
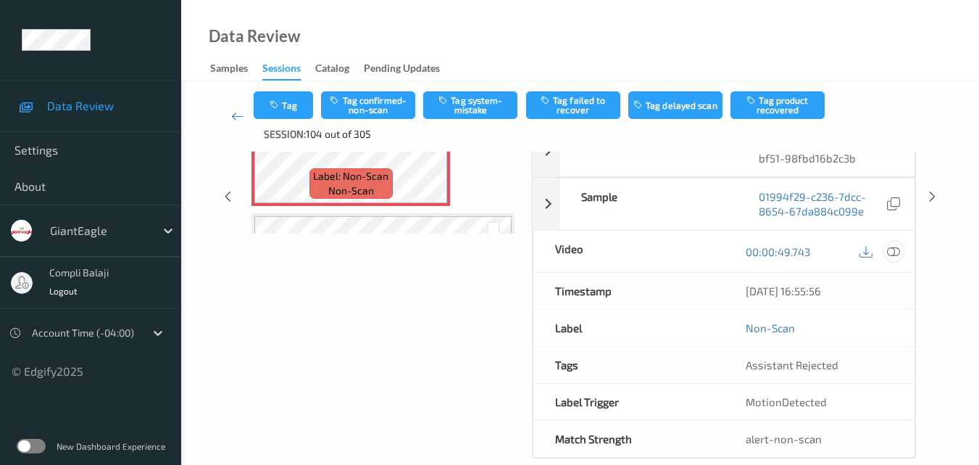
click at [892, 252] on icon at bounding box center [893, 250] width 13 height 13
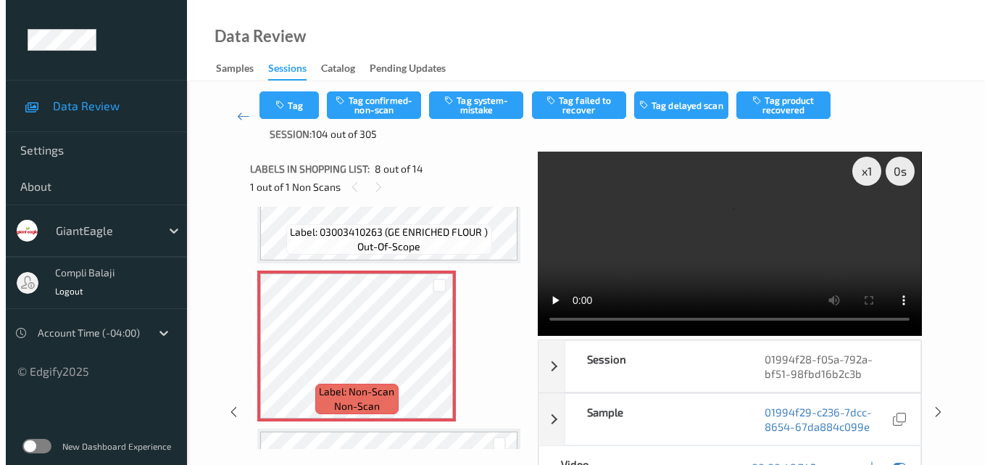
scroll to position [0, 0]
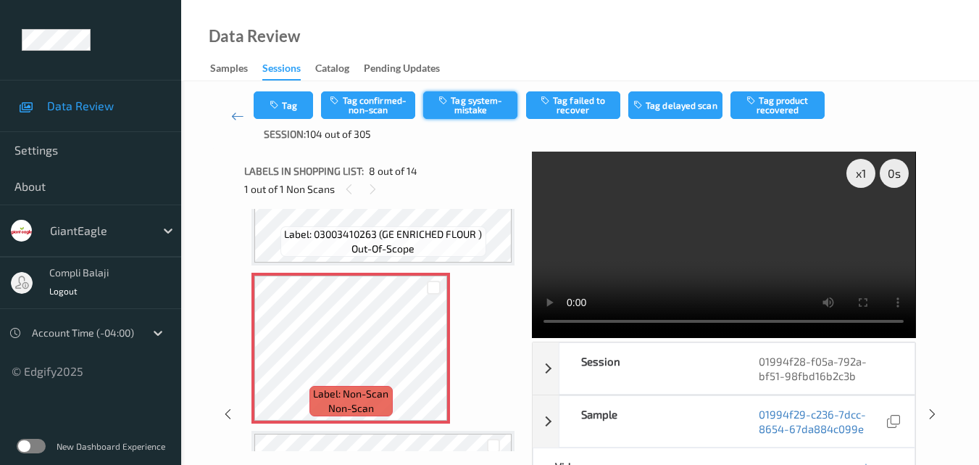
click at [494, 112] on button "Tag system-mistake" at bounding box center [470, 105] width 94 height 28
click at [293, 111] on button "Tag" at bounding box center [283, 105] width 59 height 28
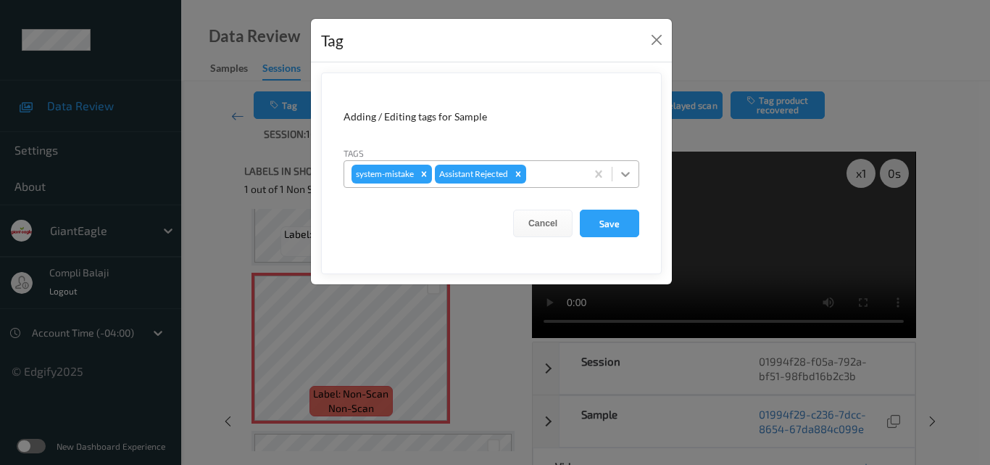
click at [628, 173] on icon at bounding box center [625, 174] width 14 height 14
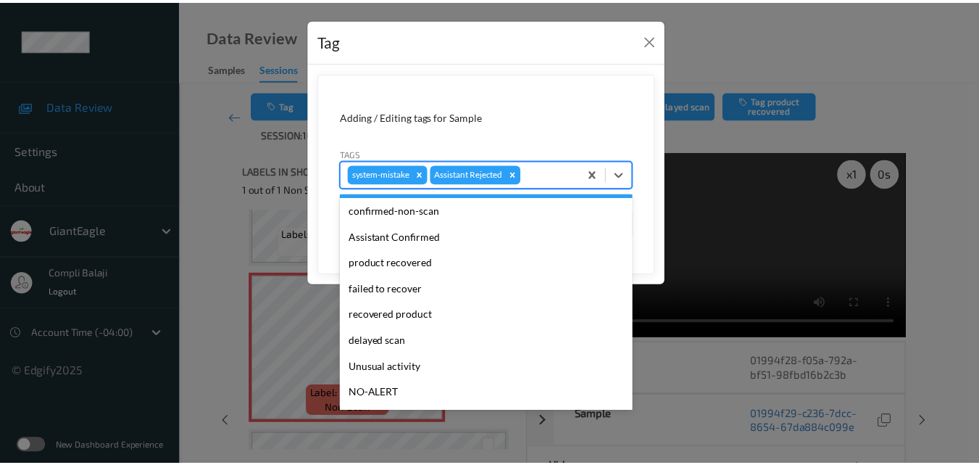
scroll to position [72, 0]
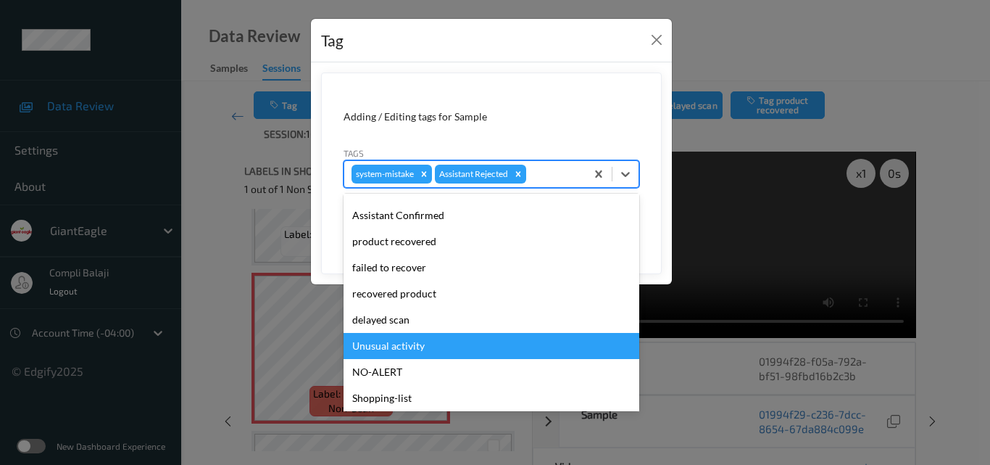
click at [404, 346] on div "Unusual activity" at bounding box center [492, 346] width 296 height 26
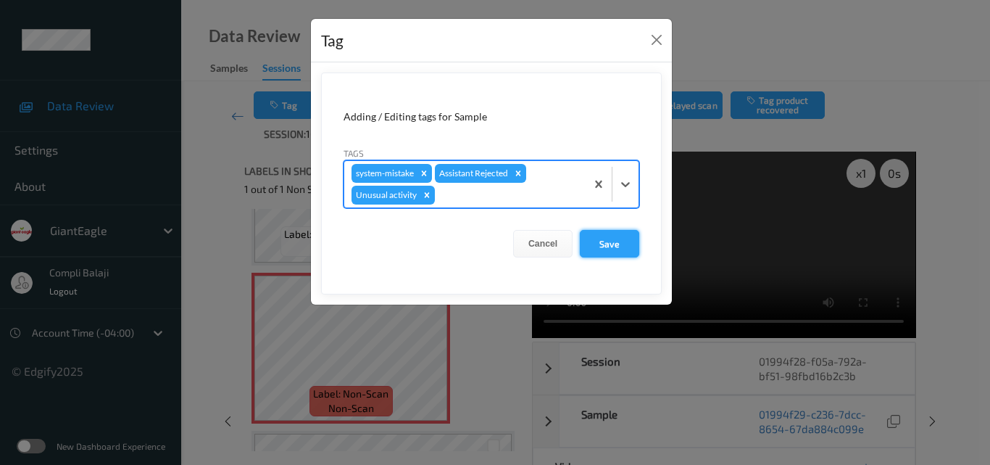
click at [617, 248] on button "Save" at bounding box center [609, 244] width 59 height 28
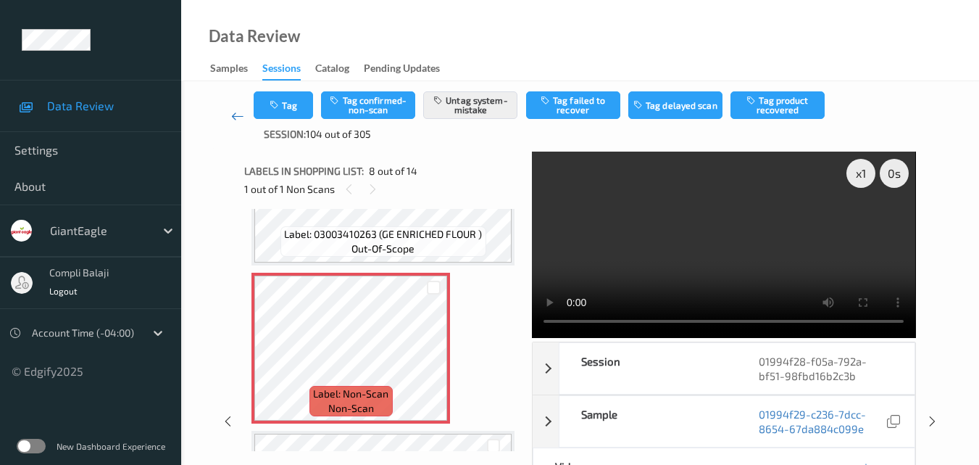
click at [228, 120] on link at bounding box center [237, 116] width 33 height 50
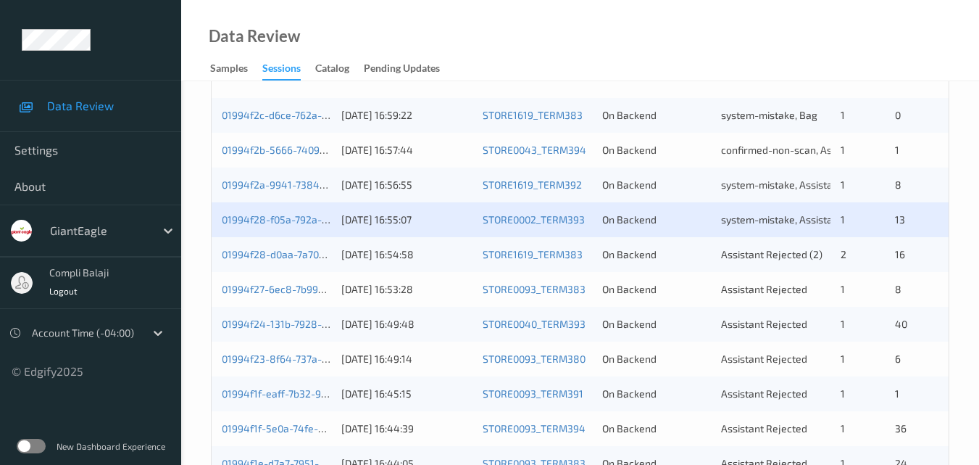
scroll to position [362, 0]
